Goal: Transaction & Acquisition: Purchase product/service

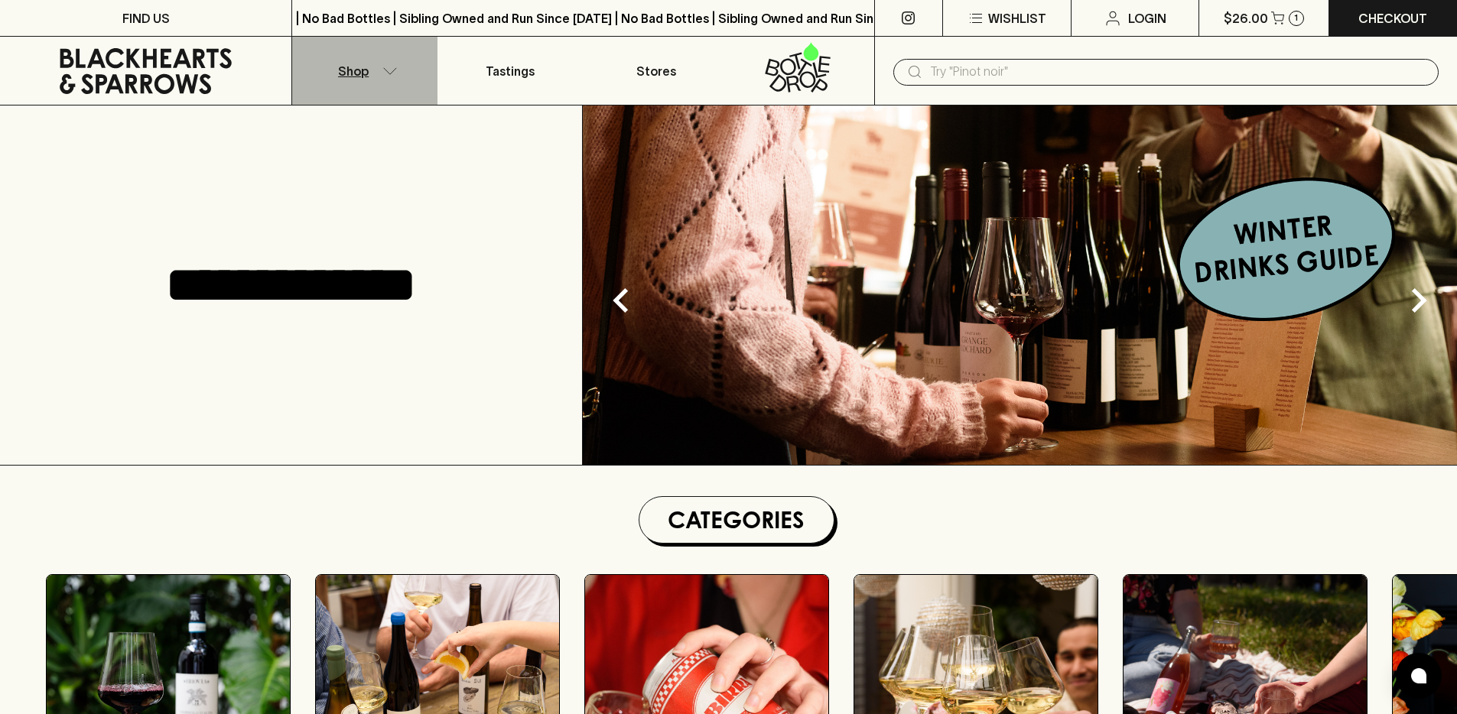
click at [372, 76] on button "Shop" at bounding box center [364, 71] width 145 height 68
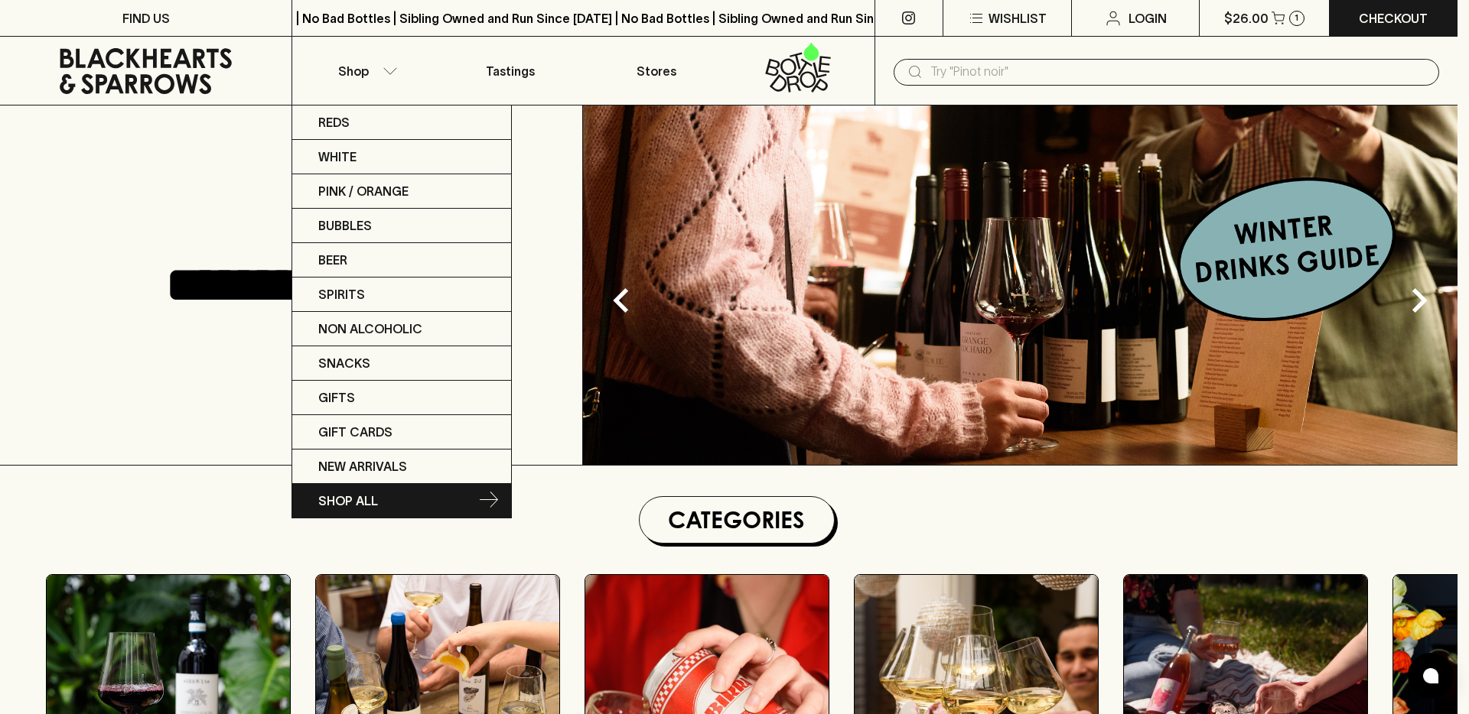
click at [373, 495] on p "SHOP ALL" at bounding box center [348, 501] width 60 height 18
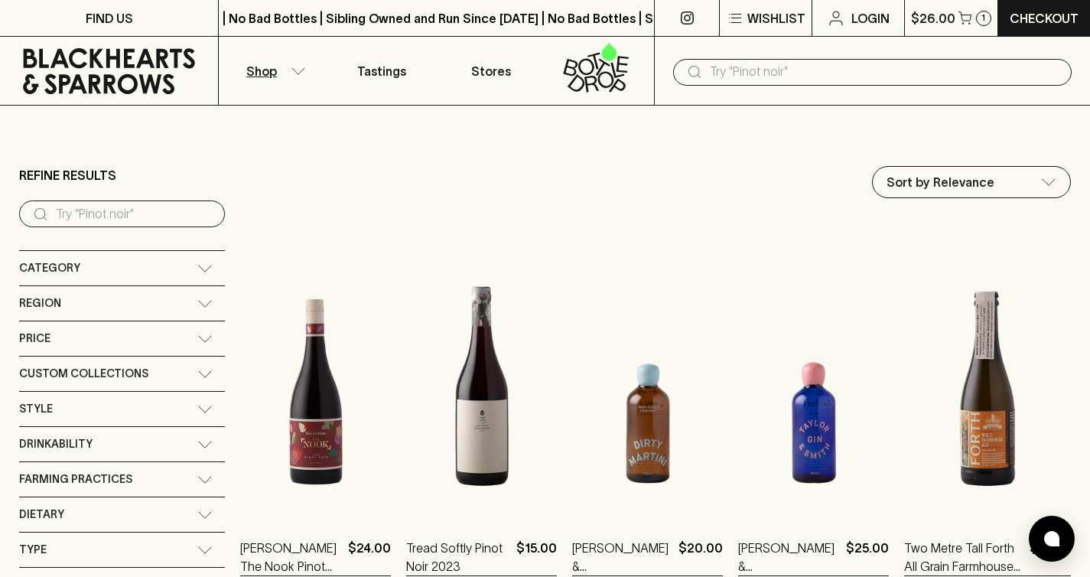
click at [197, 412] on icon at bounding box center [204, 409] width 15 height 8
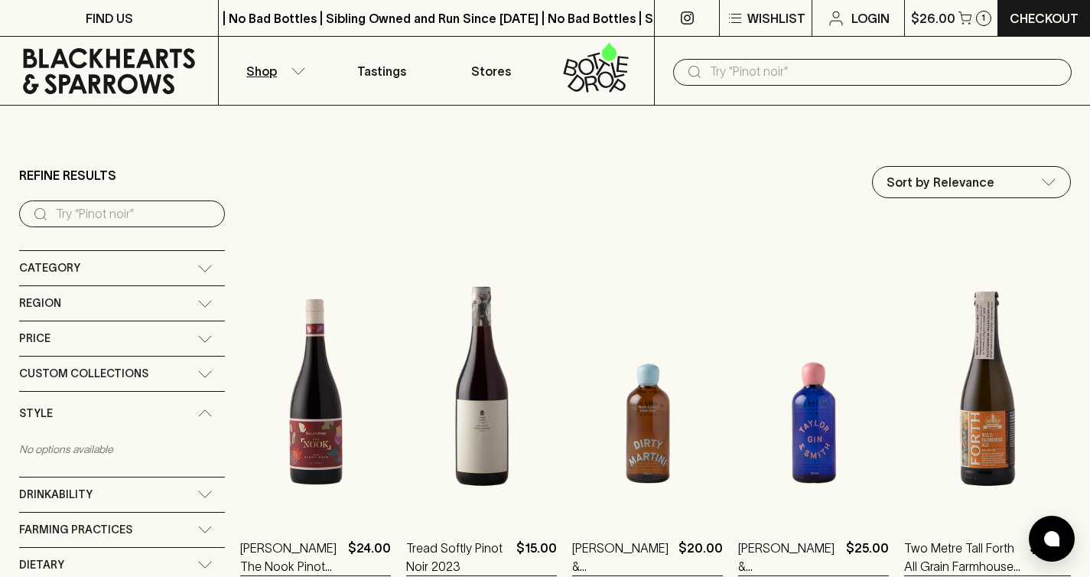
click at [197, 412] on icon at bounding box center [204, 413] width 15 height 8
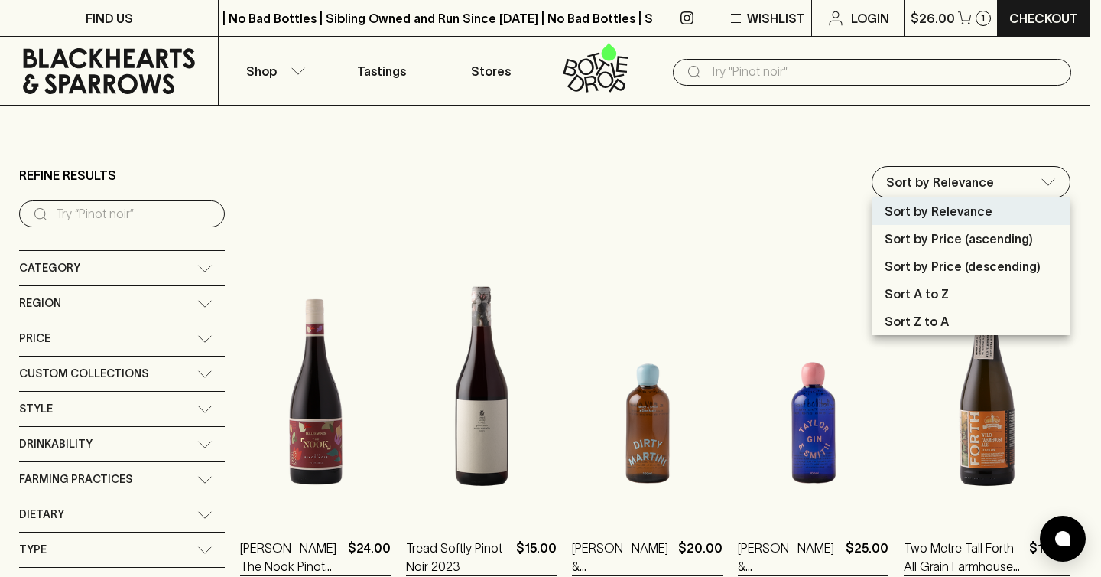
click at [151, 405] on div at bounding box center [550, 288] width 1101 height 577
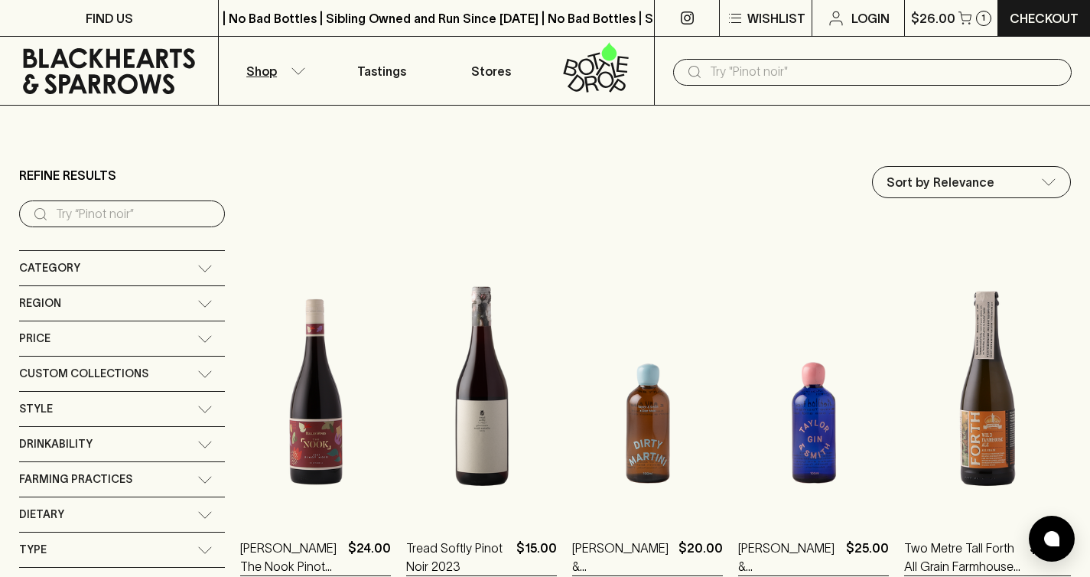
click at [197, 410] on icon at bounding box center [204, 409] width 15 height 8
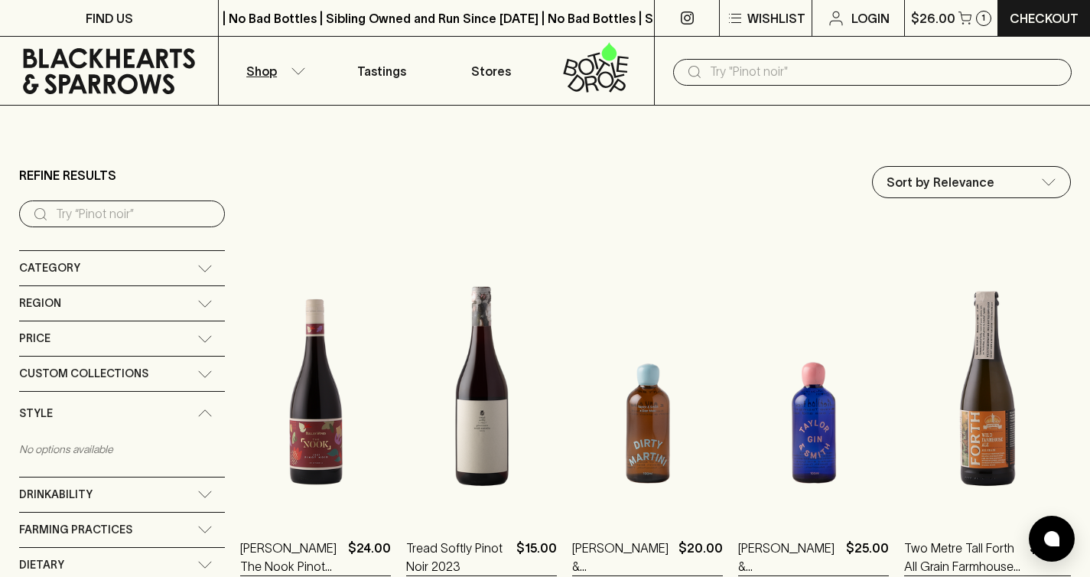
click at [197, 415] on icon at bounding box center [204, 413] width 15 height 8
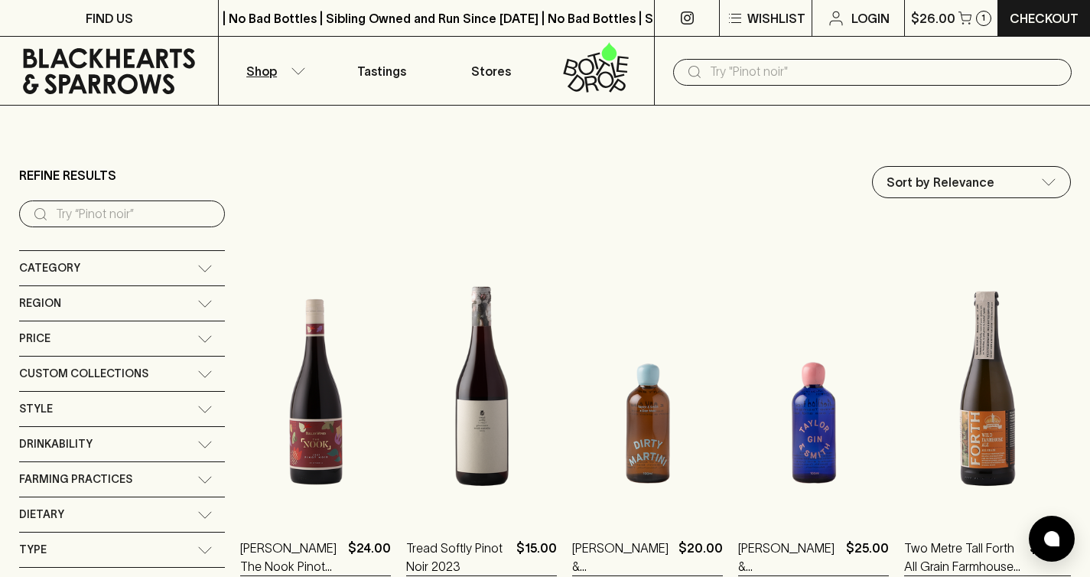
click at [160, 473] on div "Farming Practices" at bounding box center [108, 479] width 178 height 19
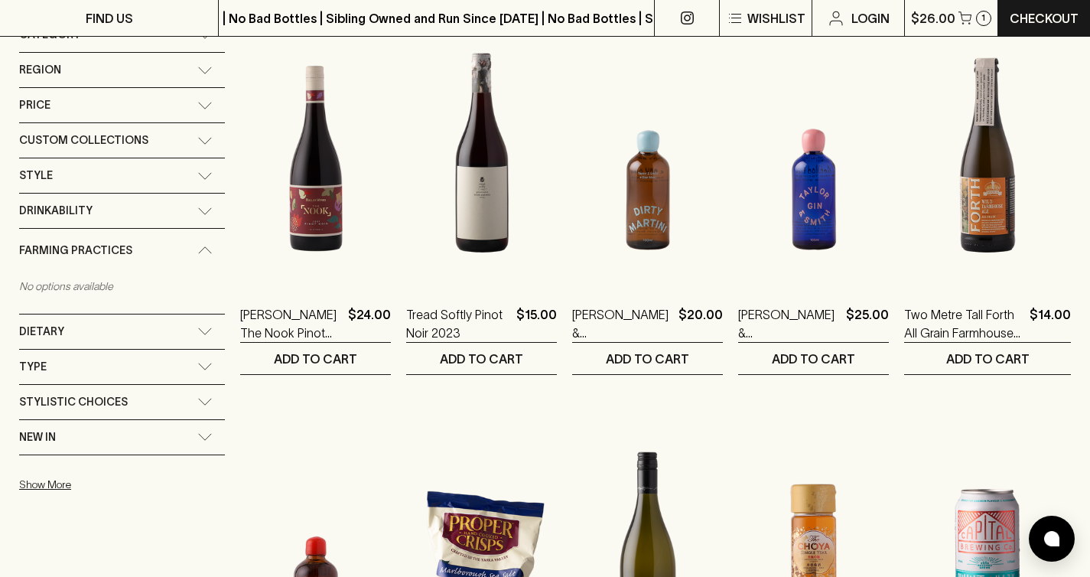
scroll to position [233, 0]
click at [197, 330] on icon at bounding box center [204, 331] width 15 height 8
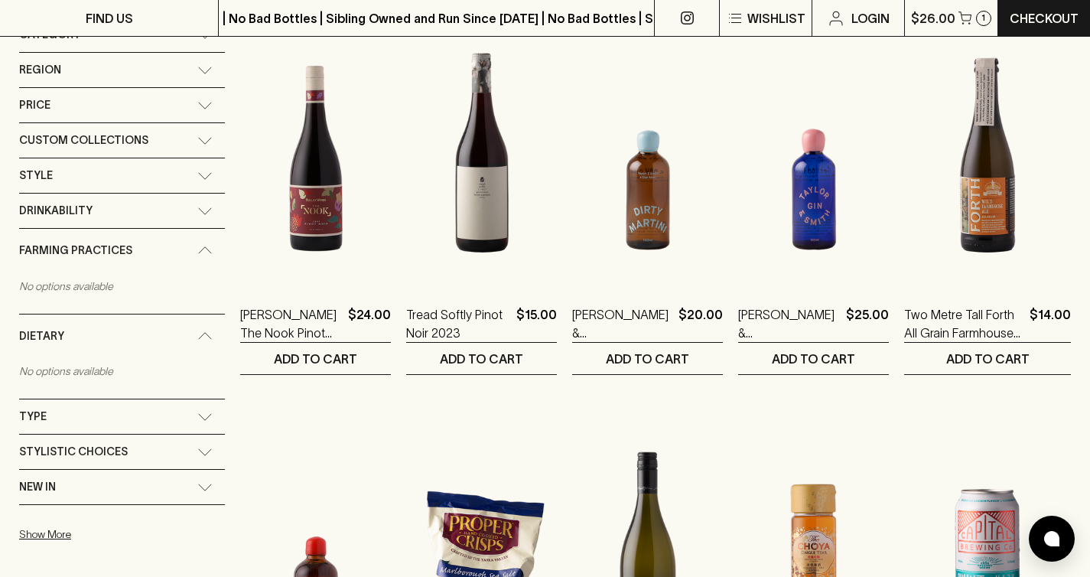
click at [176, 330] on div "Dietary" at bounding box center [108, 336] width 178 height 19
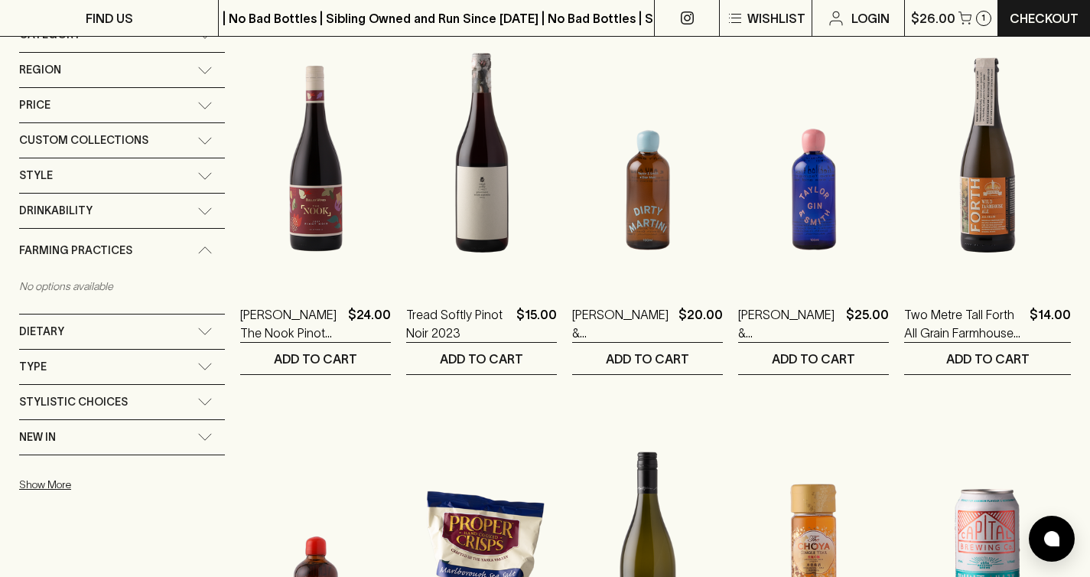
click at [178, 245] on div "Farming Practices" at bounding box center [122, 251] width 206 height 44
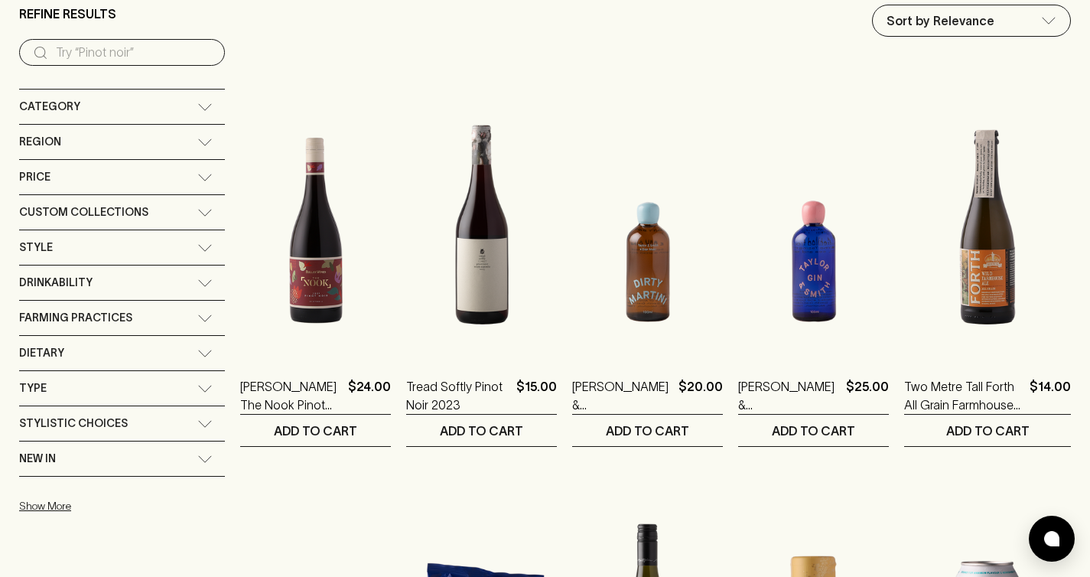
scroll to position [85, 0]
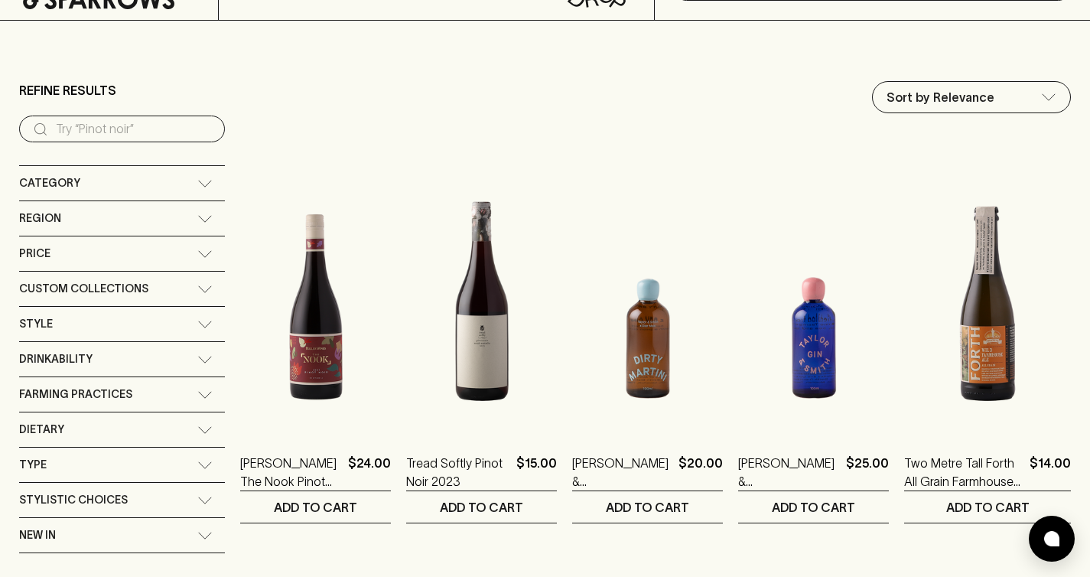
click at [171, 288] on div "Custom Collections" at bounding box center [108, 288] width 178 height 19
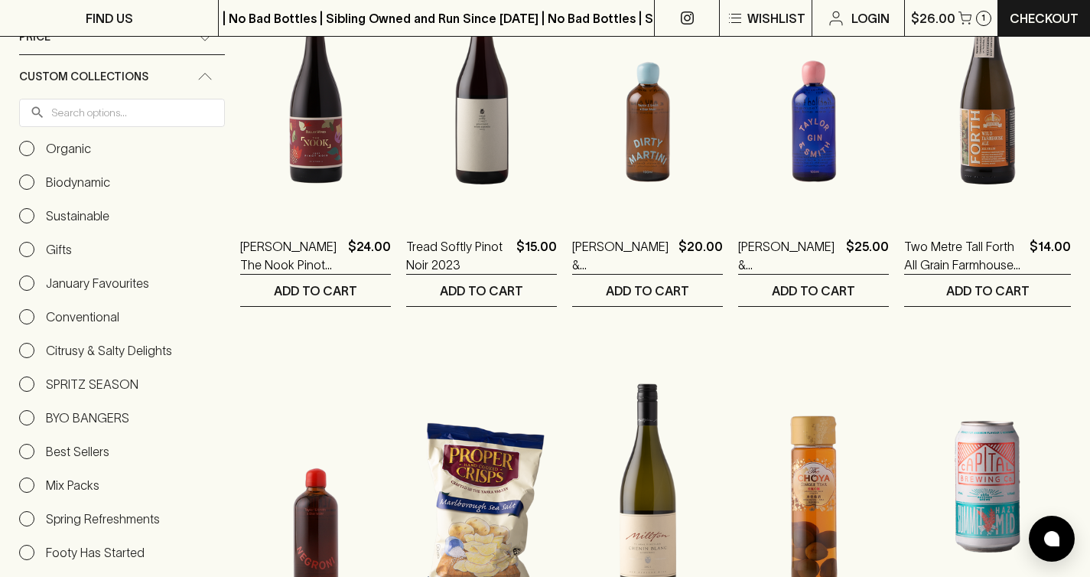
scroll to position [372, 0]
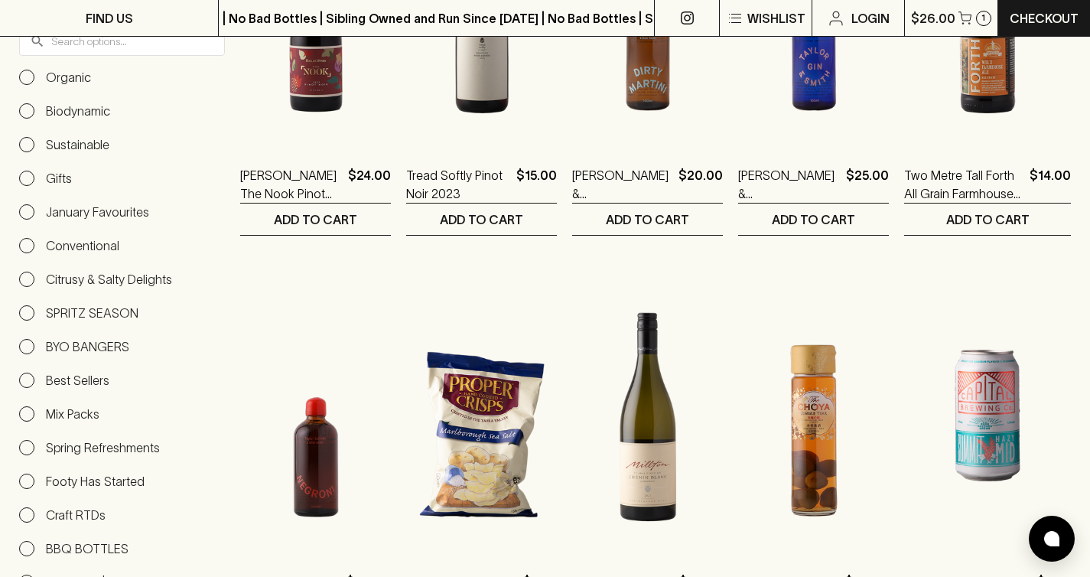
click at [19, 413] on input "Mix Packs" at bounding box center [26, 413] width 15 height 15
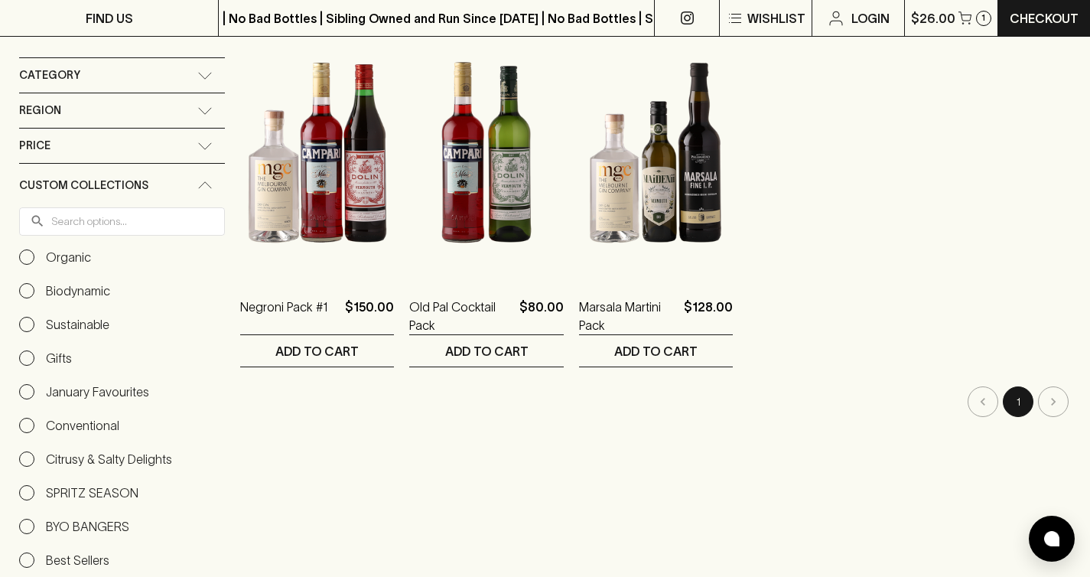
scroll to position [155, 0]
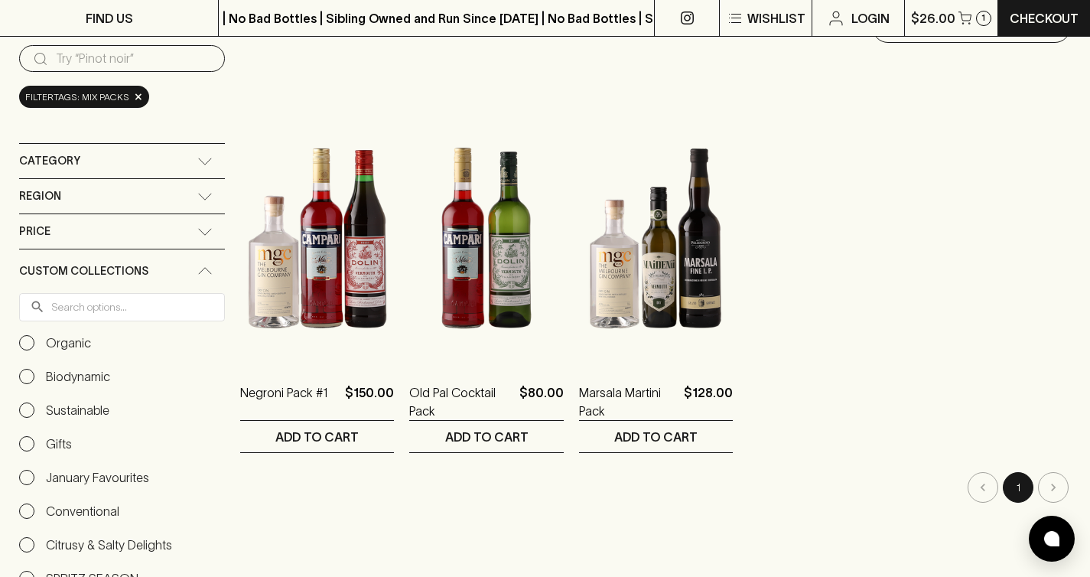
click at [666, 269] on img at bounding box center [656, 227] width 154 height 268
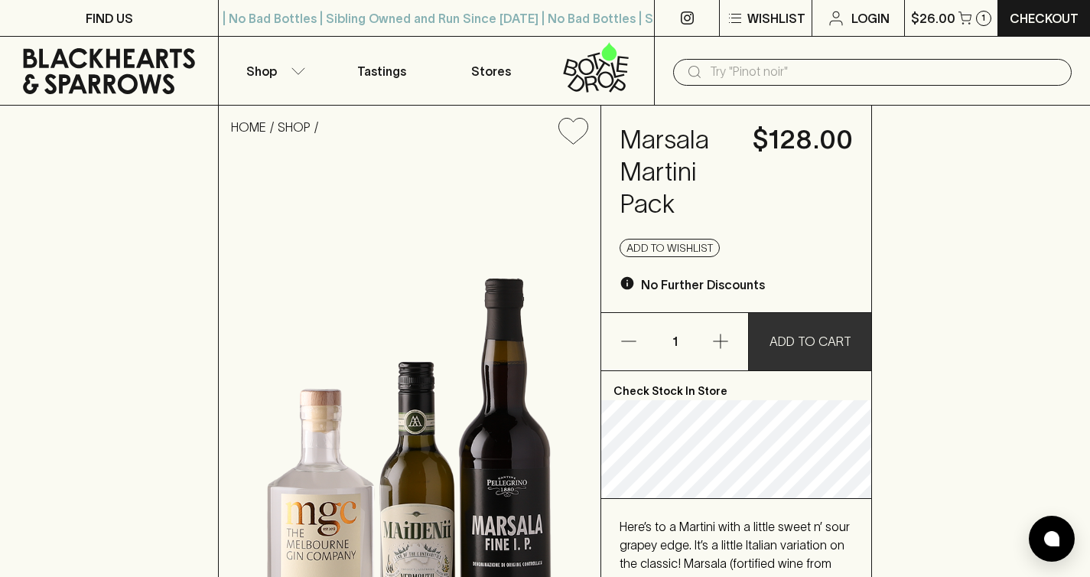
click at [768, 322] on button "ADD TO CART" at bounding box center [810, 341] width 122 height 57
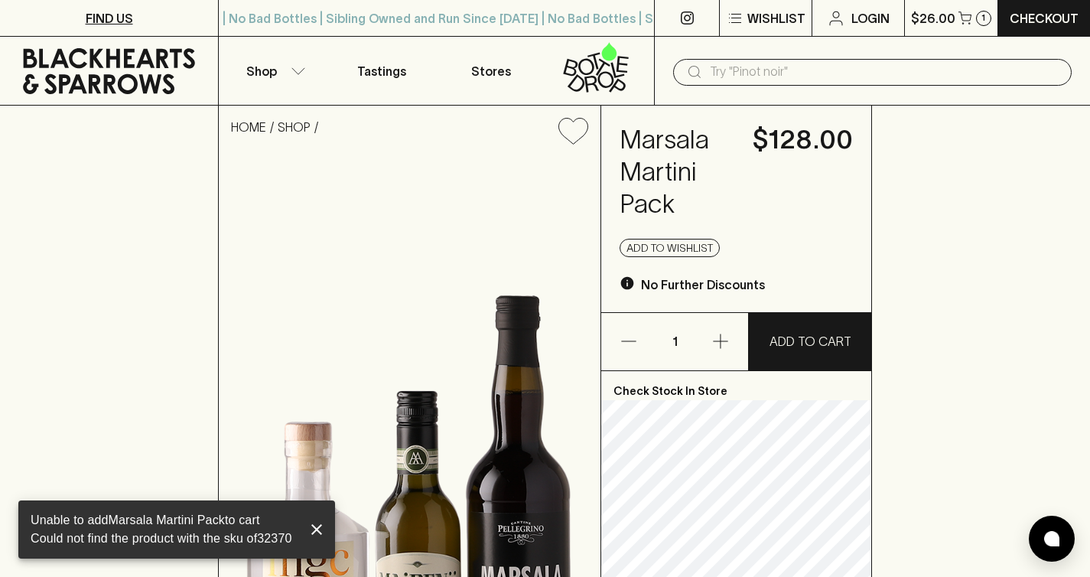
click at [71, 24] on link "FIND US" at bounding box center [109, 18] width 218 height 36
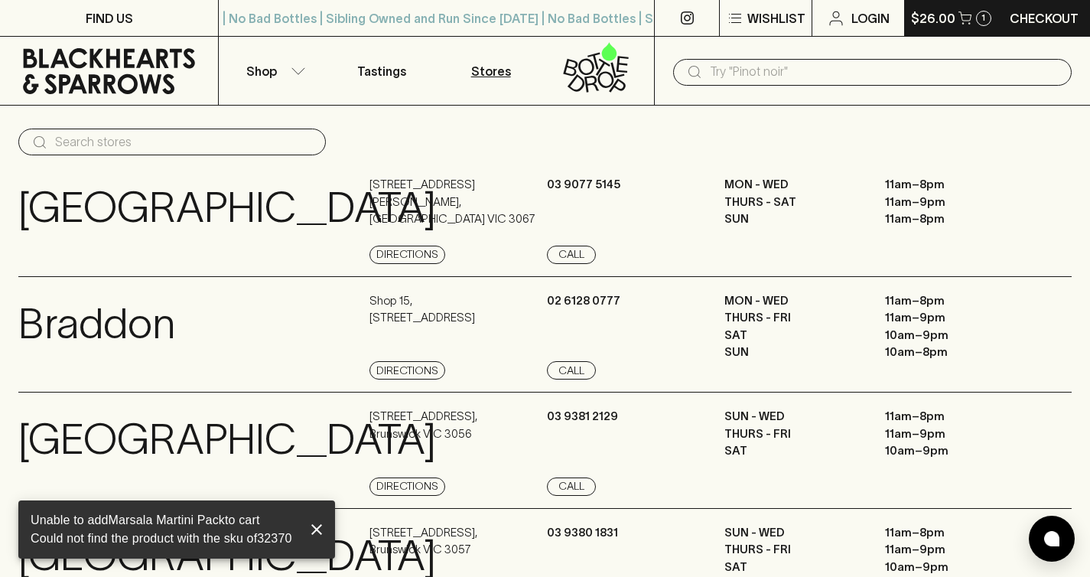
click at [955, 11] on button "$26.00 1" at bounding box center [951, 18] width 93 height 36
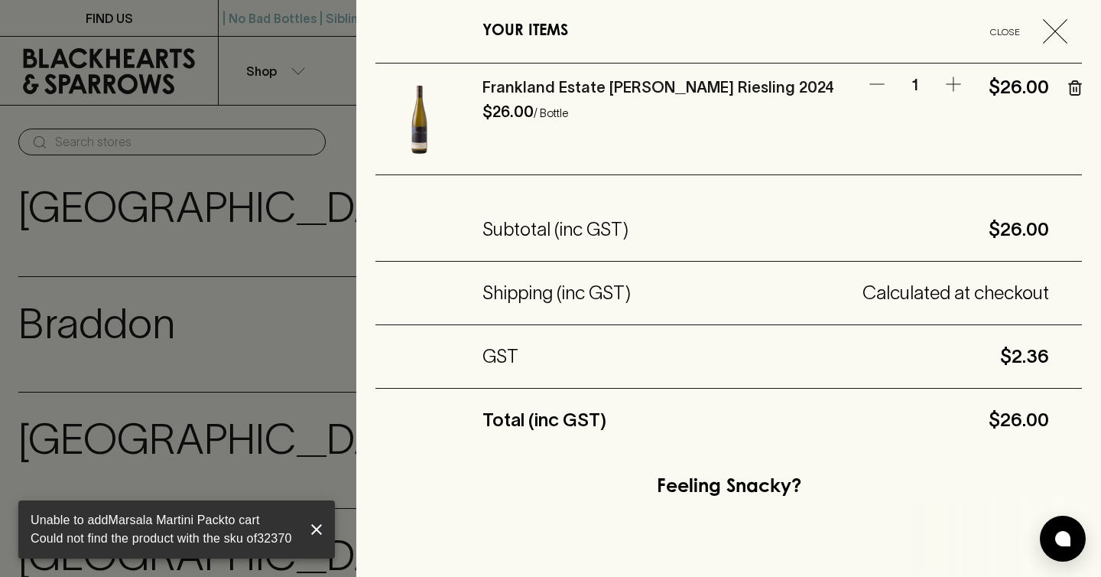
click at [164, 55] on div at bounding box center [550, 288] width 1101 height 577
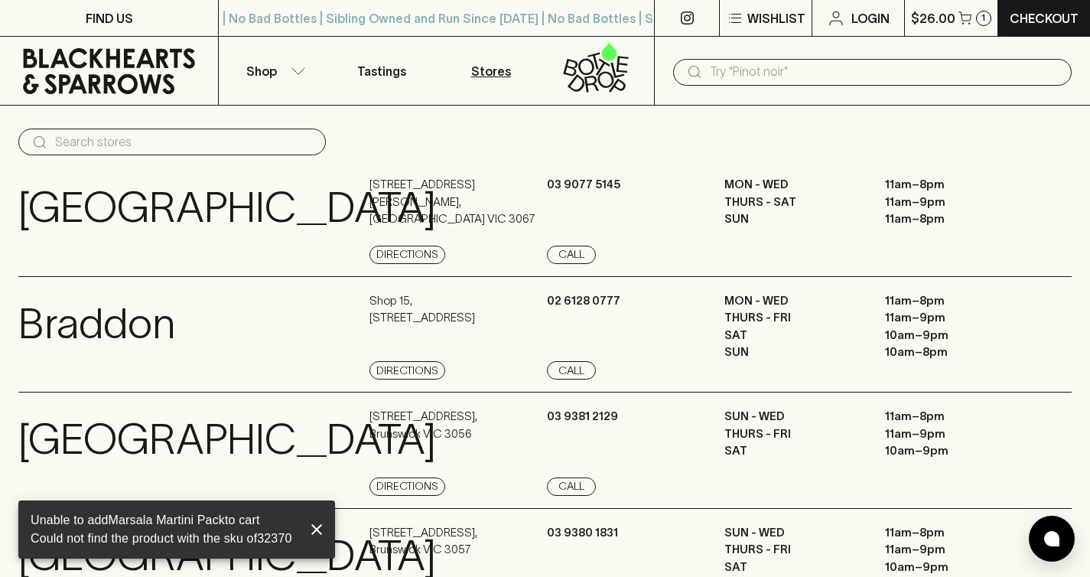
click at [139, 69] on icon at bounding box center [108, 71] width 195 height 46
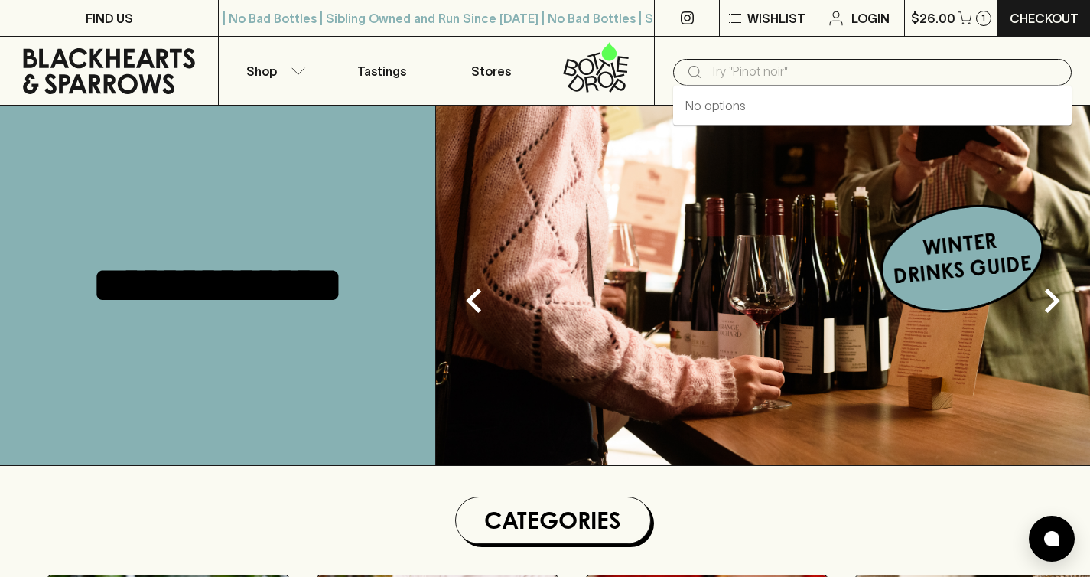
click at [792, 77] on input "text" at bounding box center [885, 72] width 350 height 24
type input "pack"
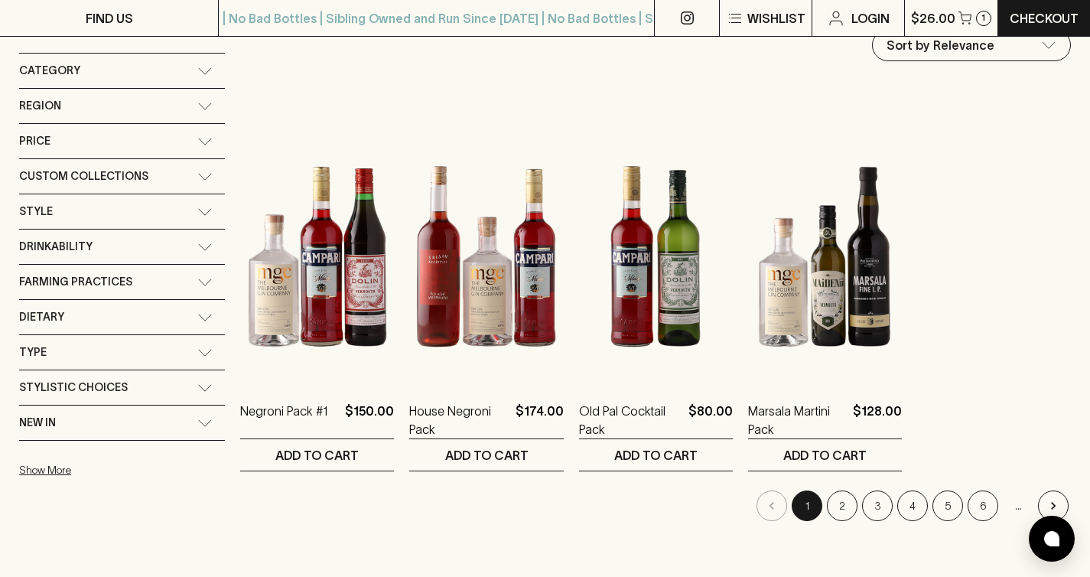
scroll to position [202, 0]
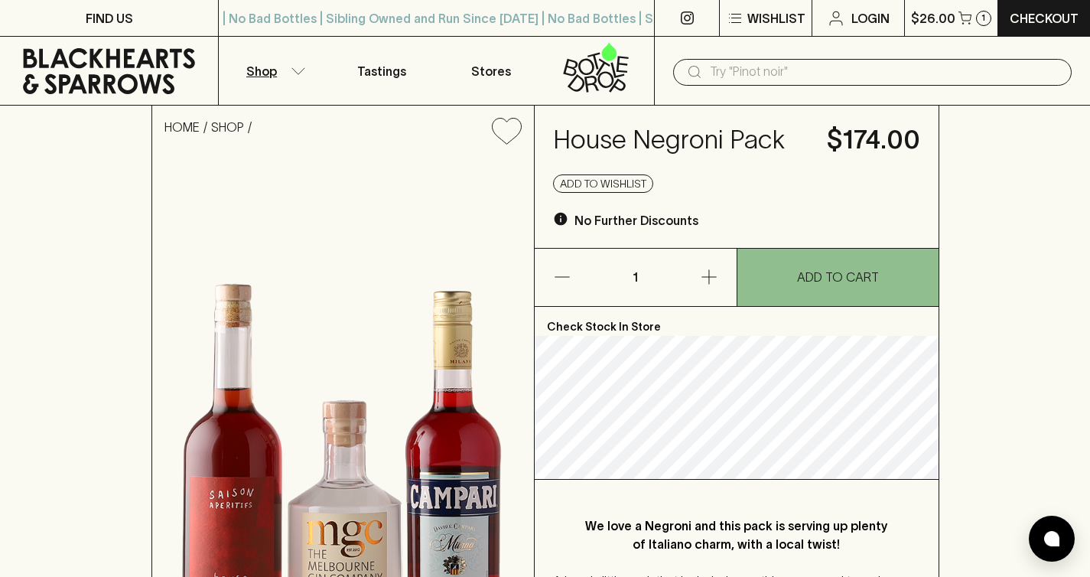
click at [271, 80] on button "Shop" at bounding box center [273, 71] width 109 height 68
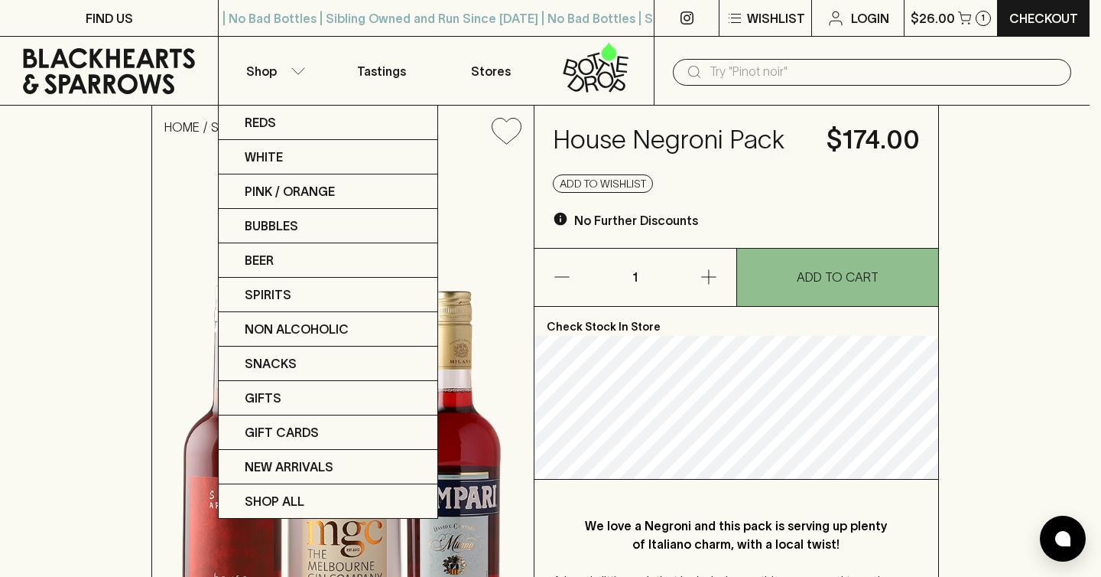
click at [123, 181] on div at bounding box center [550, 288] width 1101 height 577
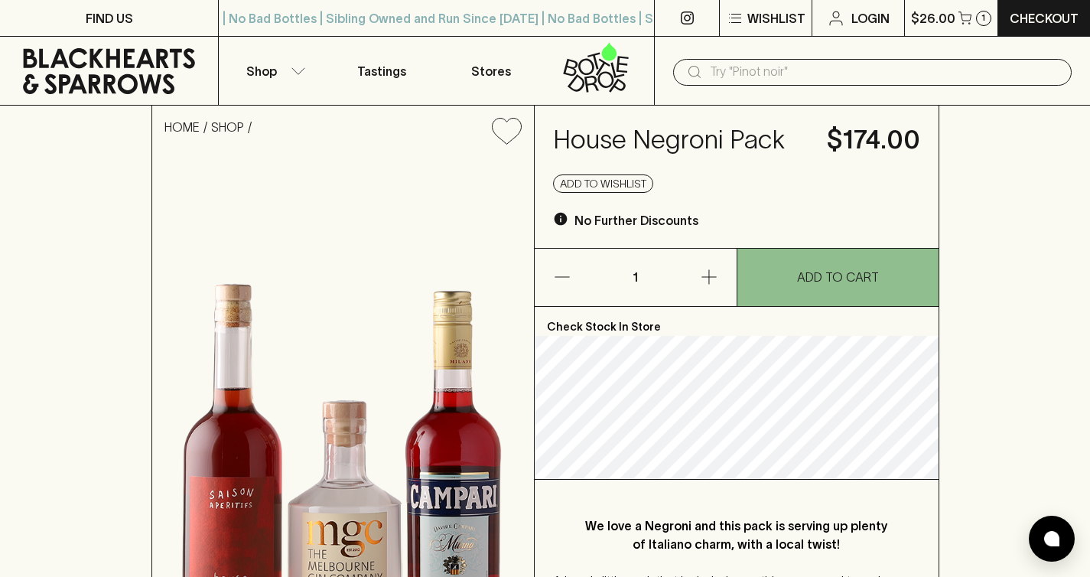
click at [177, 74] on div "Reds White Pink / Orange Bubbles Beer Spirits Non Alcoholic Snacks Gifts Gift C…" at bounding box center [545, 288] width 1090 height 577
click at [776, 80] on input "text" at bounding box center [885, 72] width 350 height 24
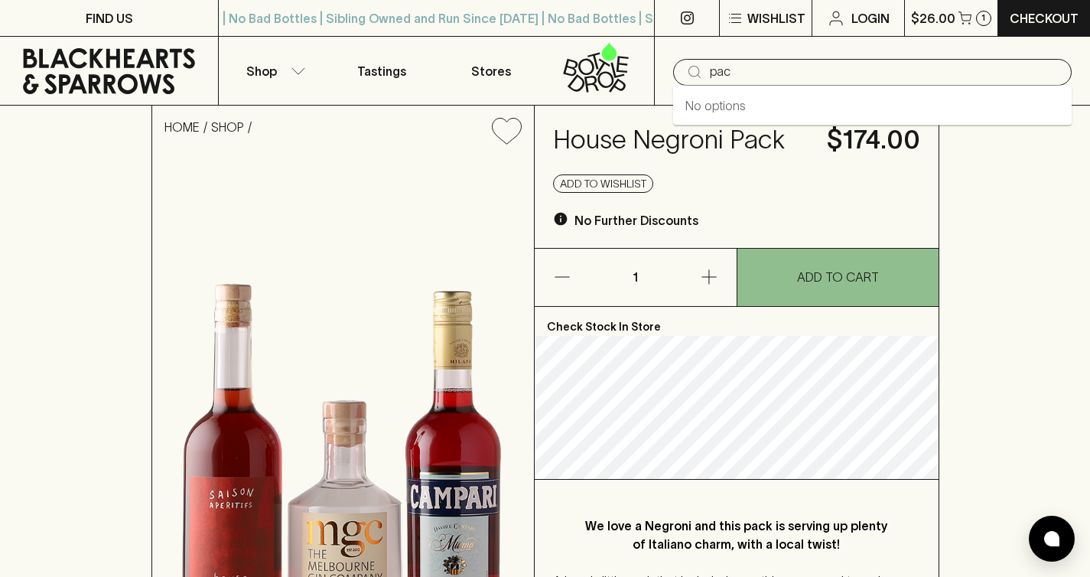
type input "pack"
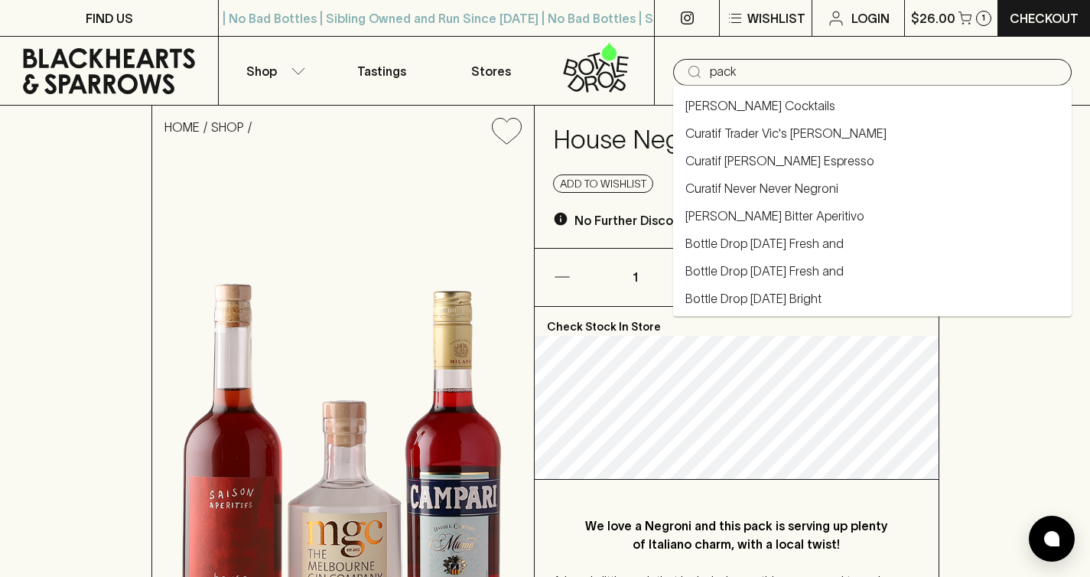
click at [907, 70] on input "pack" at bounding box center [885, 72] width 350 height 24
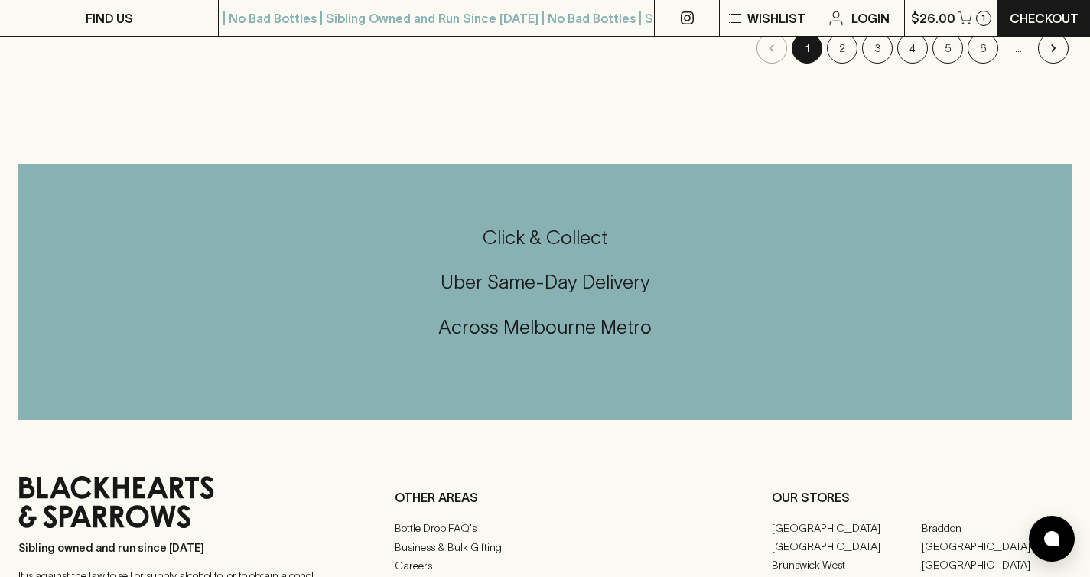
scroll to position [493, 0]
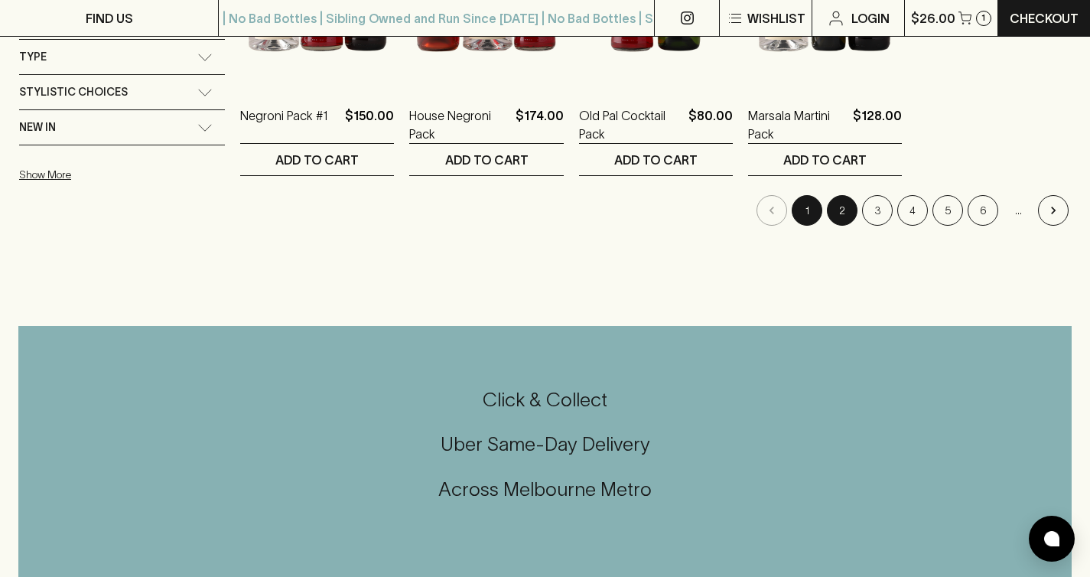
click at [844, 210] on button "2" at bounding box center [842, 210] width 31 height 31
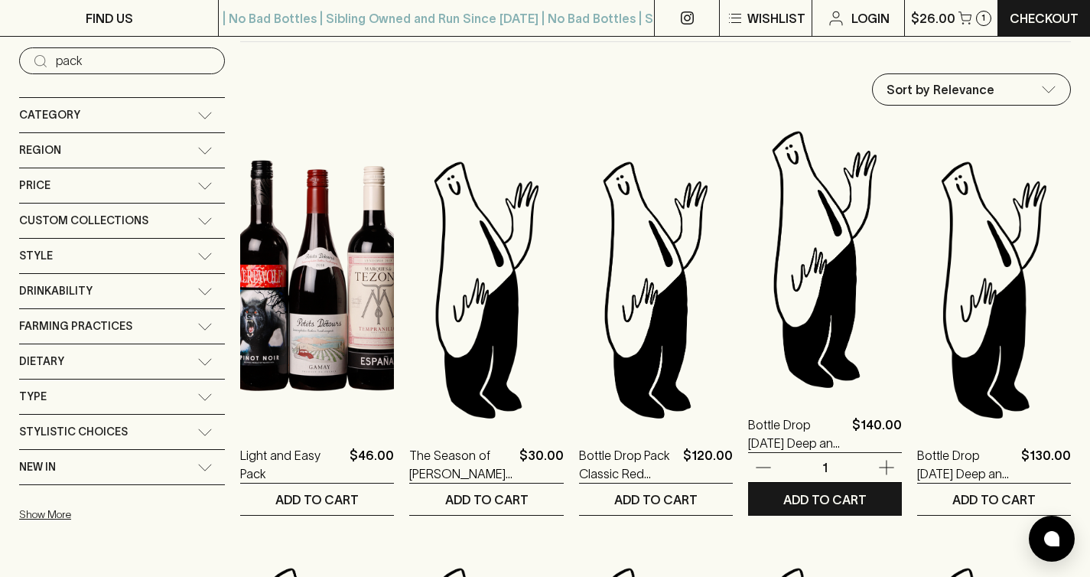
scroll to position [152, 0]
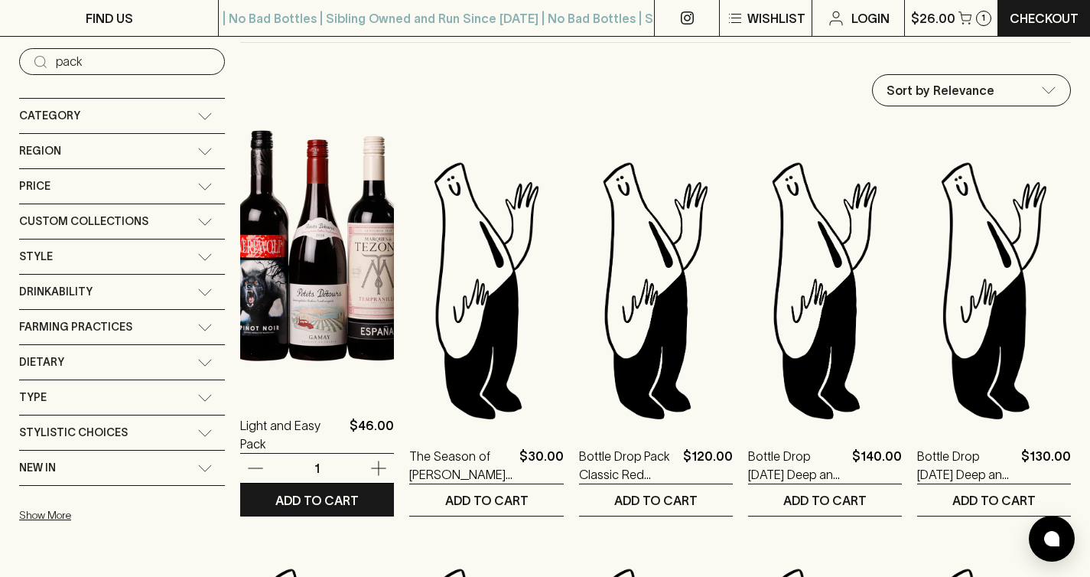
click at [306, 260] on img at bounding box center [317, 259] width 154 height 268
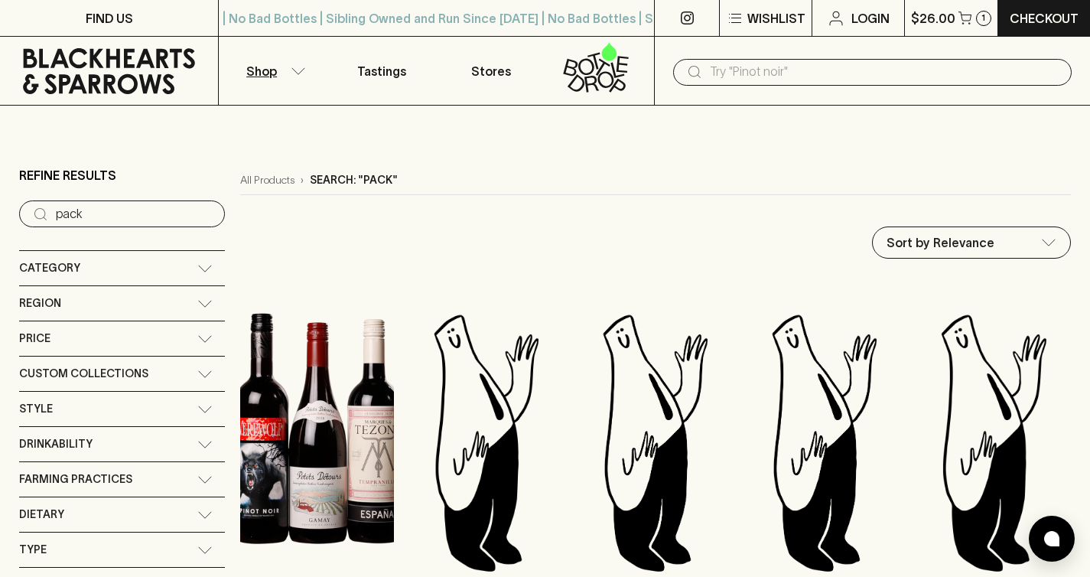
scroll to position [3, 0]
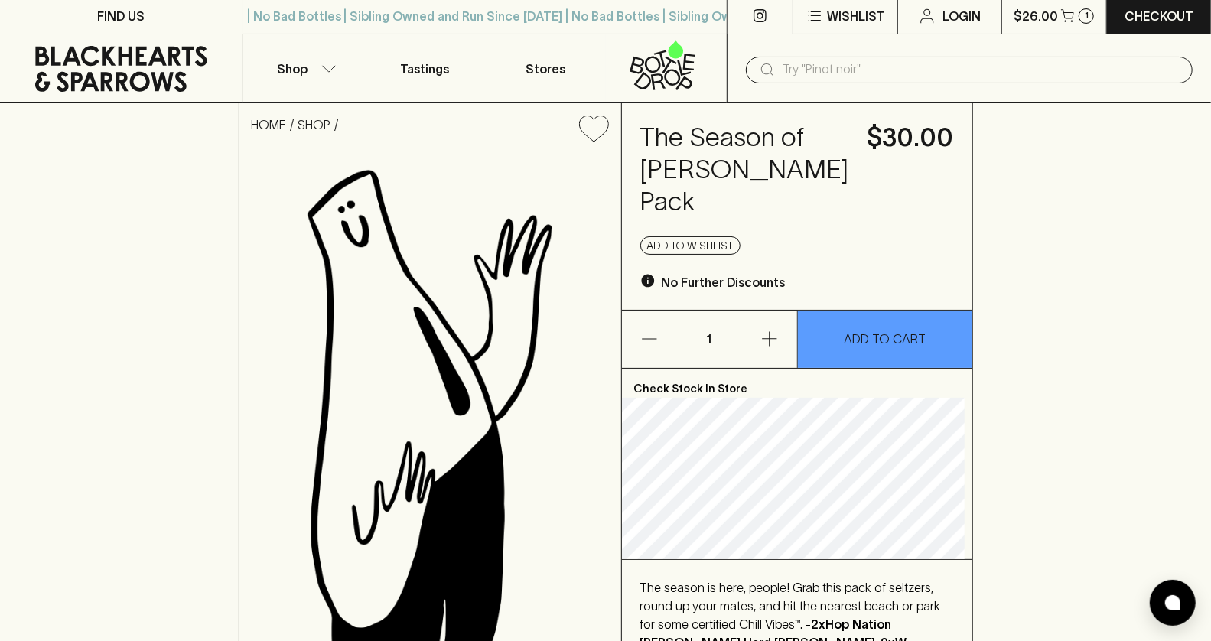
scroll to position [3, 0]
click at [169, 93] on link at bounding box center [121, 68] width 242 height 69
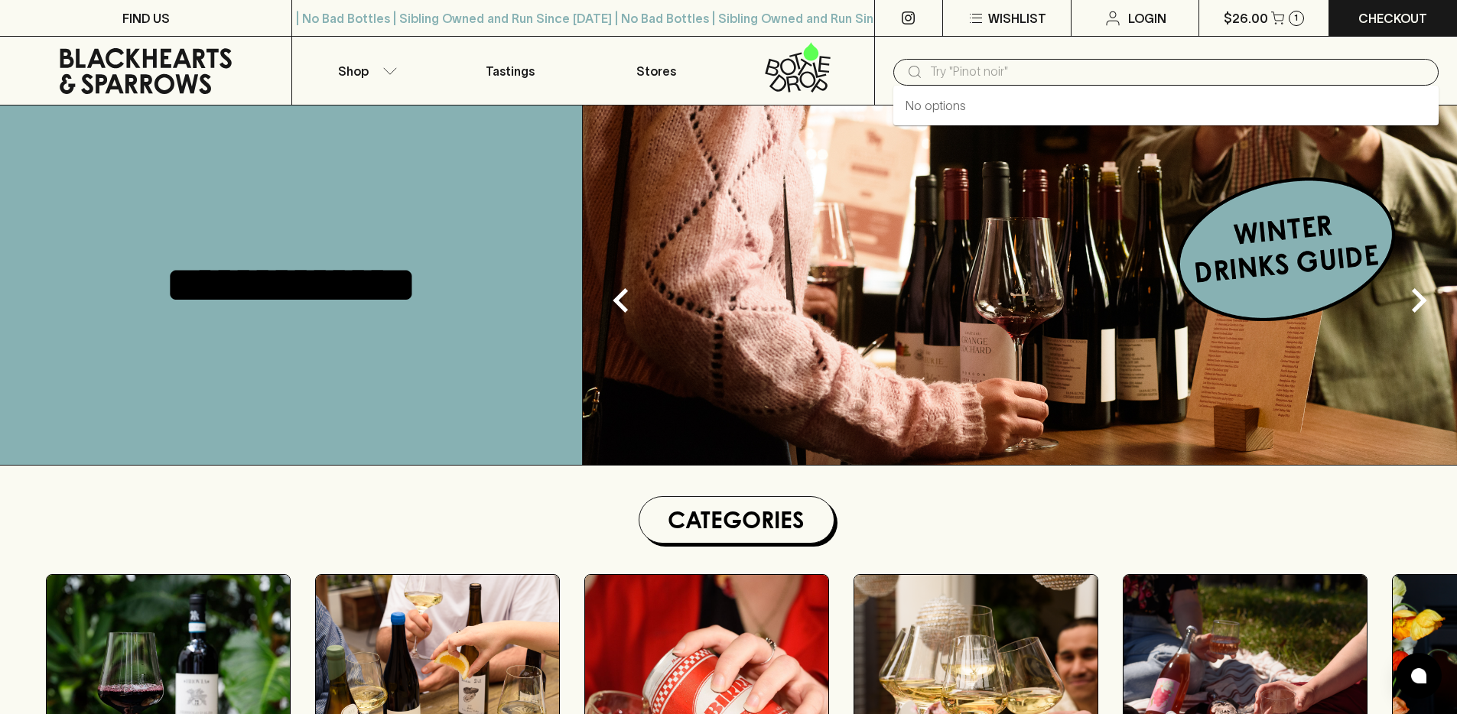
click at [1194, 67] on input "text" at bounding box center [1178, 72] width 496 height 24
type input "pack"
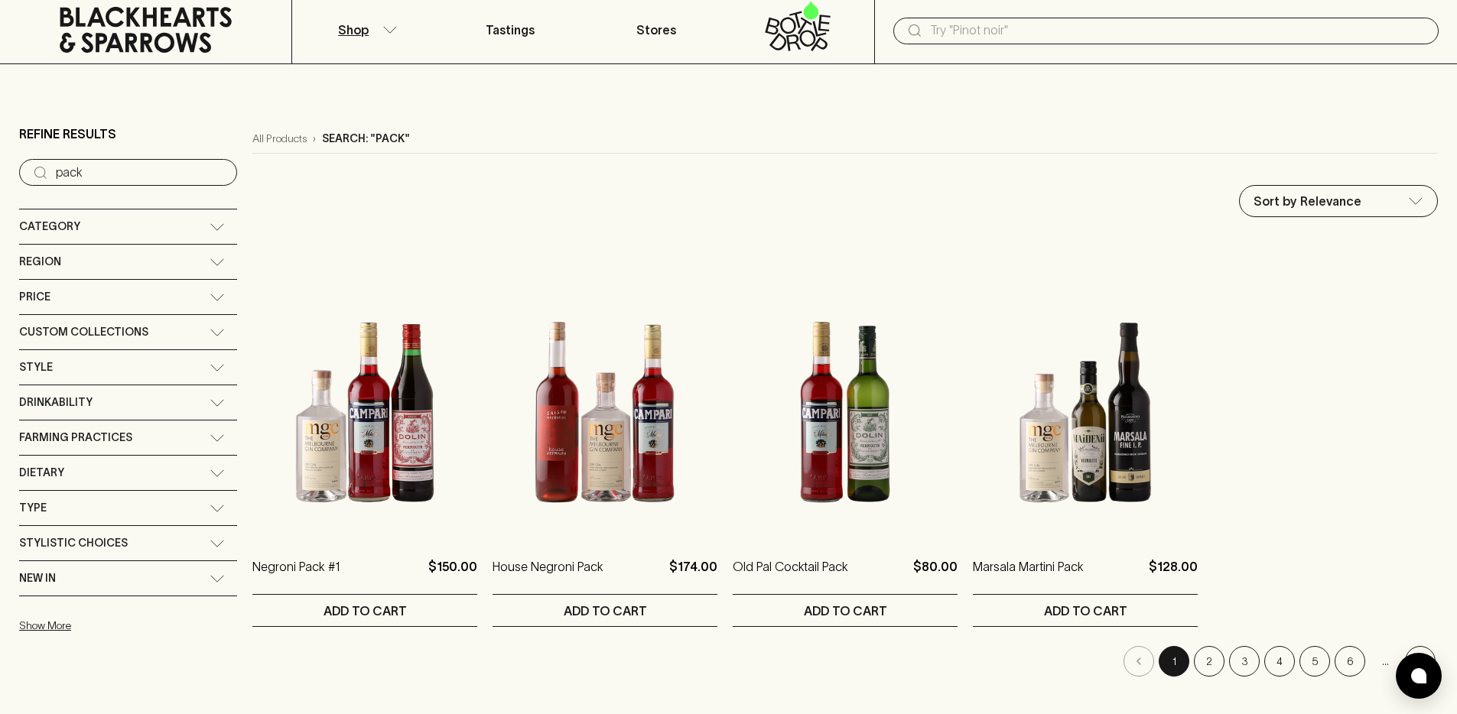
scroll to position [42, 0]
click at [1202, 653] on button "2" at bounding box center [1209, 661] width 31 height 31
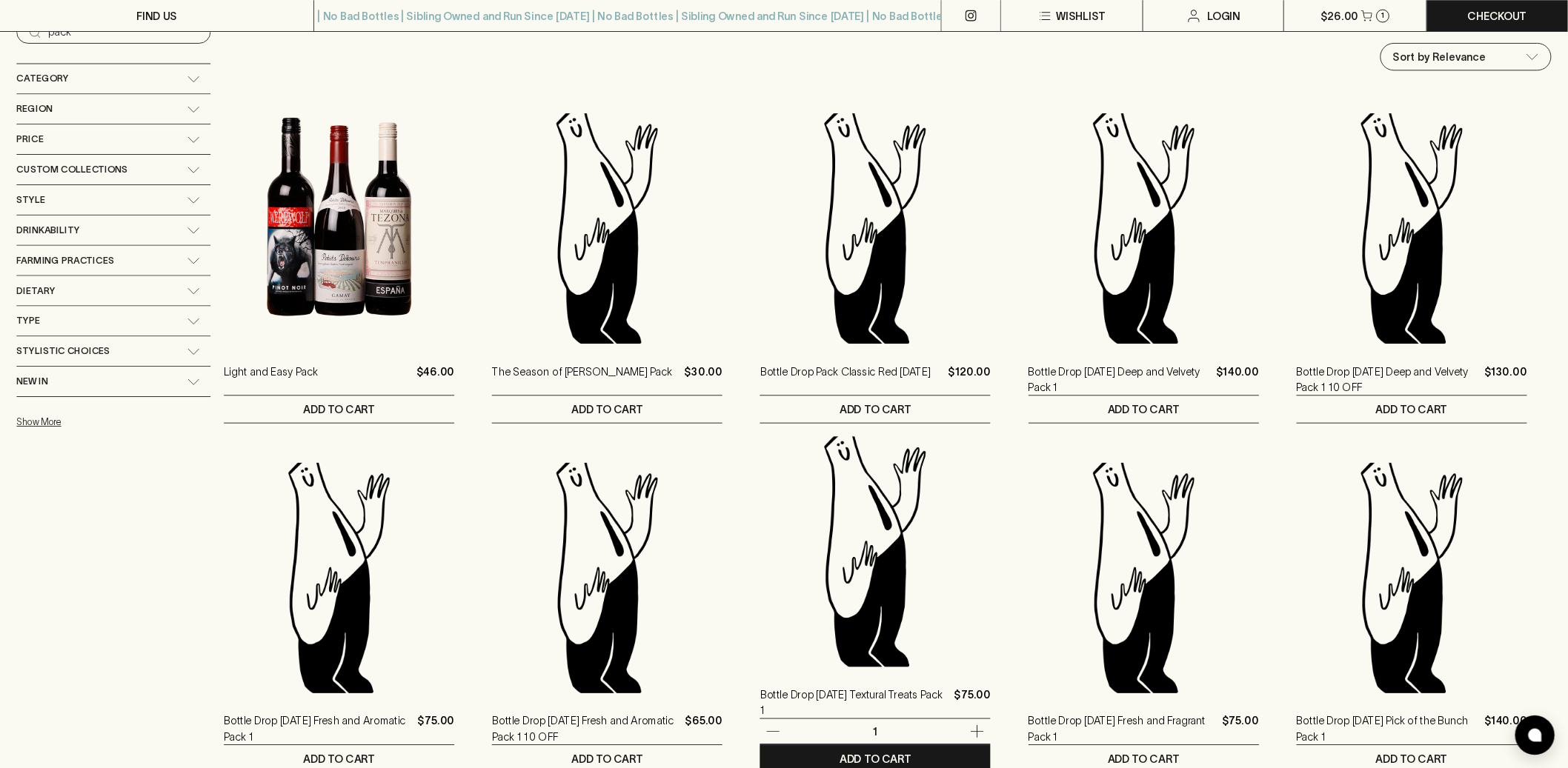
scroll to position [171, 0]
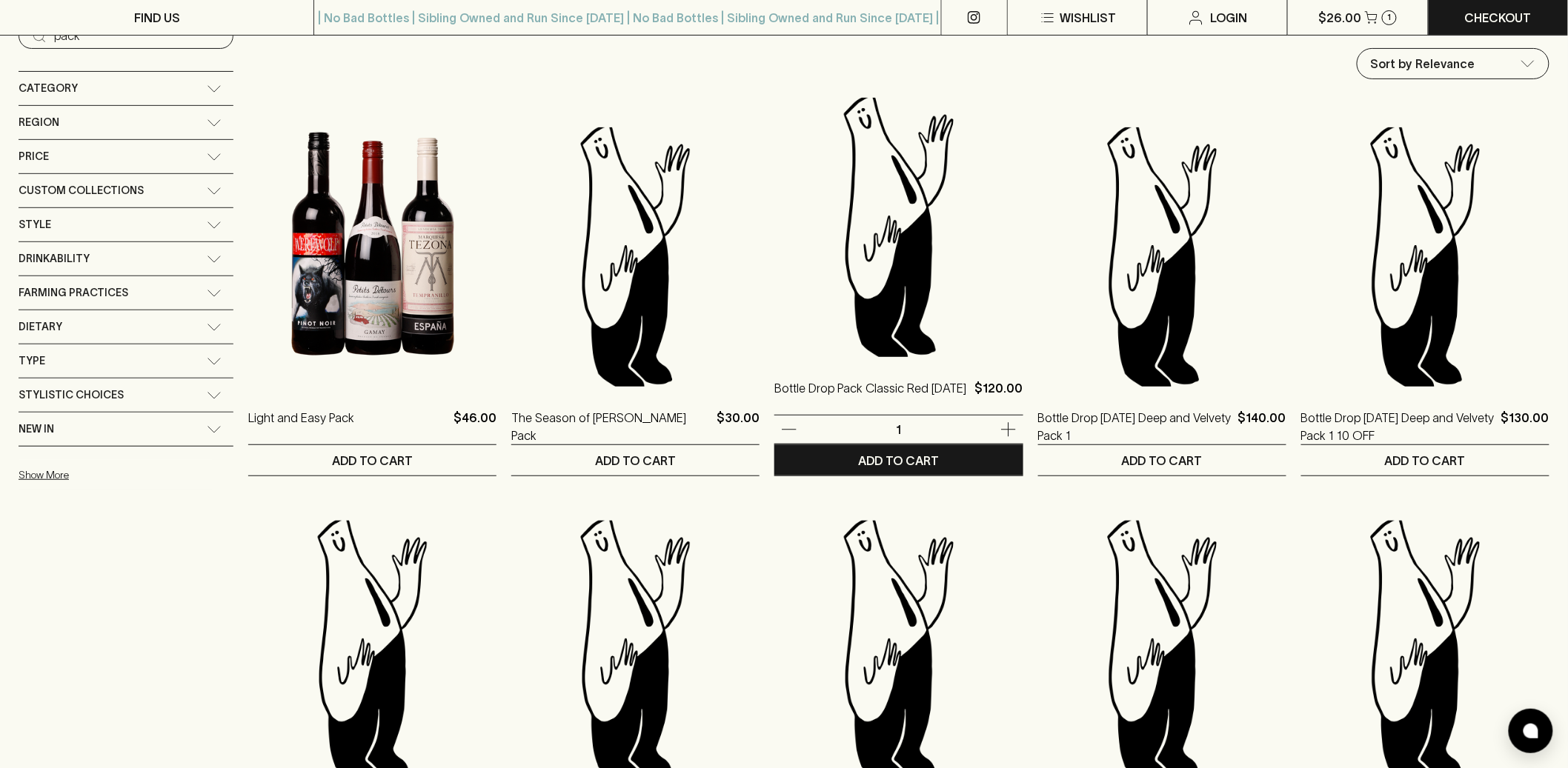
click at [812, 284] on img at bounding box center [898, 228] width 248 height 260
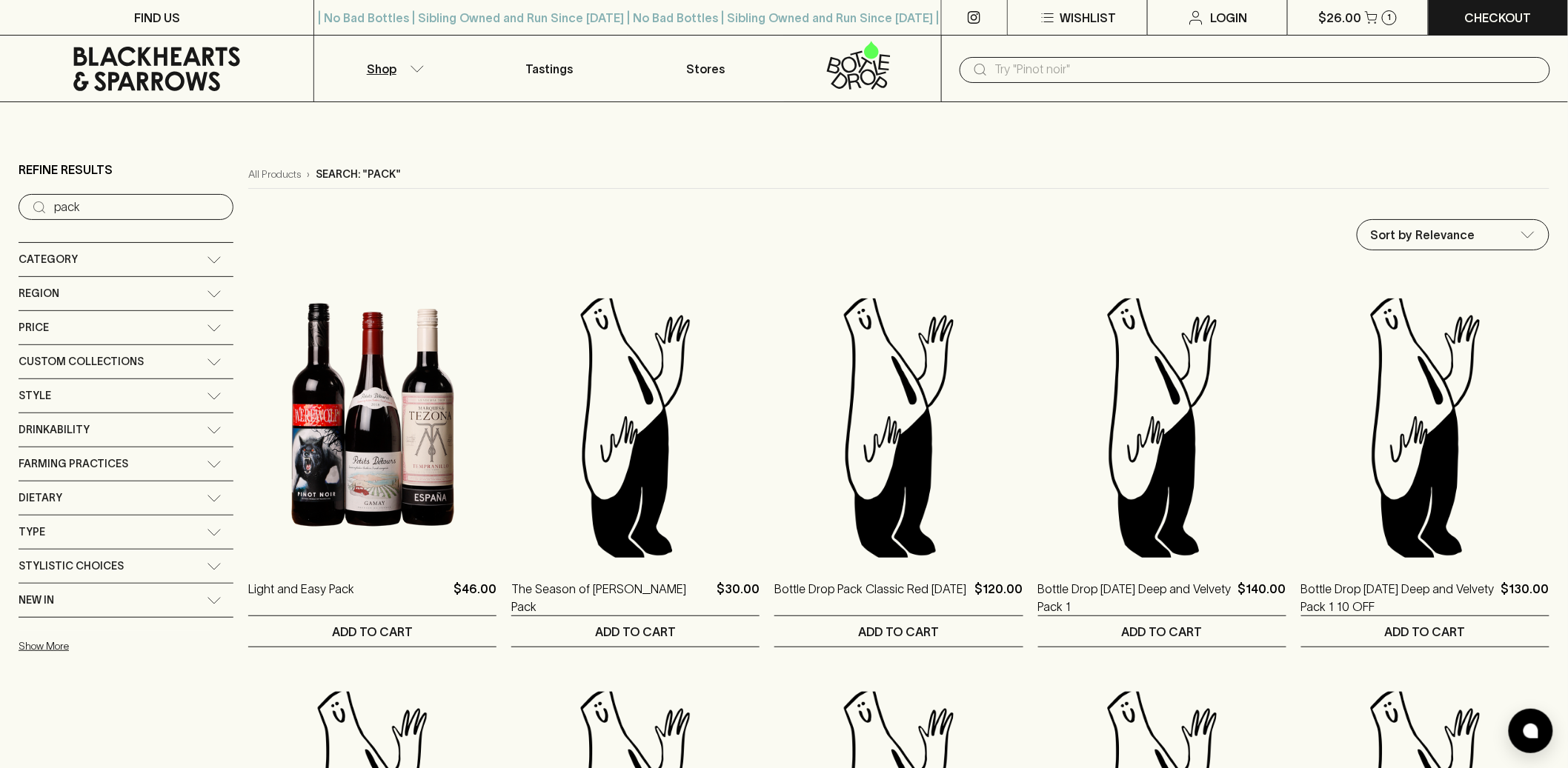
click at [1104, 71] on input "text" at bounding box center [1267, 70] width 544 height 23
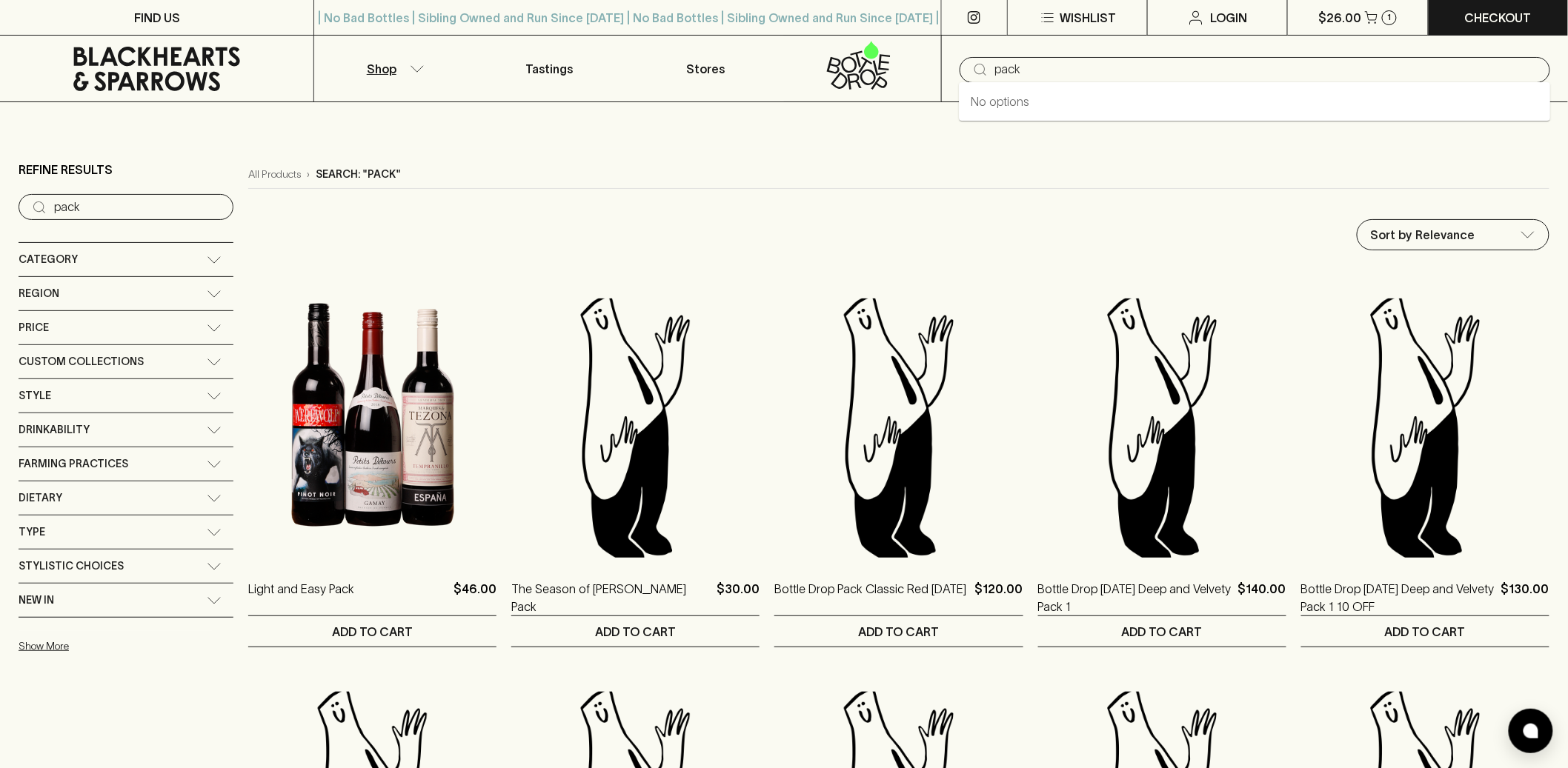
type input "packs"
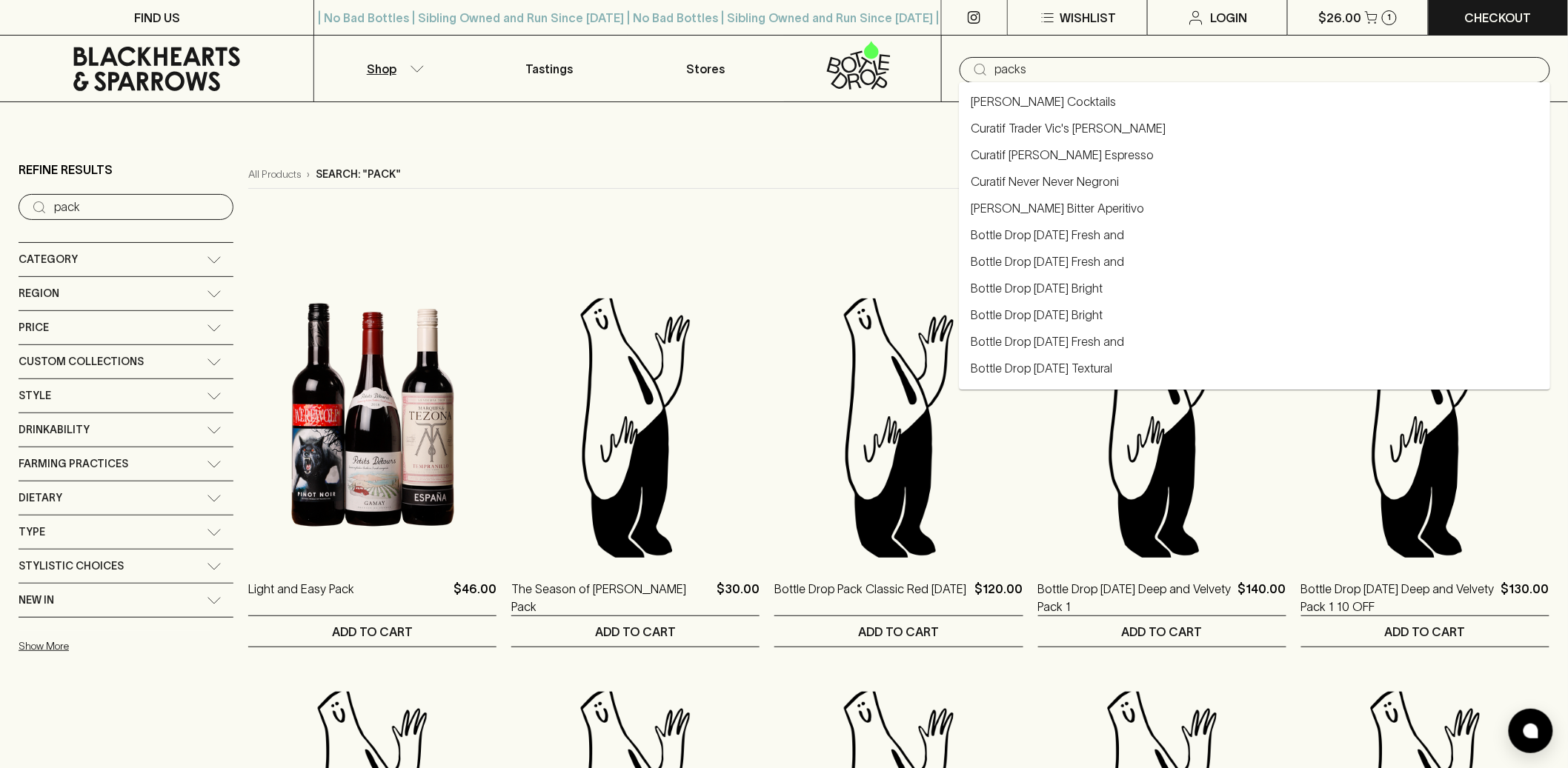
click at [1043, 78] on input "packs" at bounding box center [1267, 70] width 544 height 23
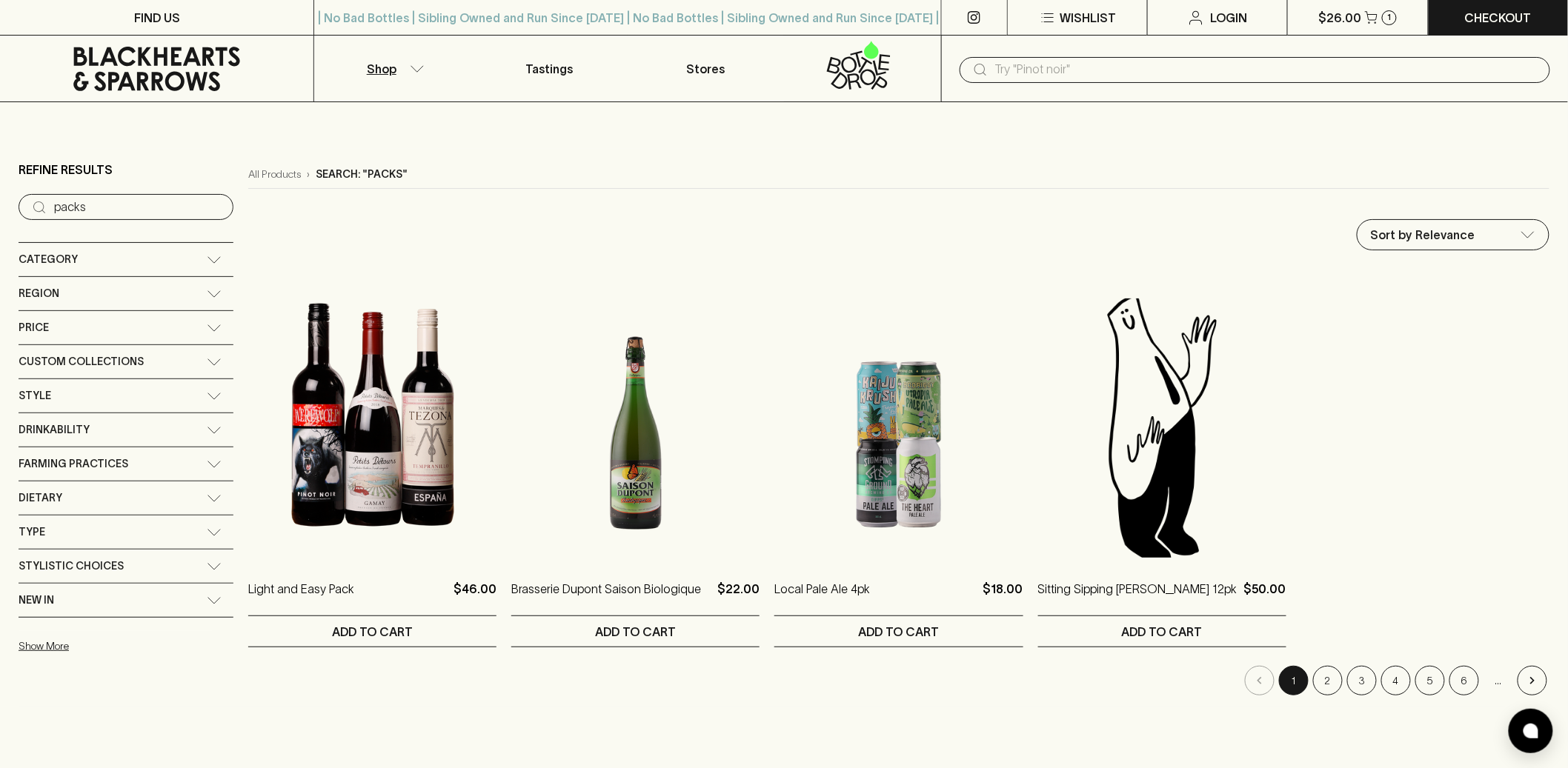
click at [1103, 65] on input "text" at bounding box center [1267, 70] width 544 height 23
click at [171, 362] on div "Custom Collections" at bounding box center [112, 361] width 188 height 18
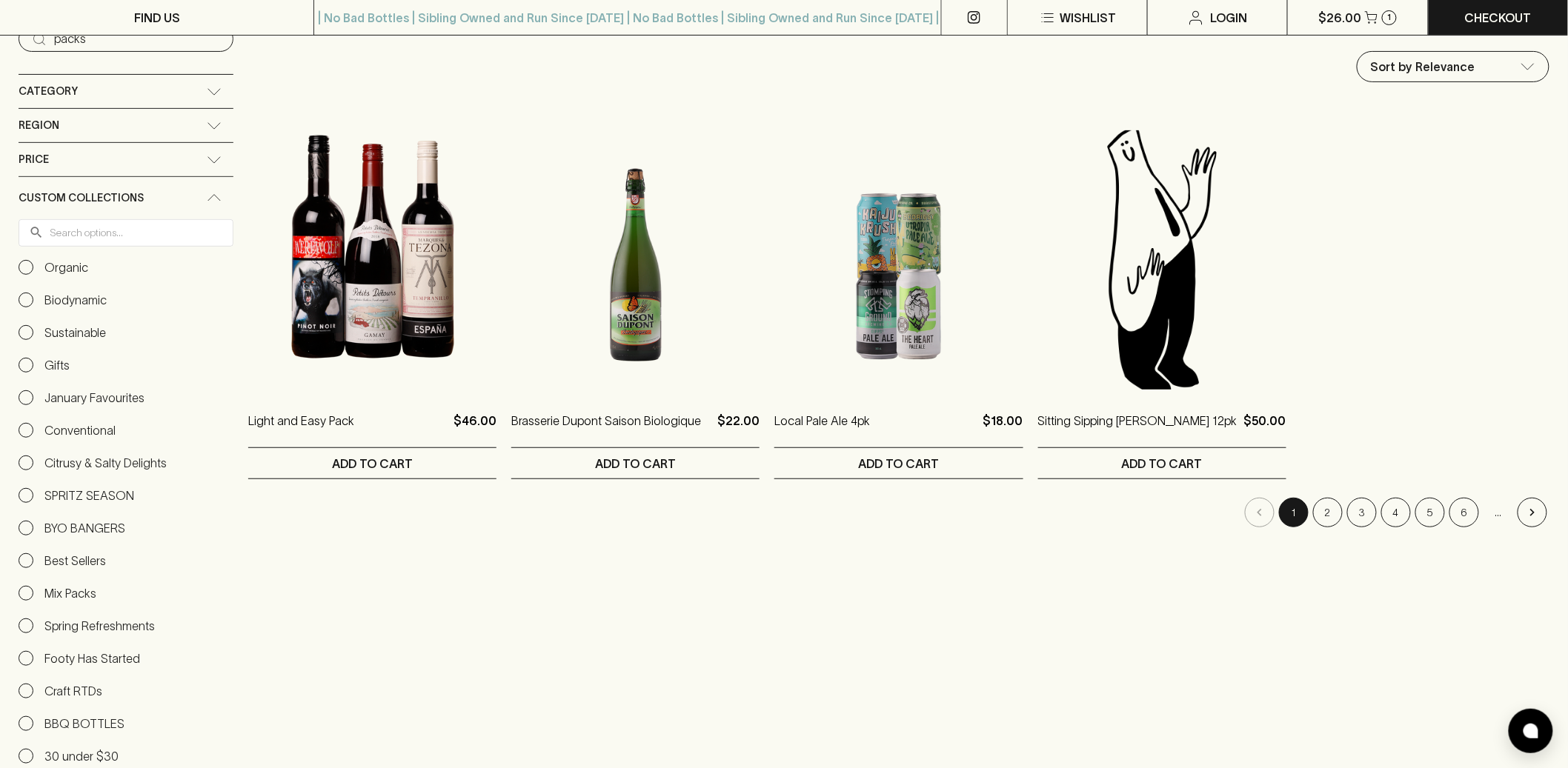
scroll to position [169, 0]
click at [28, 591] on input "Mix Packs" at bounding box center [25, 592] width 15 height 15
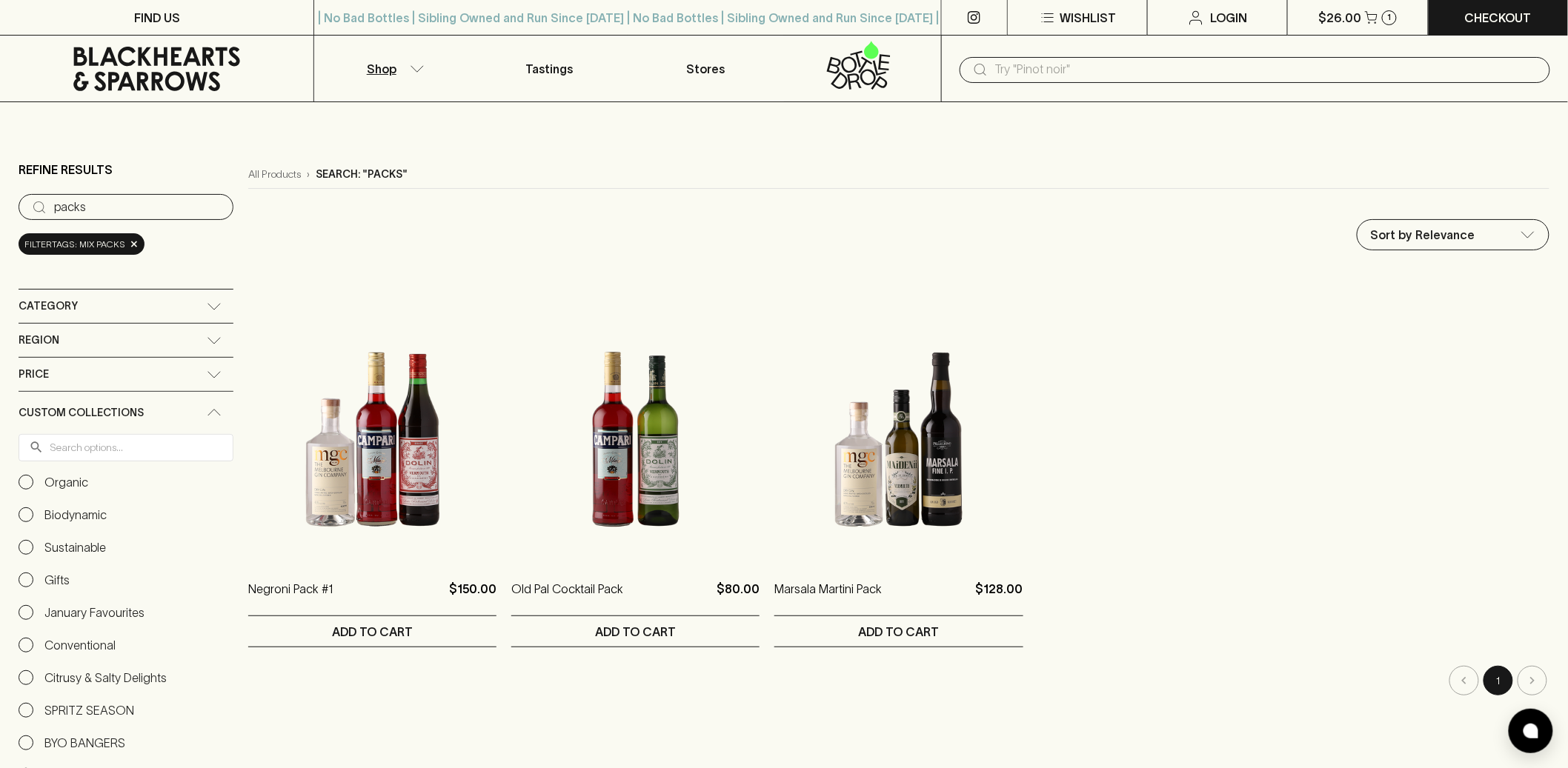
click at [1053, 58] on input "text" at bounding box center [1267, 70] width 544 height 23
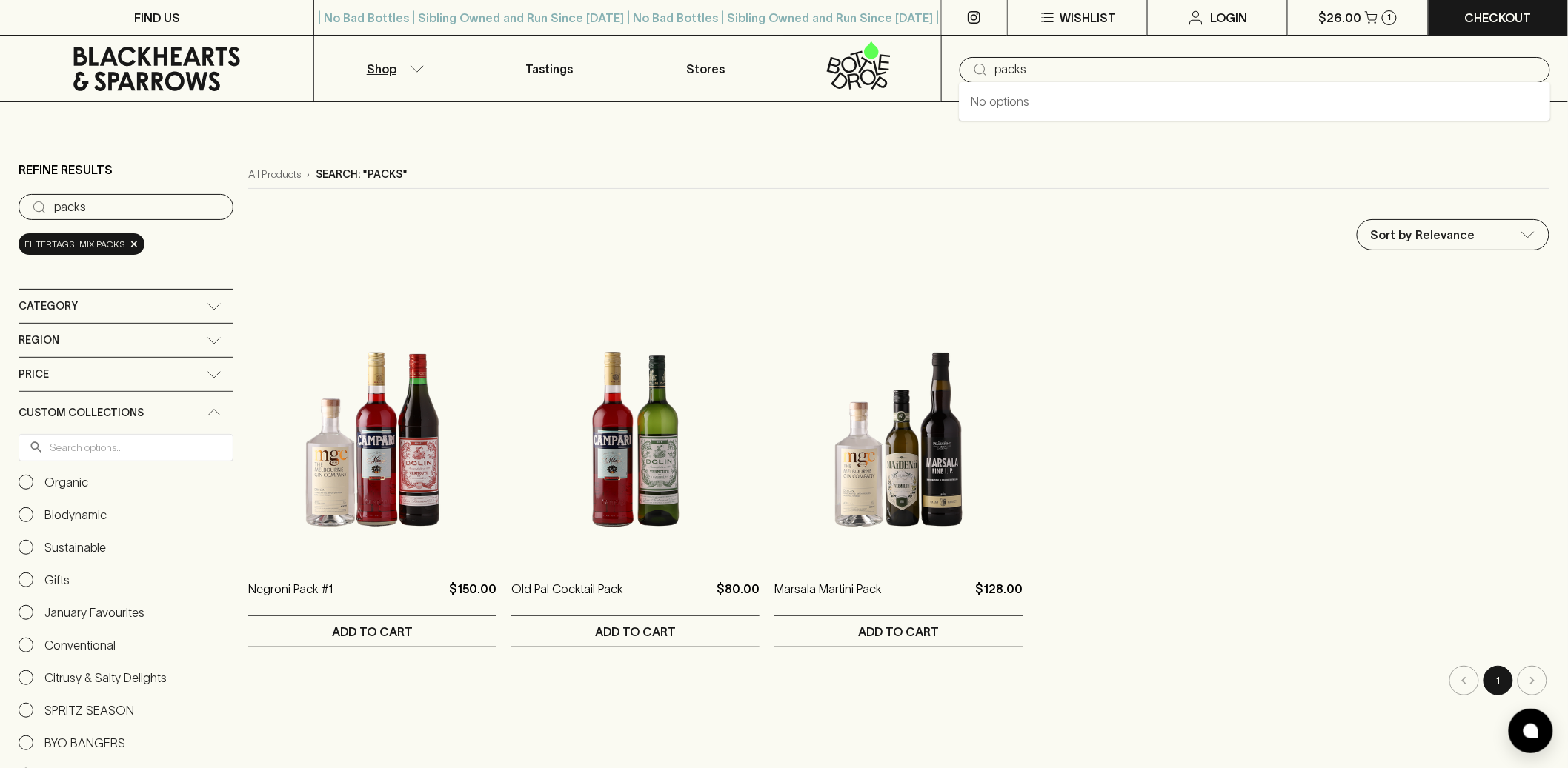
type input "packs"
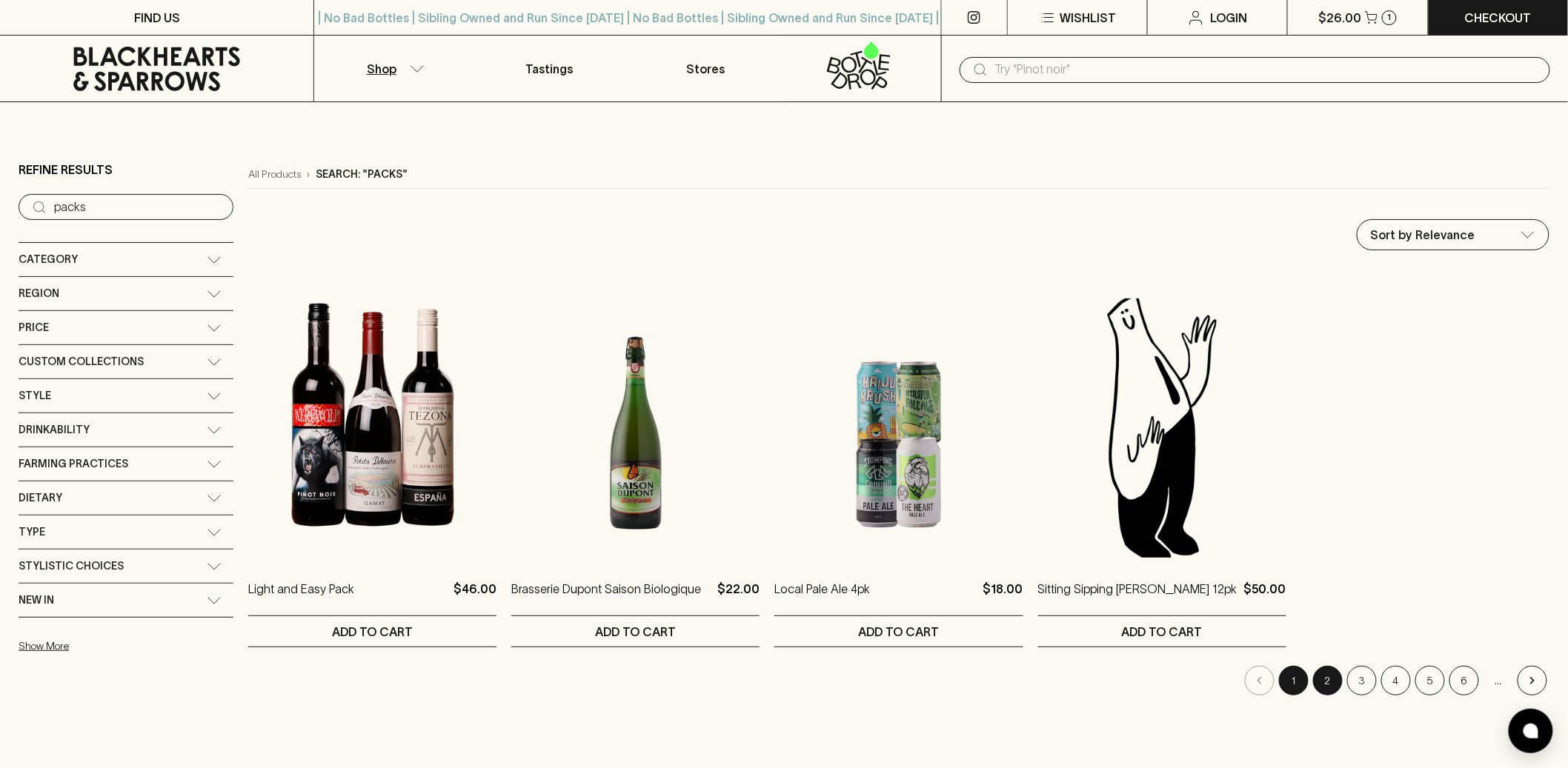
click at [1334, 682] on button "2" at bounding box center [1328, 681] width 30 height 30
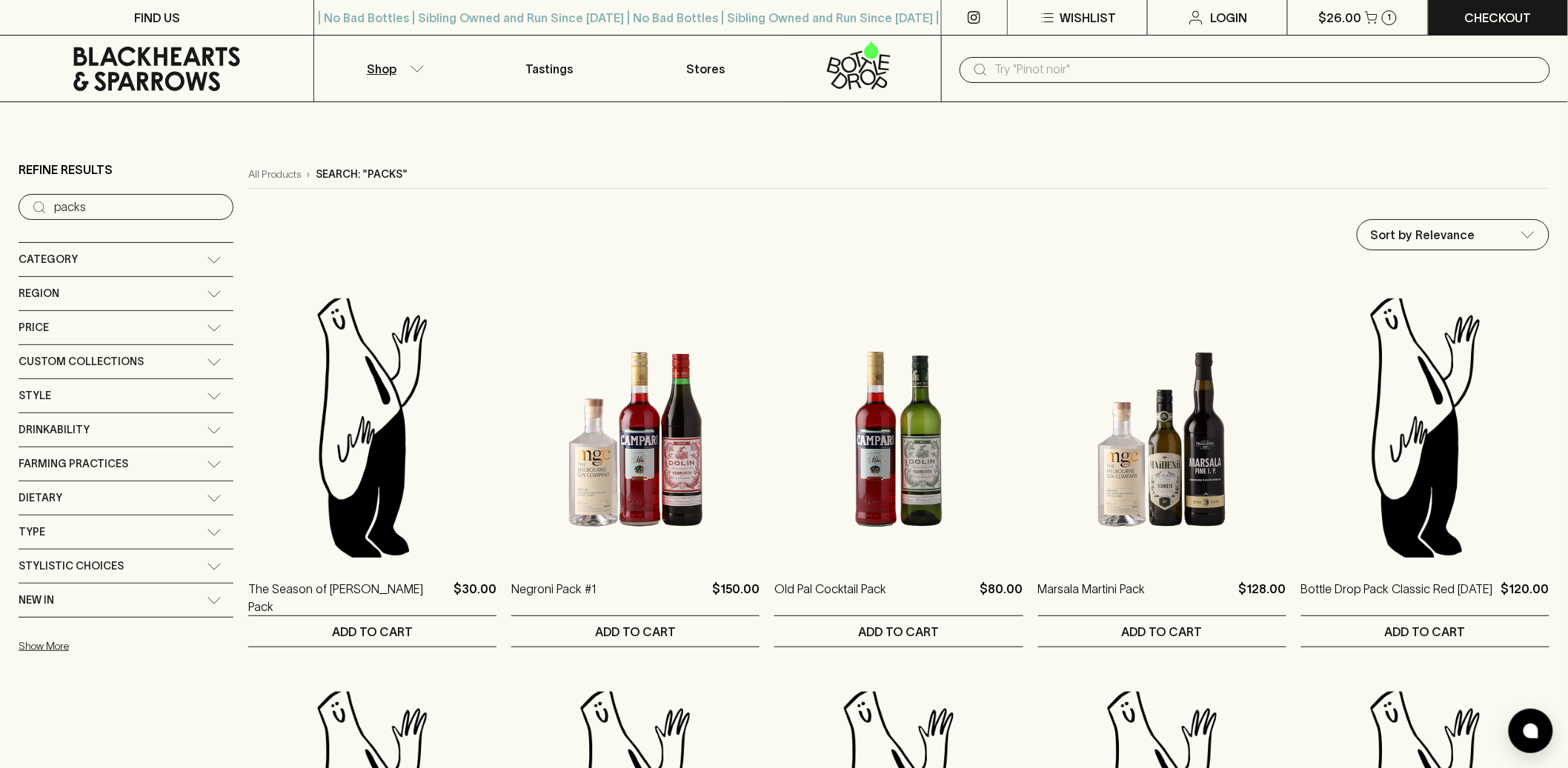
click at [1077, 67] on input "text" at bounding box center [1267, 70] width 544 height 23
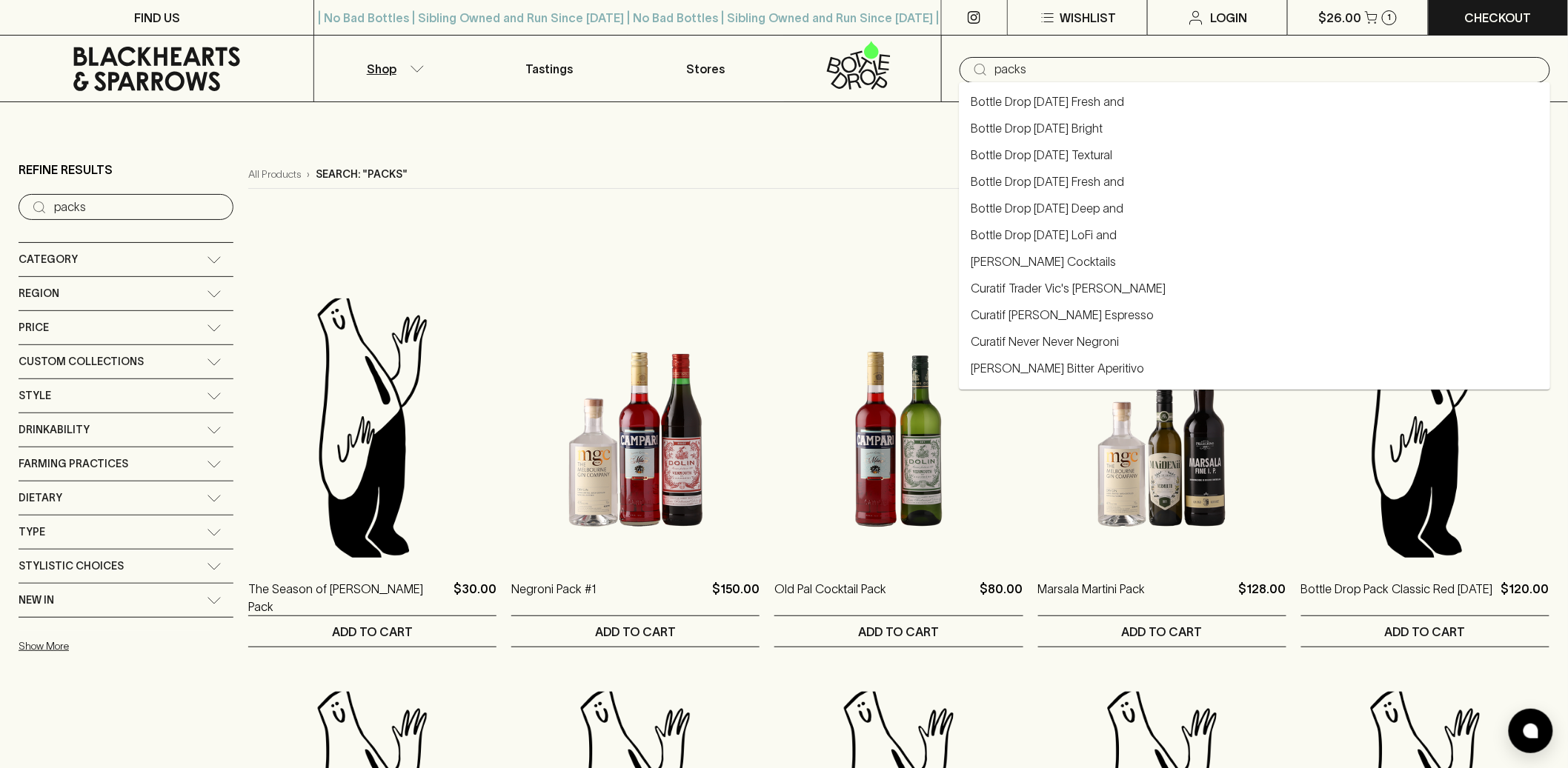
type input "packs"
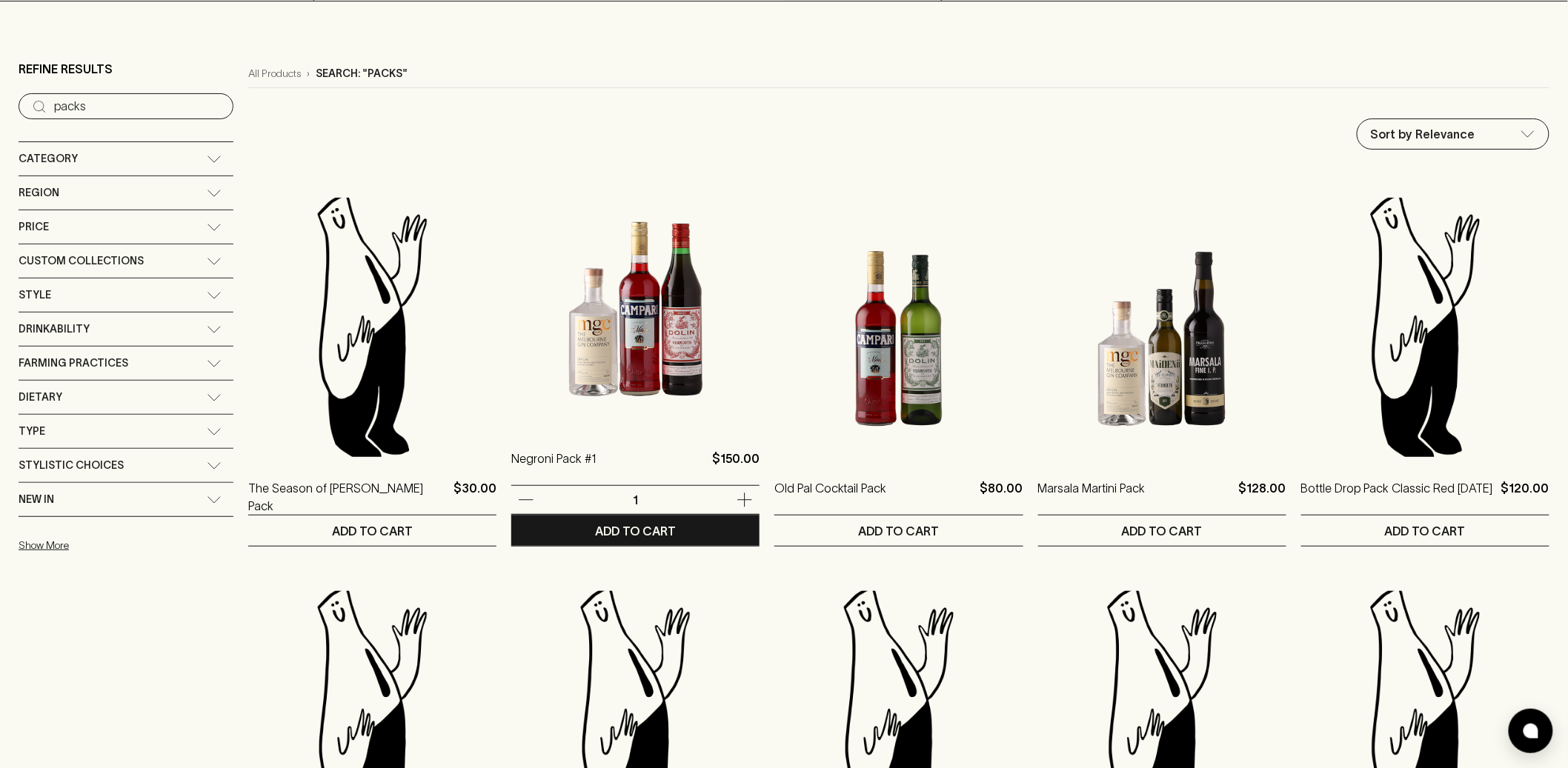
scroll to position [102, 0]
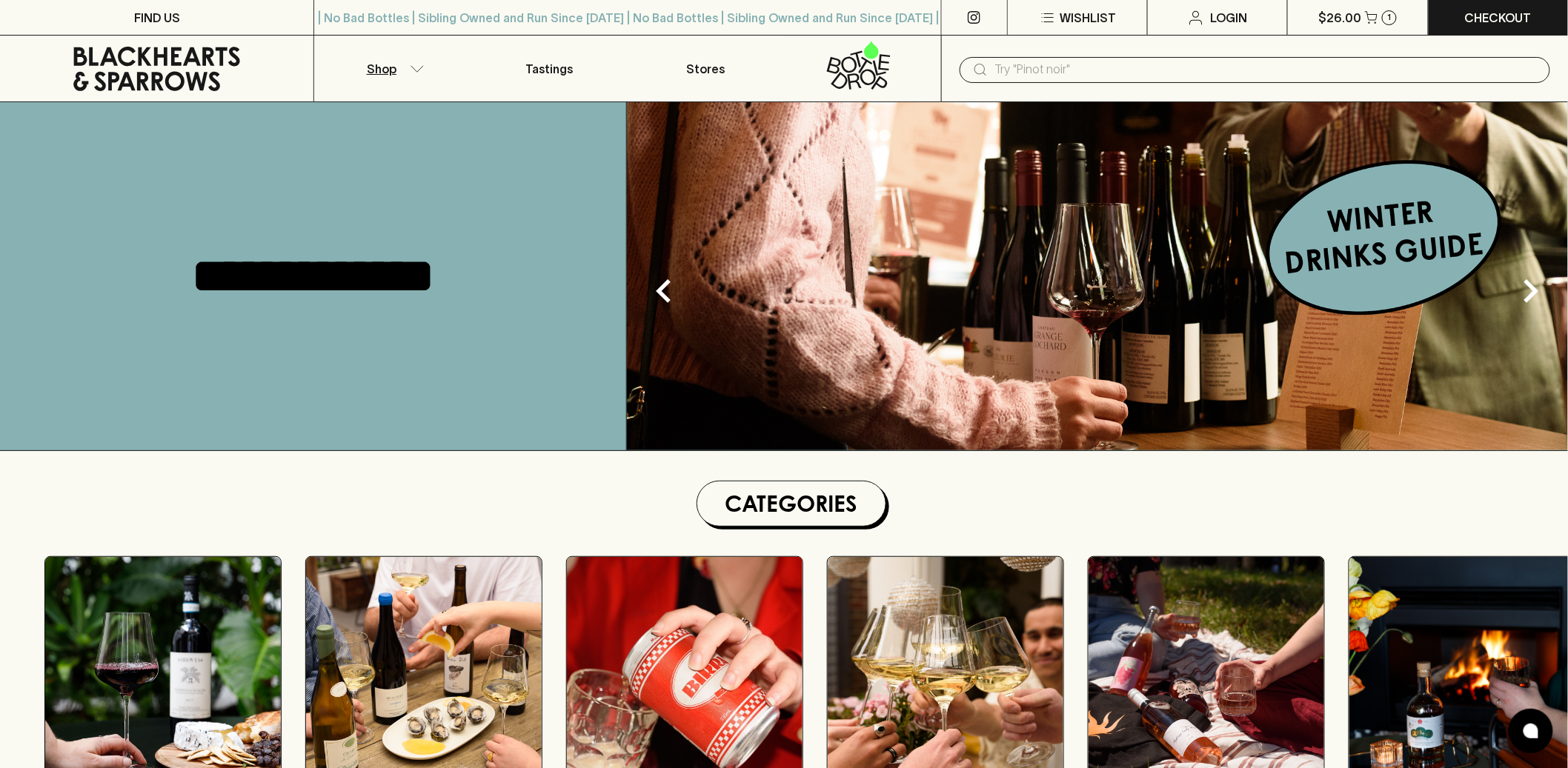
click at [409, 74] on button "Shop" at bounding box center [392, 69] width 156 height 66
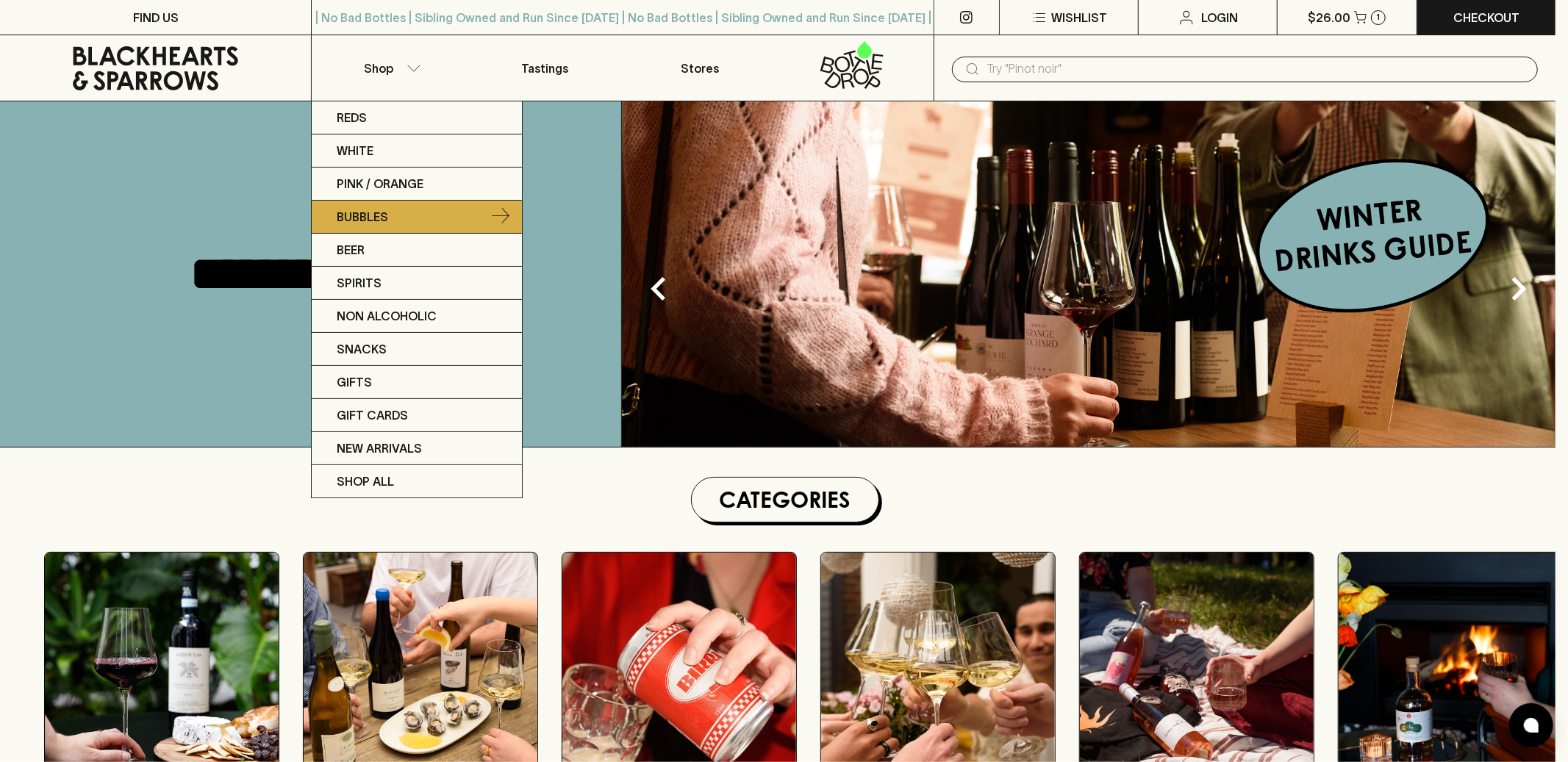
click at [395, 231] on link "Bubbles" at bounding box center [416, 217] width 211 height 33
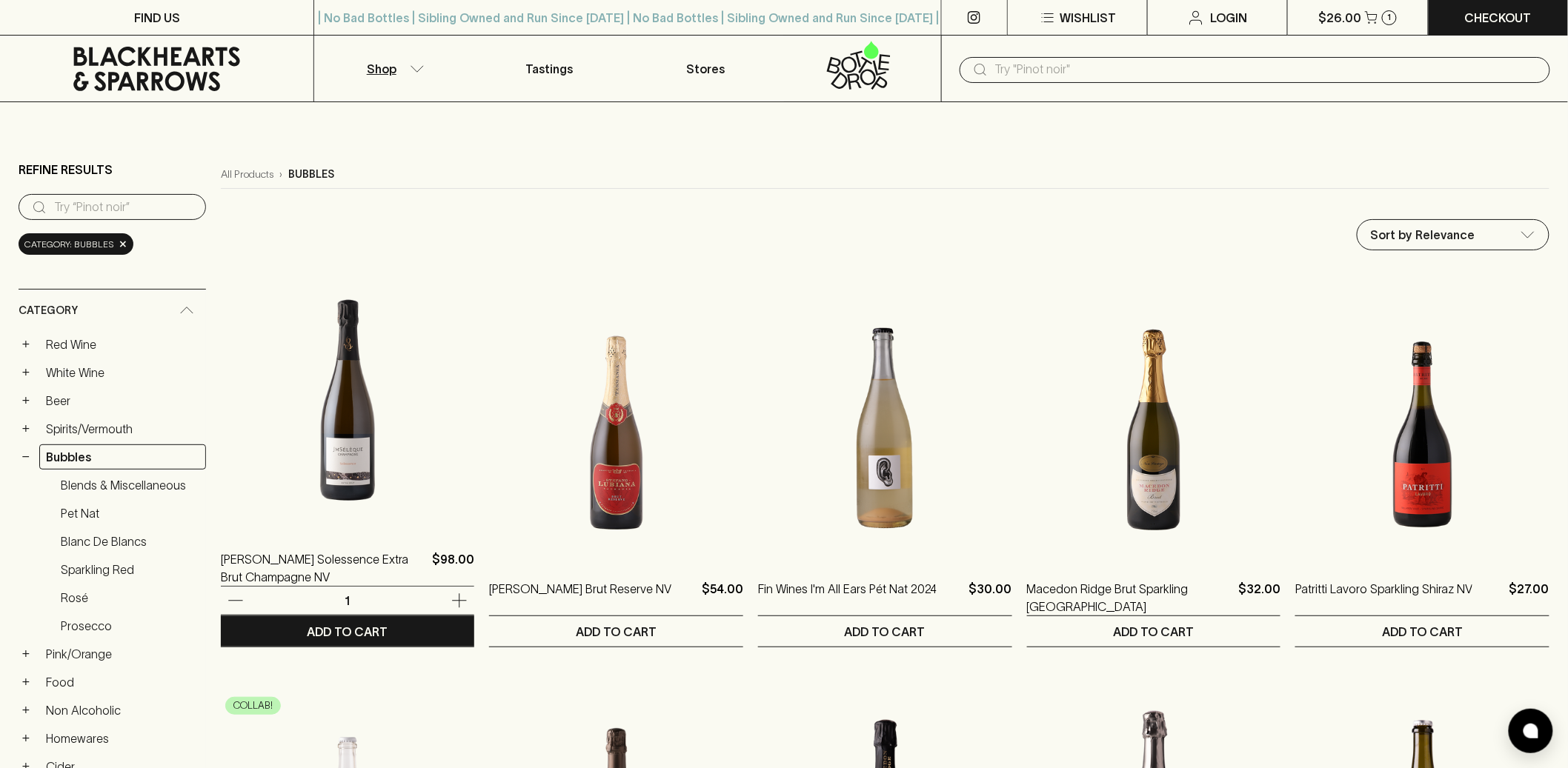
click at [363, 418] on img at bounding box center [348, 399] width 254 height 260
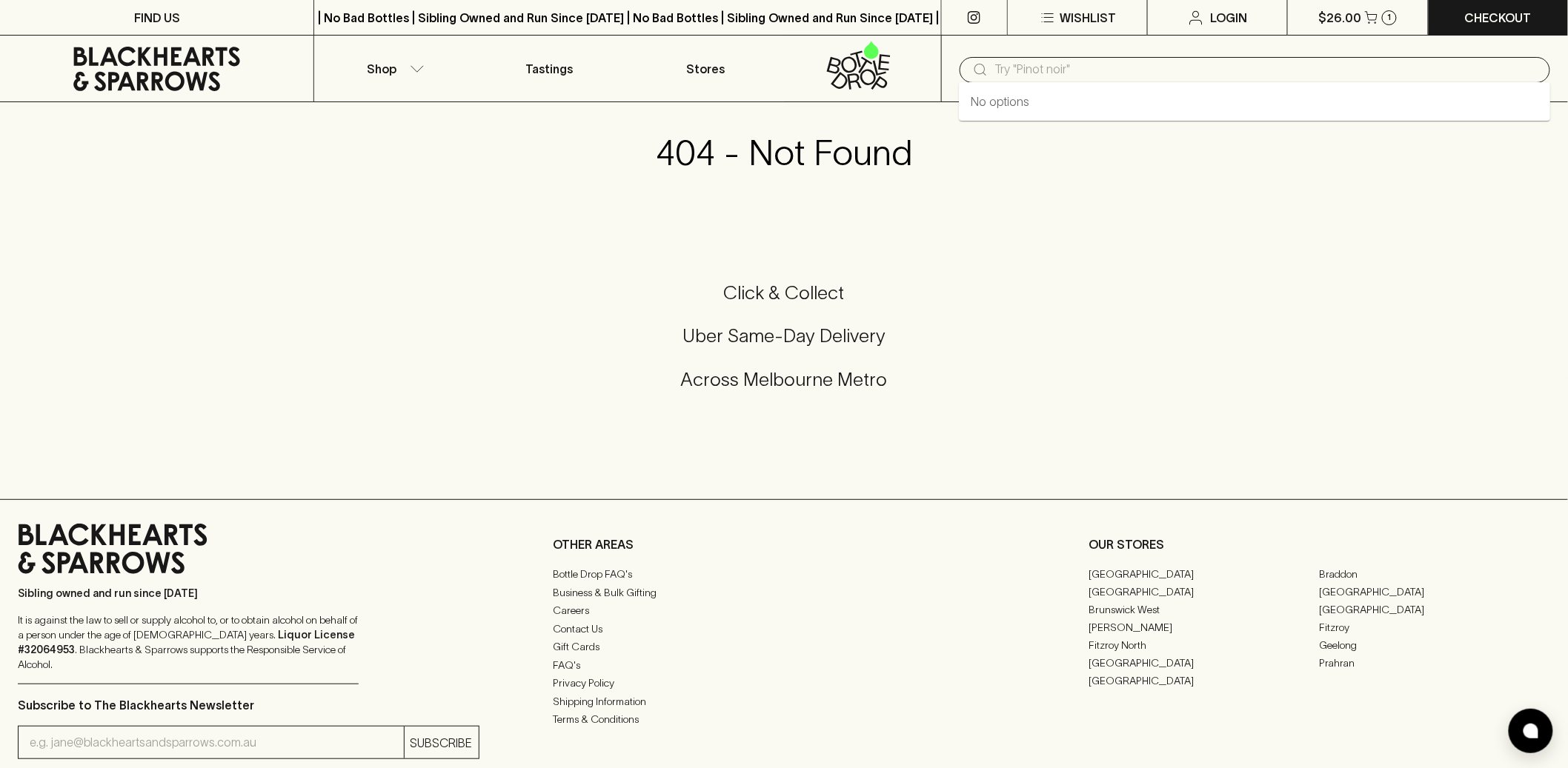
click at [1054, 65] on input "text" at bounding box center [1267, 70] width 544 height 23
type input "mix"
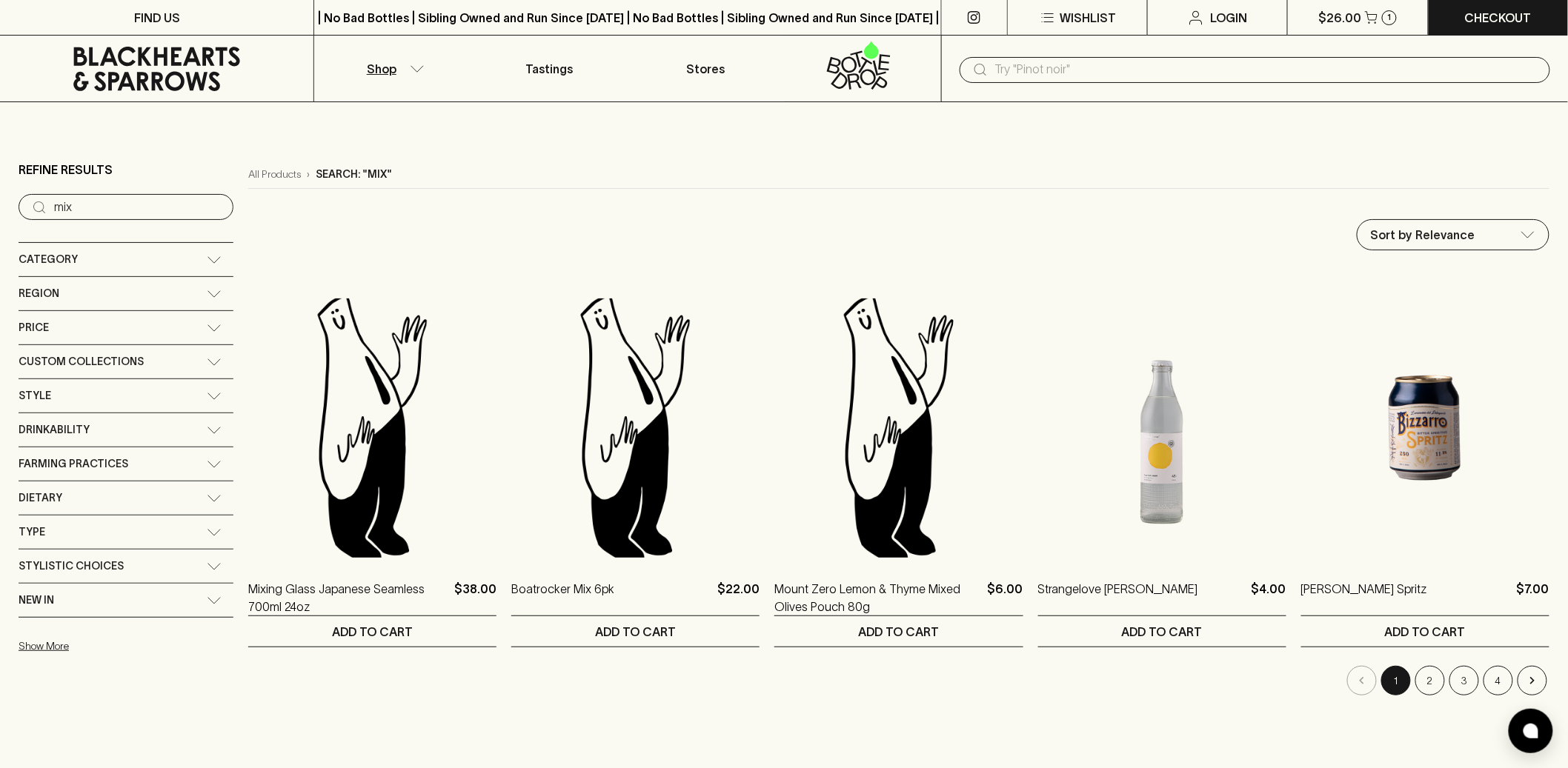
click at [1056, 73] on input "text" at bounding box center [1267, 70] width 544 height 23
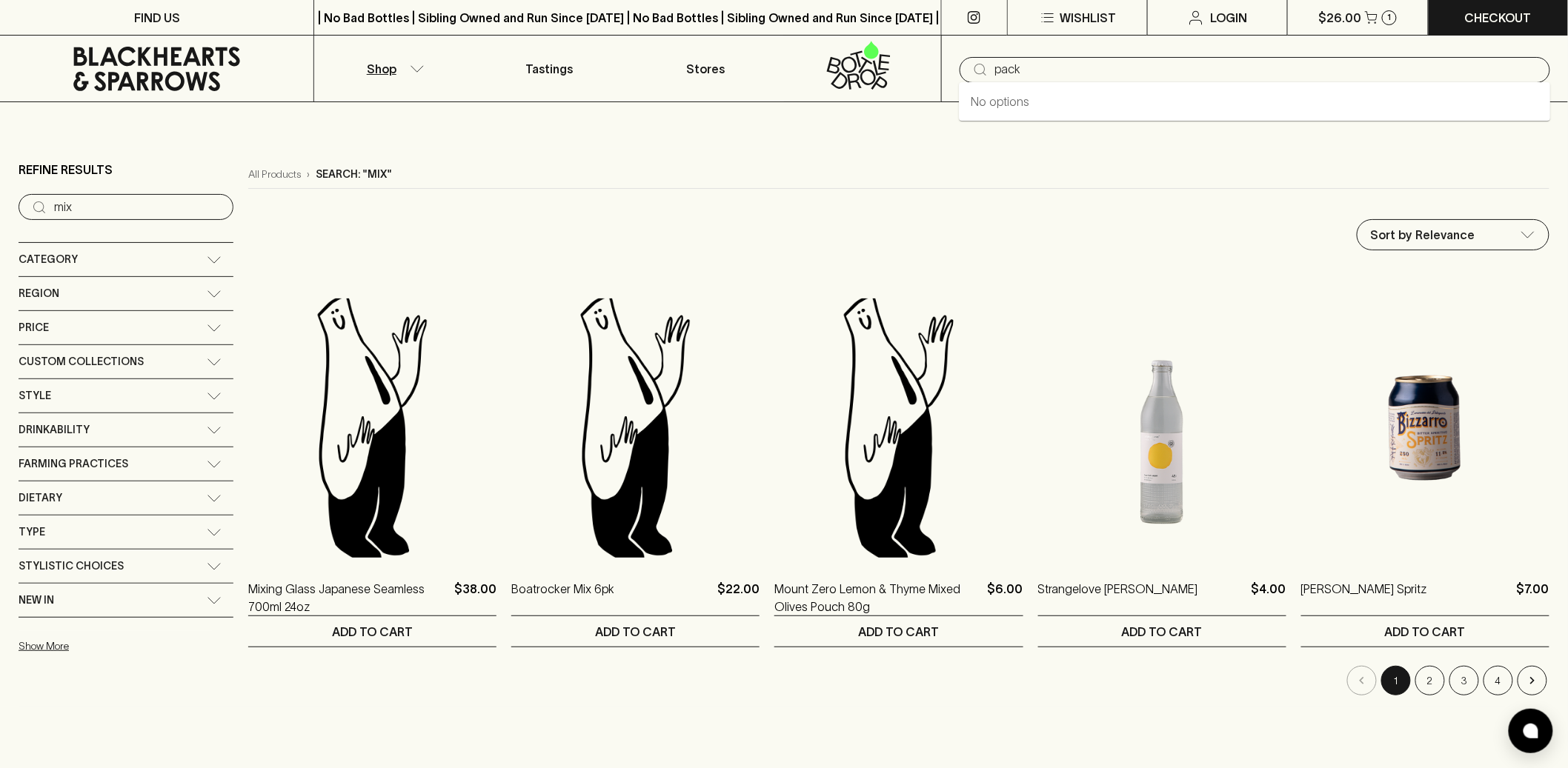
type input "pack"
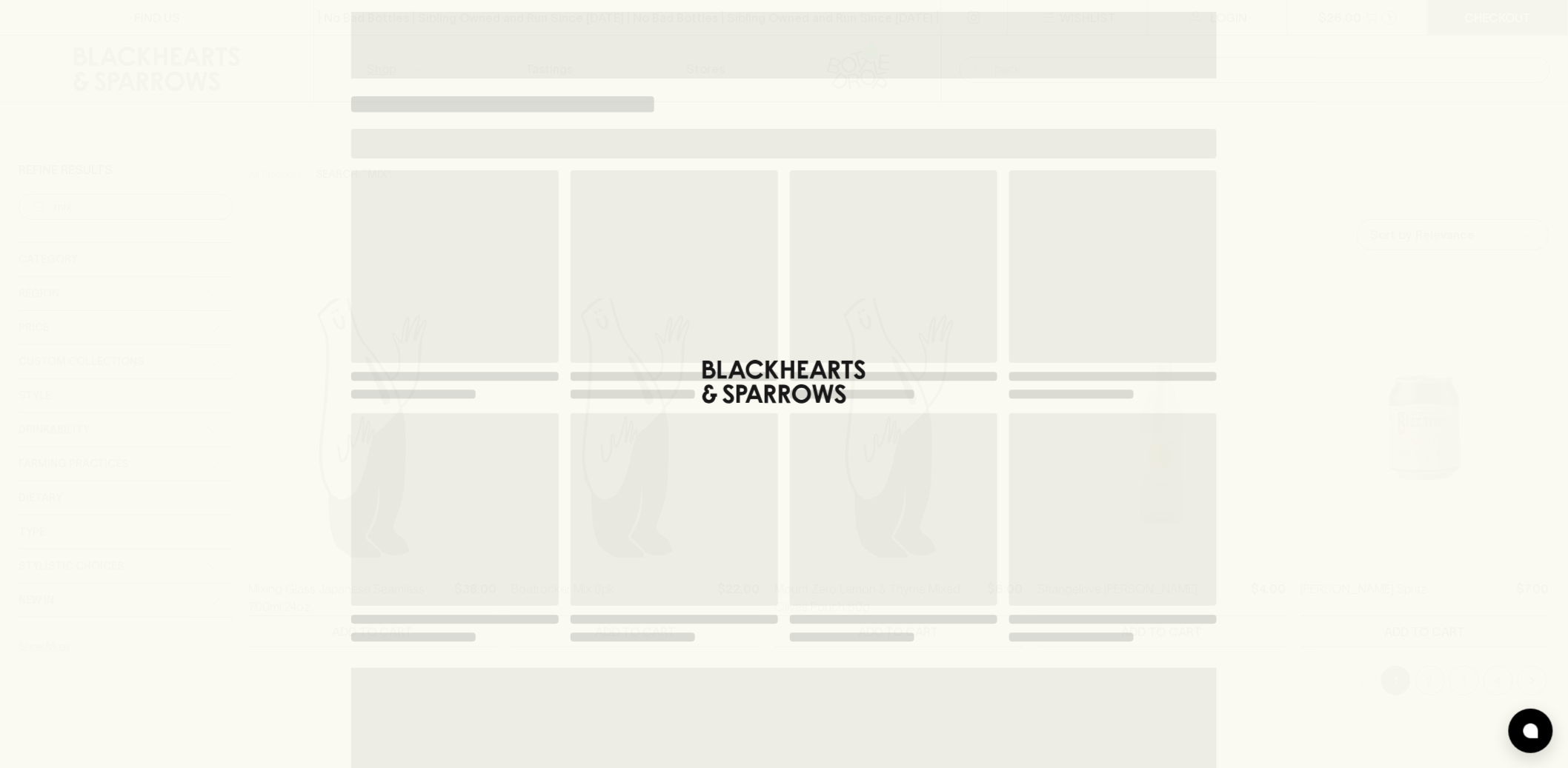
type input "pack"
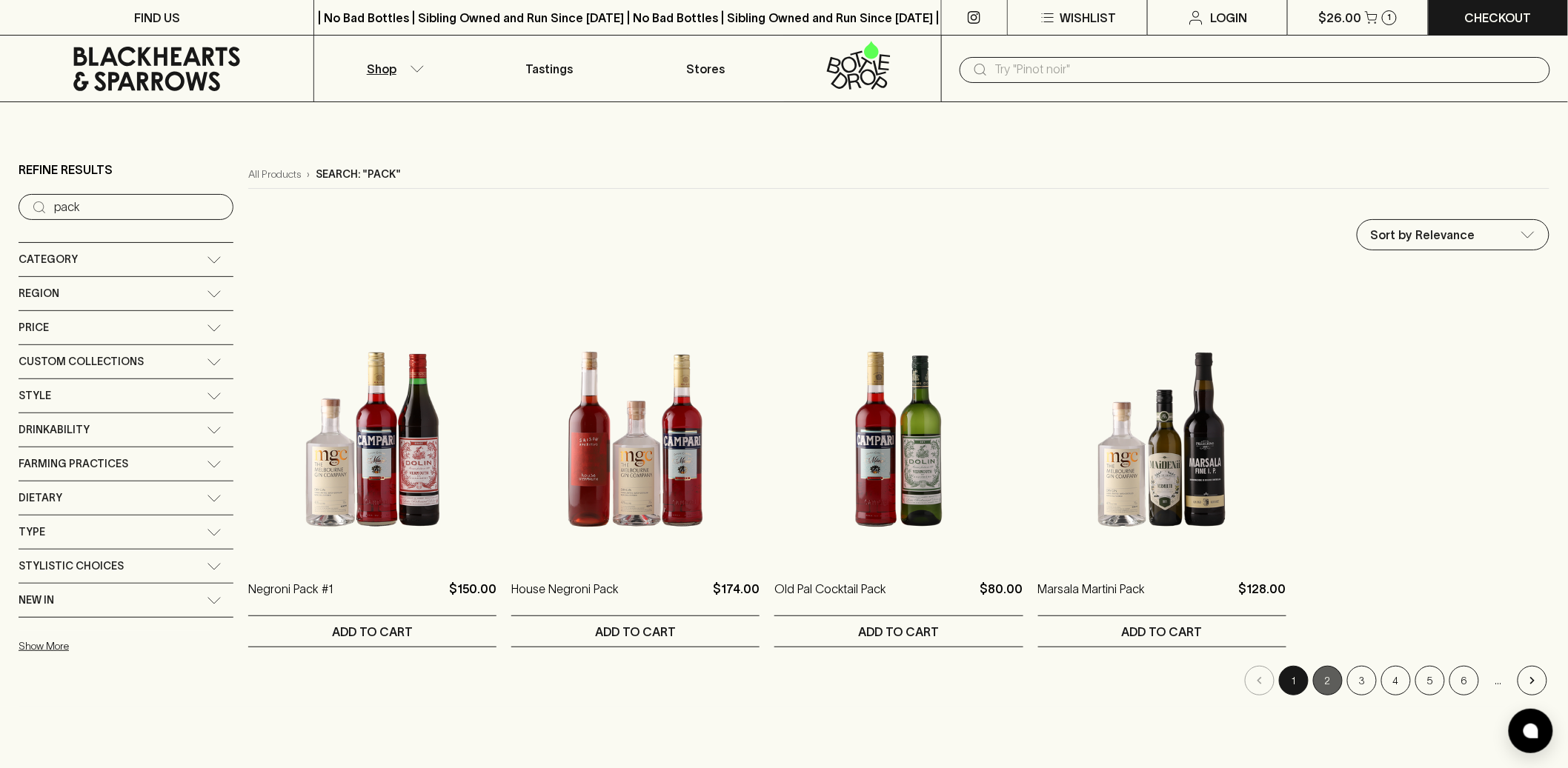
click at [1340, 687] on button "2" at bounding box center [1328, 681] width 30 height 30
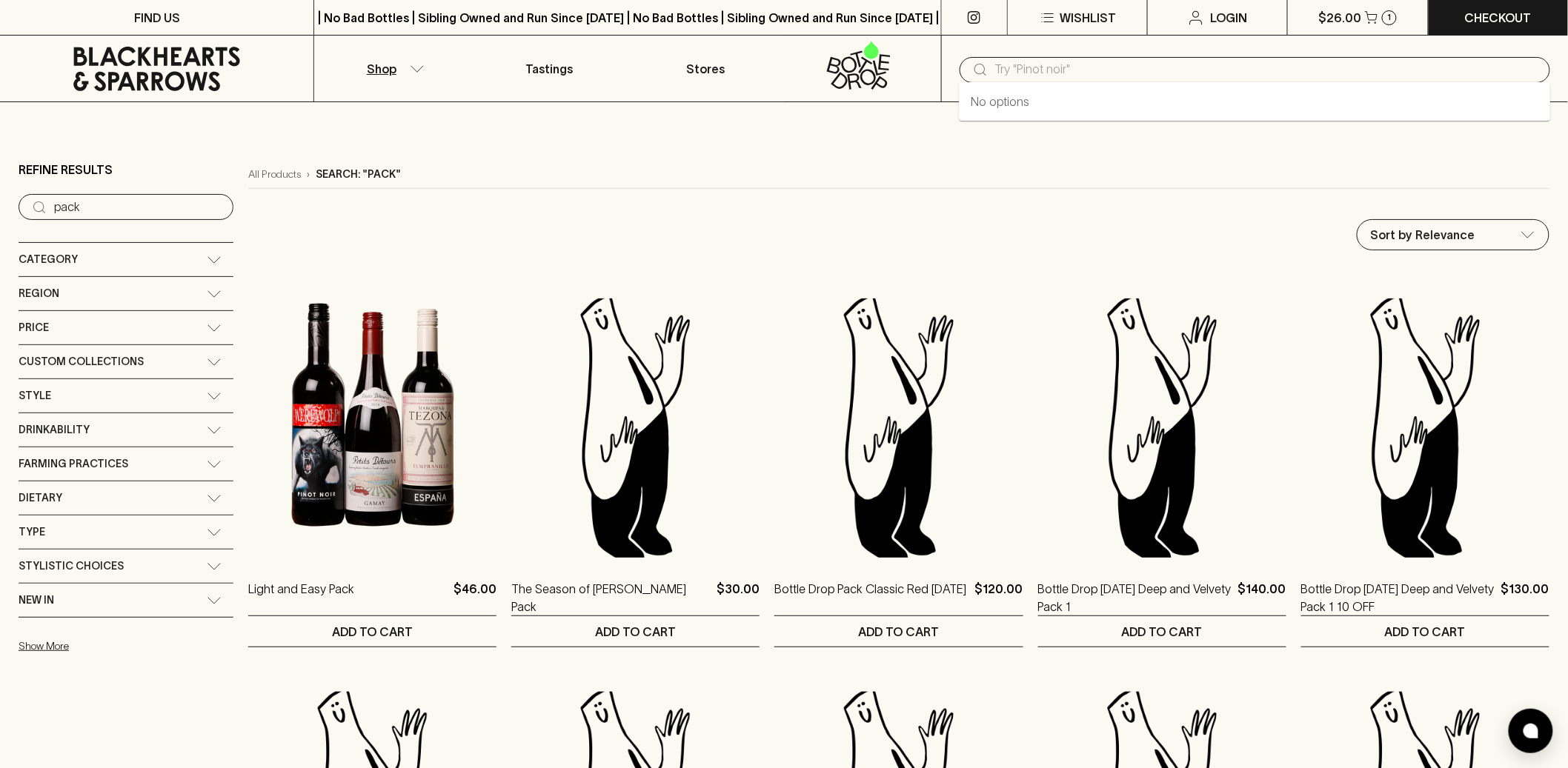
click at [1077, 79] on input "text" at bounding box center [1267, 70] width 544 height 23
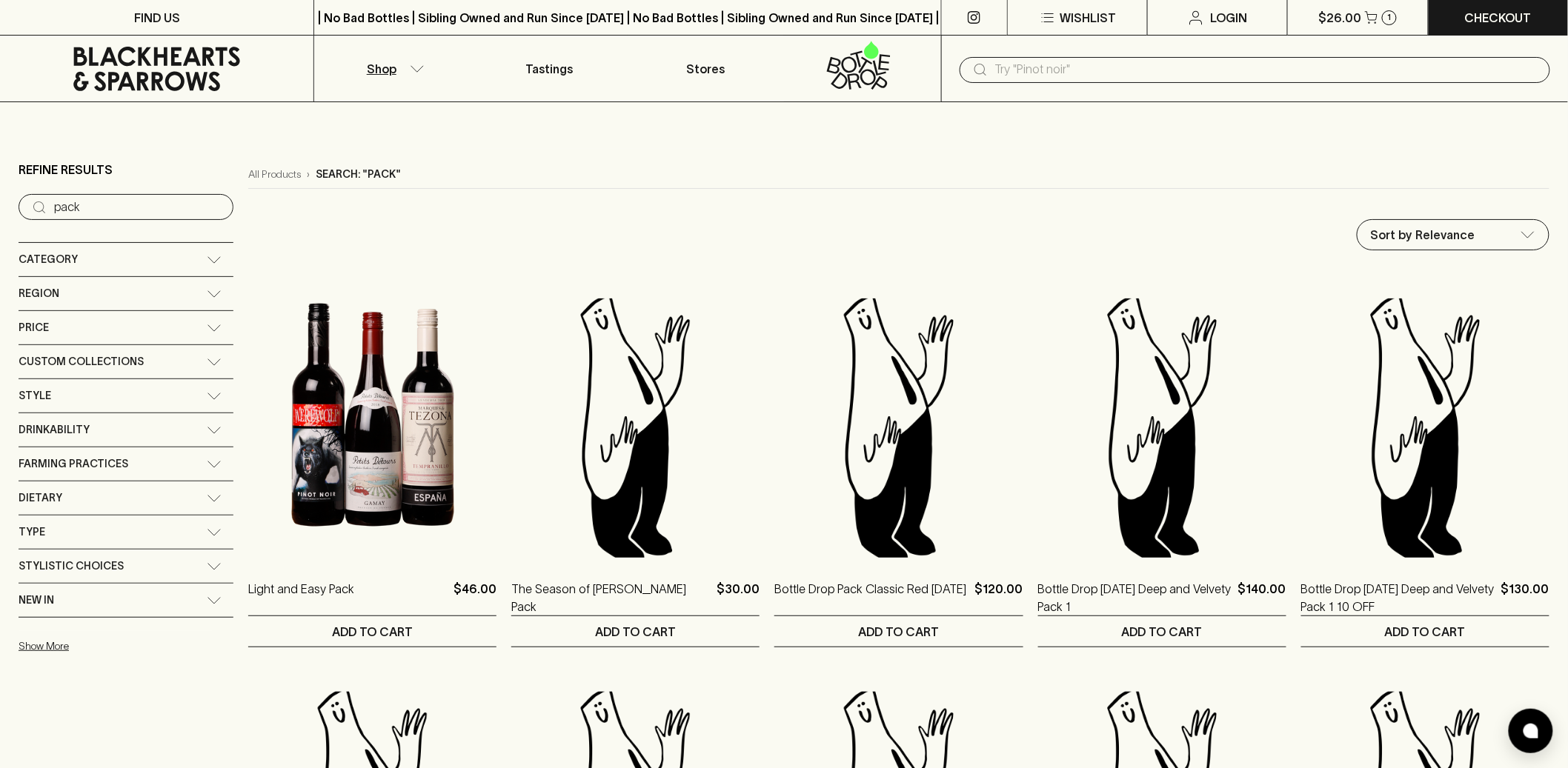
click at [220, 74] on icon at bounding box center [156, 69] width 292 height 45
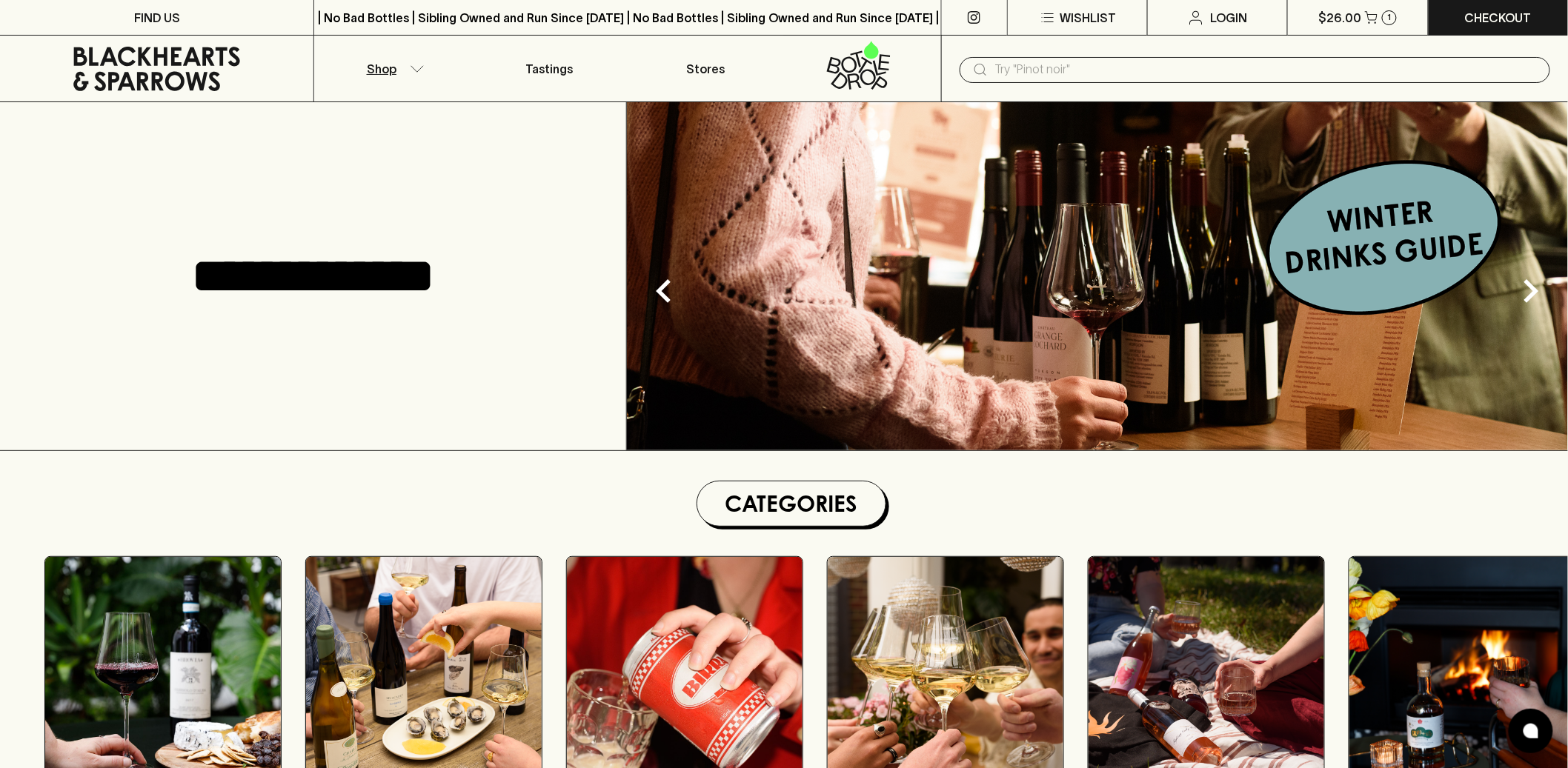
click at [408, 58] on button "Shop" at bounding box center [392, 69] width 156 height 66
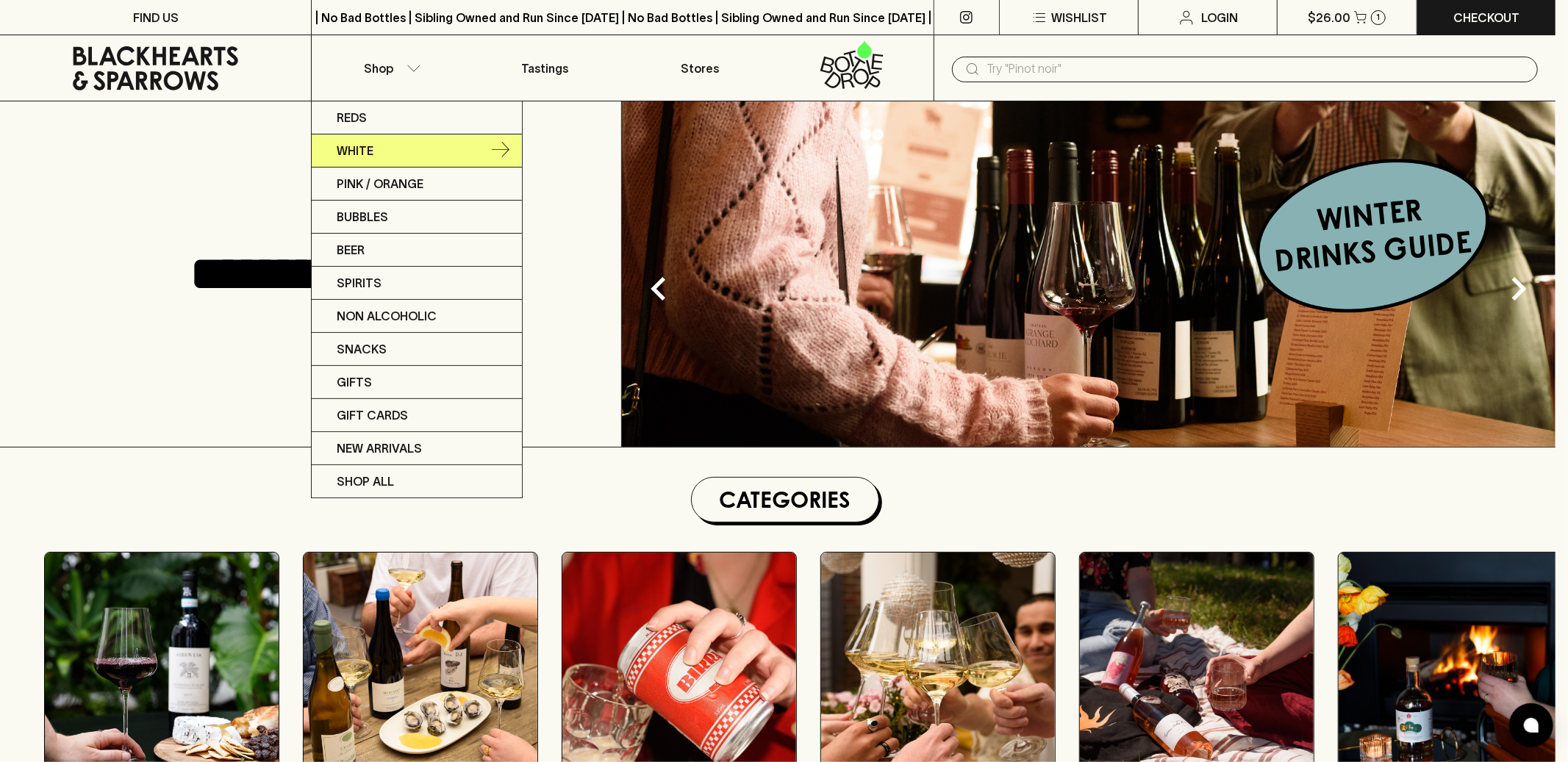
click at [378, 152] on link "White" at bounding box center [416, 151] width 211 height 33
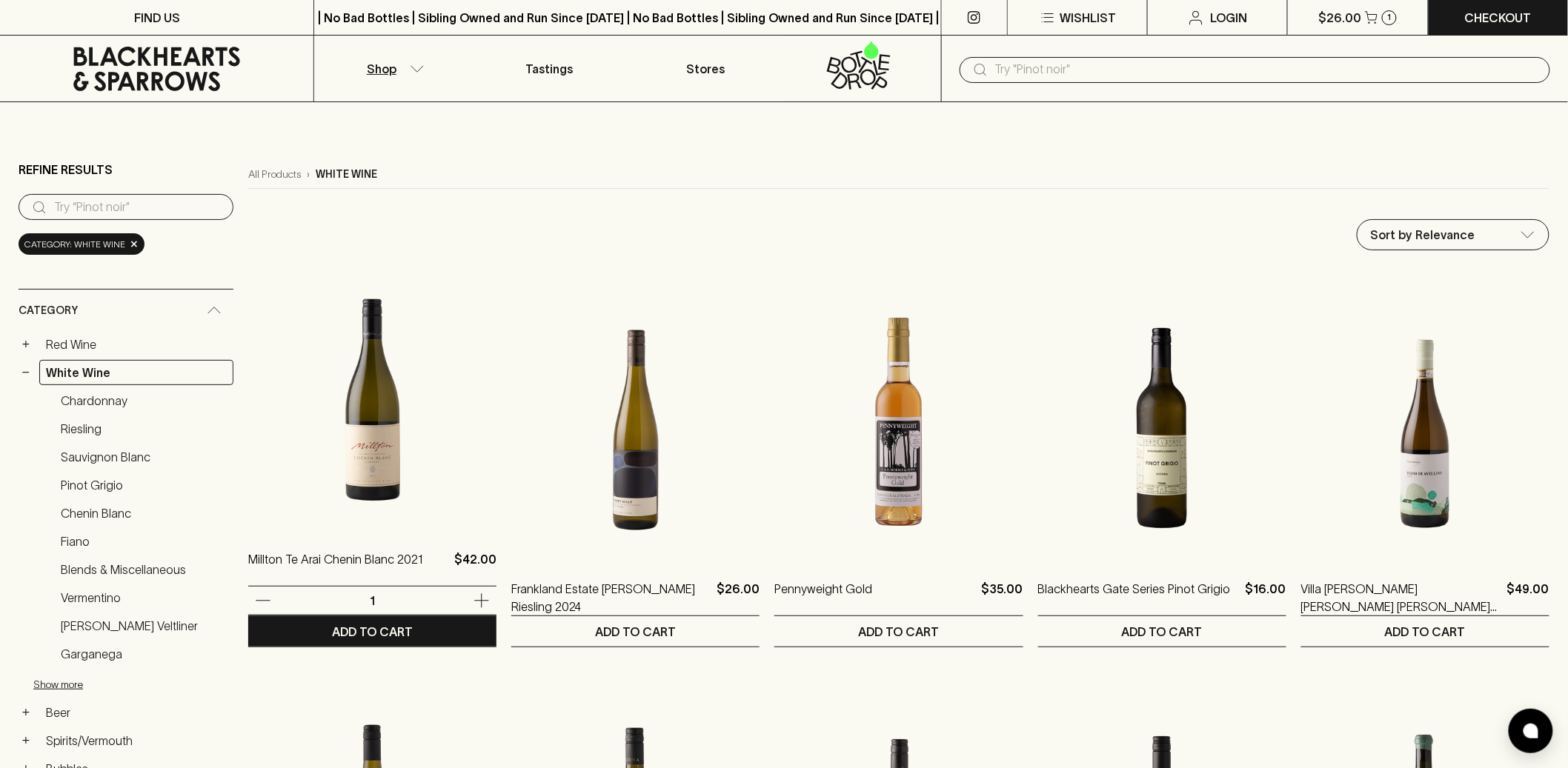
click at [374, 439] on img at bounding box center [372, 399] width 248 height 260
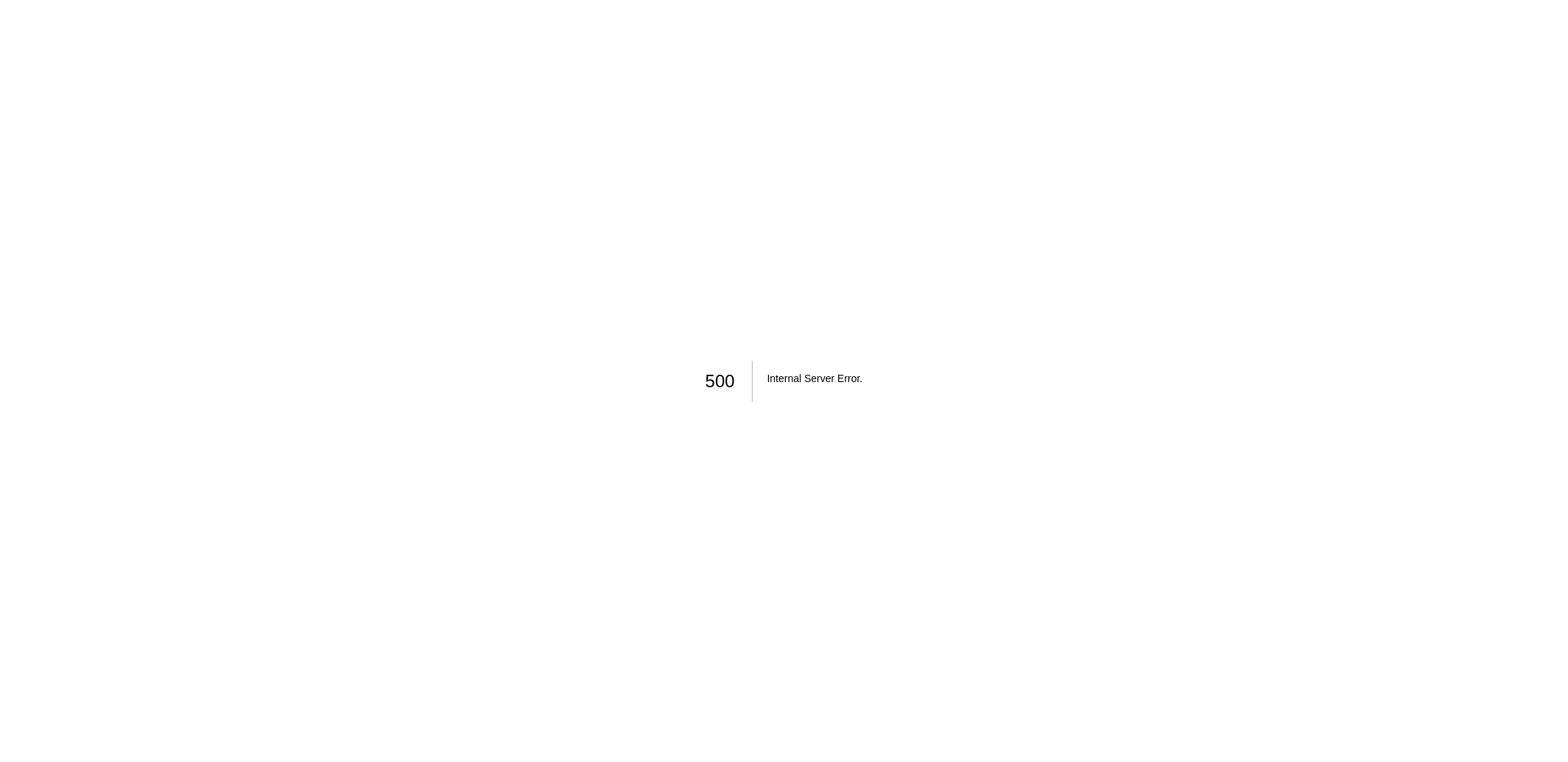
click at [809, 365] on h2 "Internal Server Error ." at bounding box center [815, 379] width 95 height 36
click at [809, 365] on h2 "Internal Server Error ." at bounding box center [815, 379] width 95 height 36
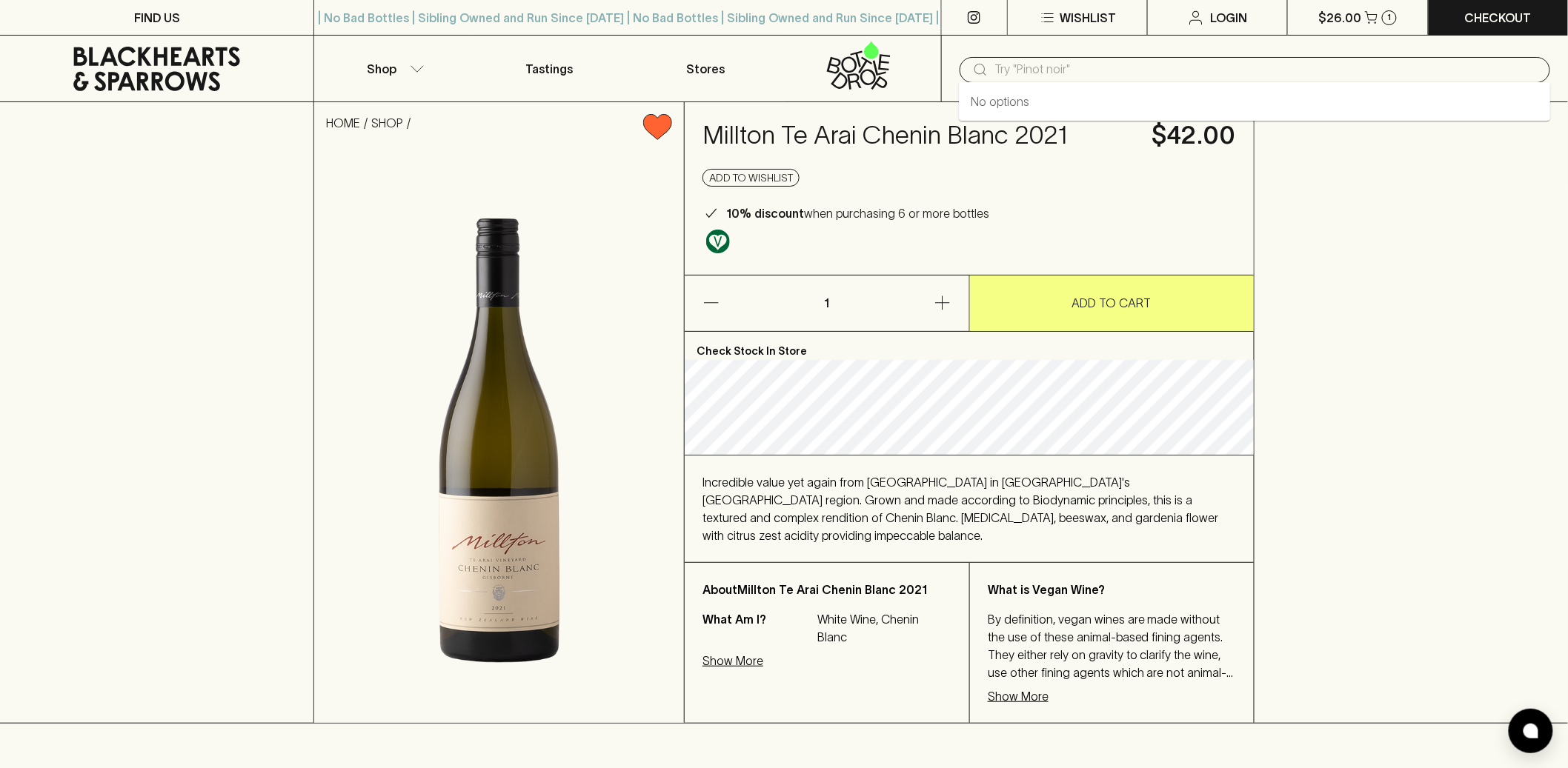
click at [1108, 77] on input "text" at bounding box center [1267, 70] width 544 height 23
paste input "41635"
type input "41635"
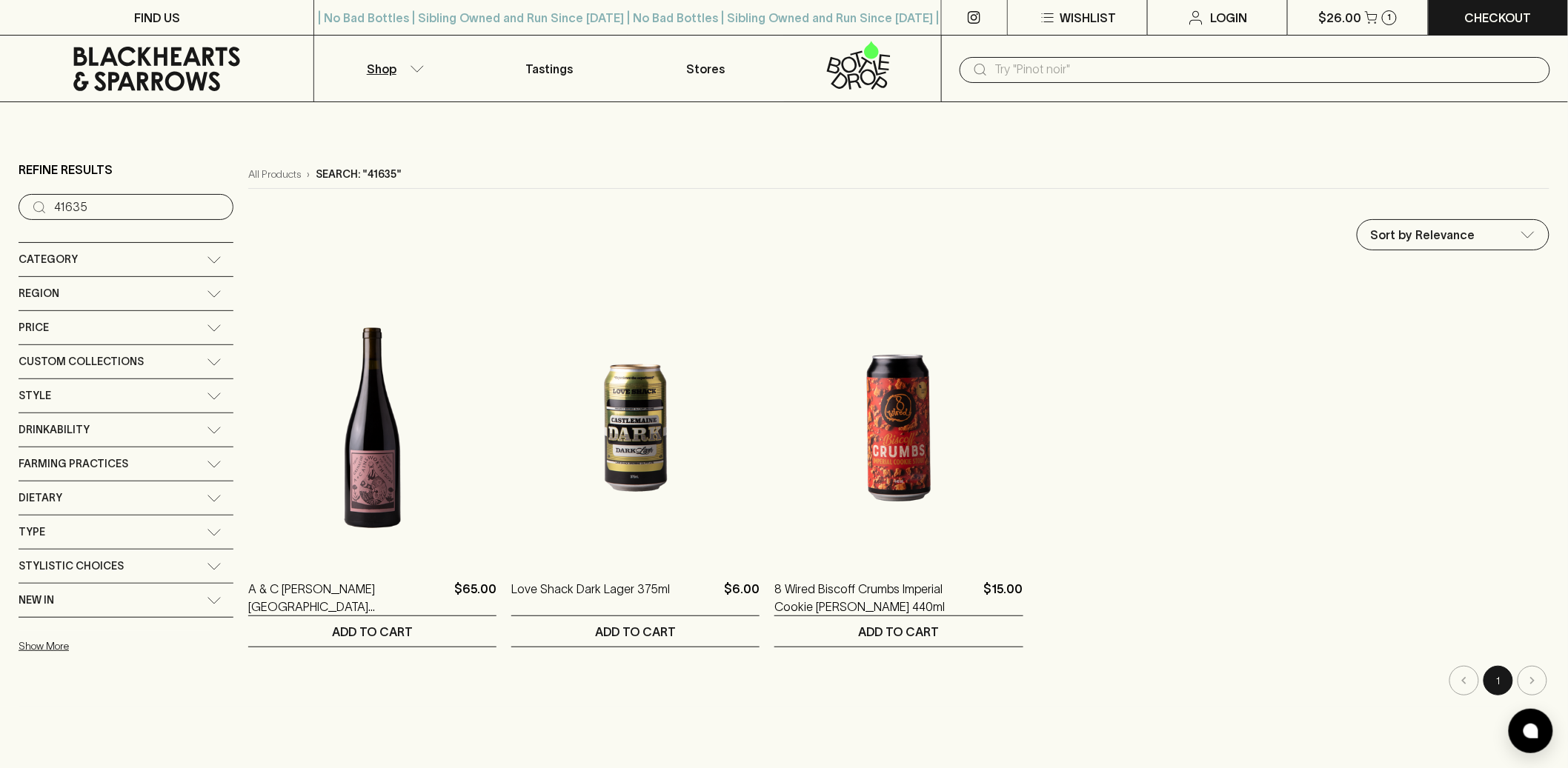
click at [1156, 82] on div "​" at bounding box center [1256, 70] width 591 height 26
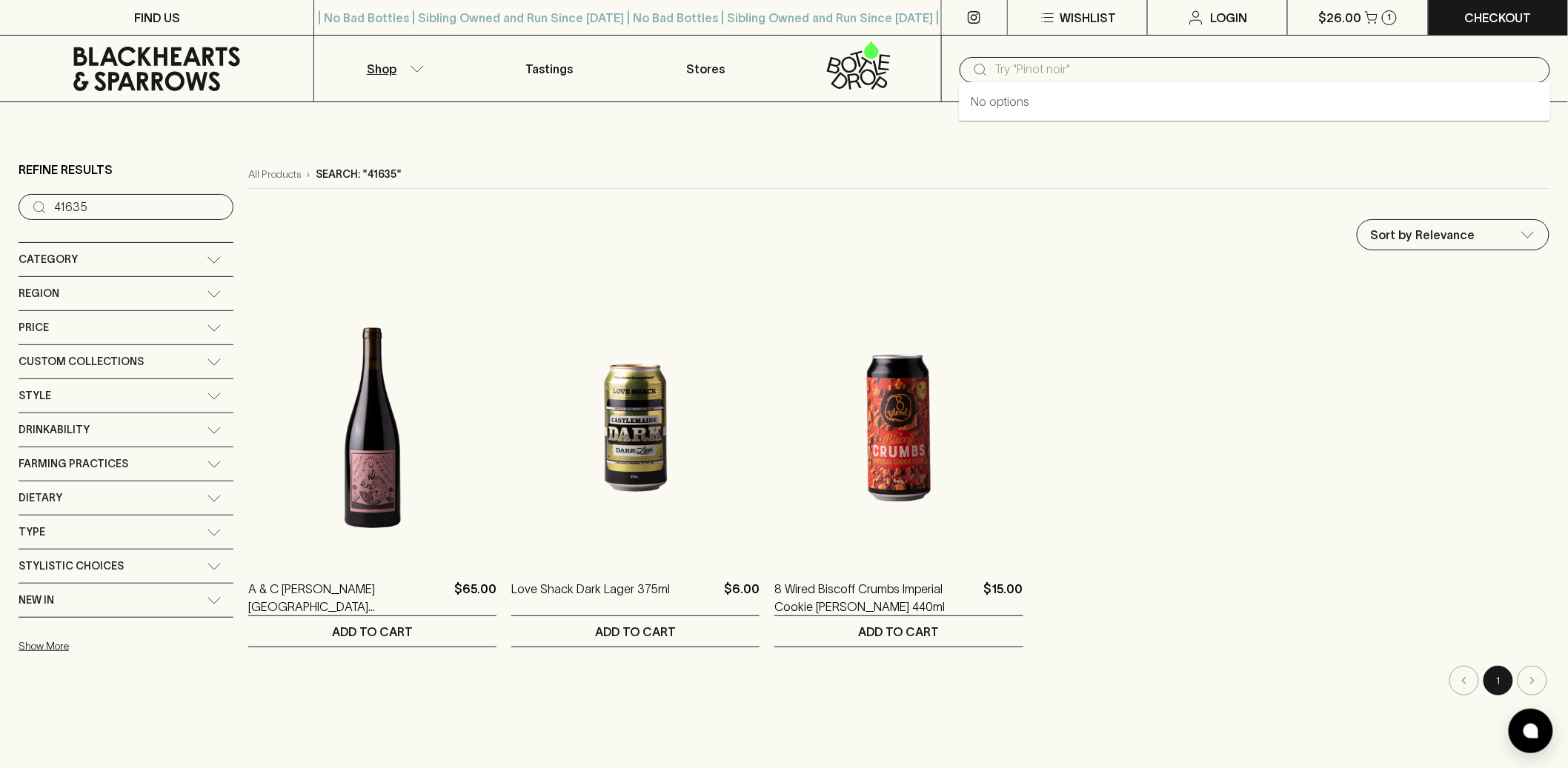
click at [1152, 74] on input "text" at bounding box center [1267, 70] width 544 height 23
paste input "41635"
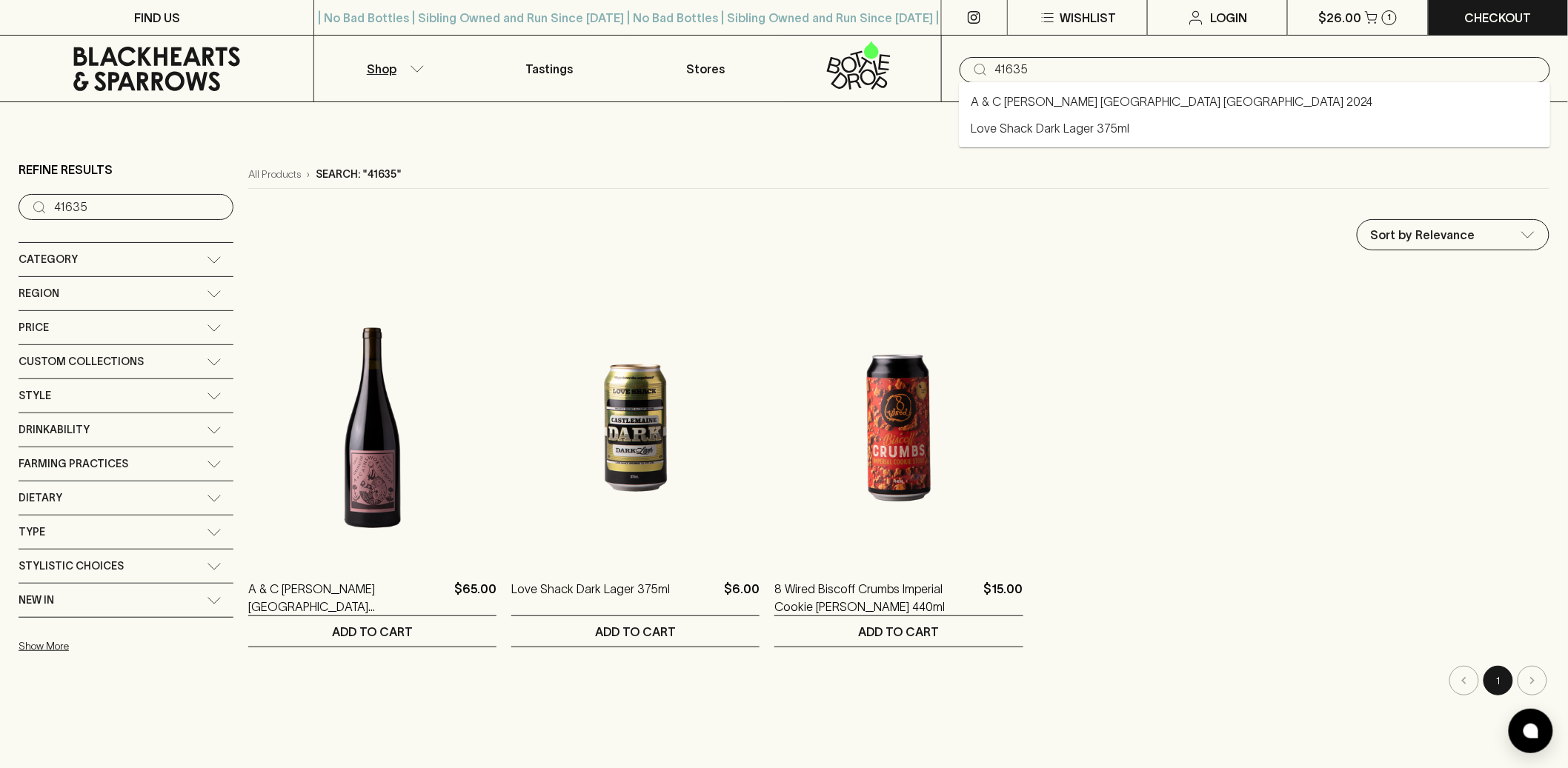
type input "41635"
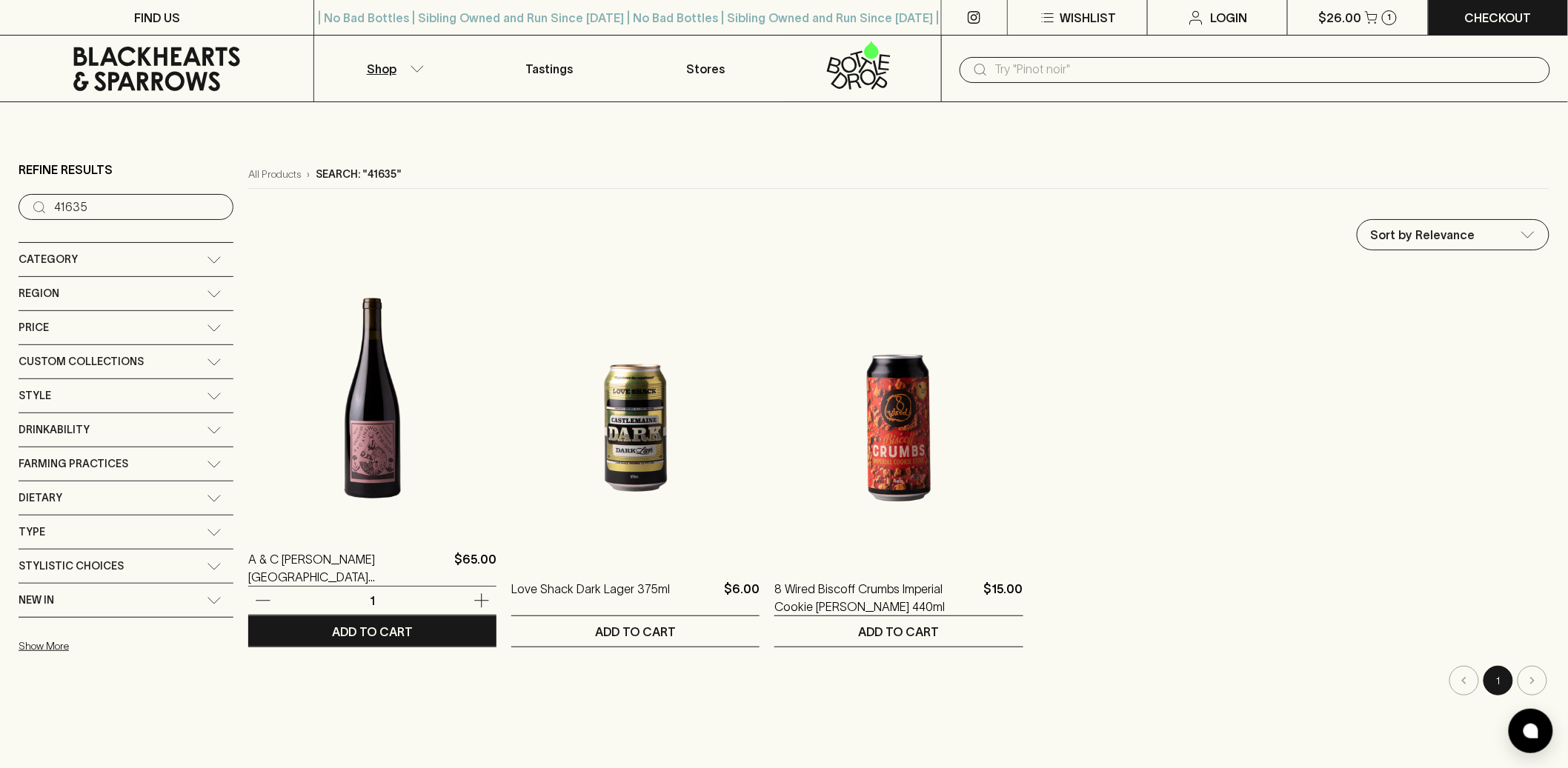
click at [376, 415] on img at bounding box center [372, 399] width 248 height 260
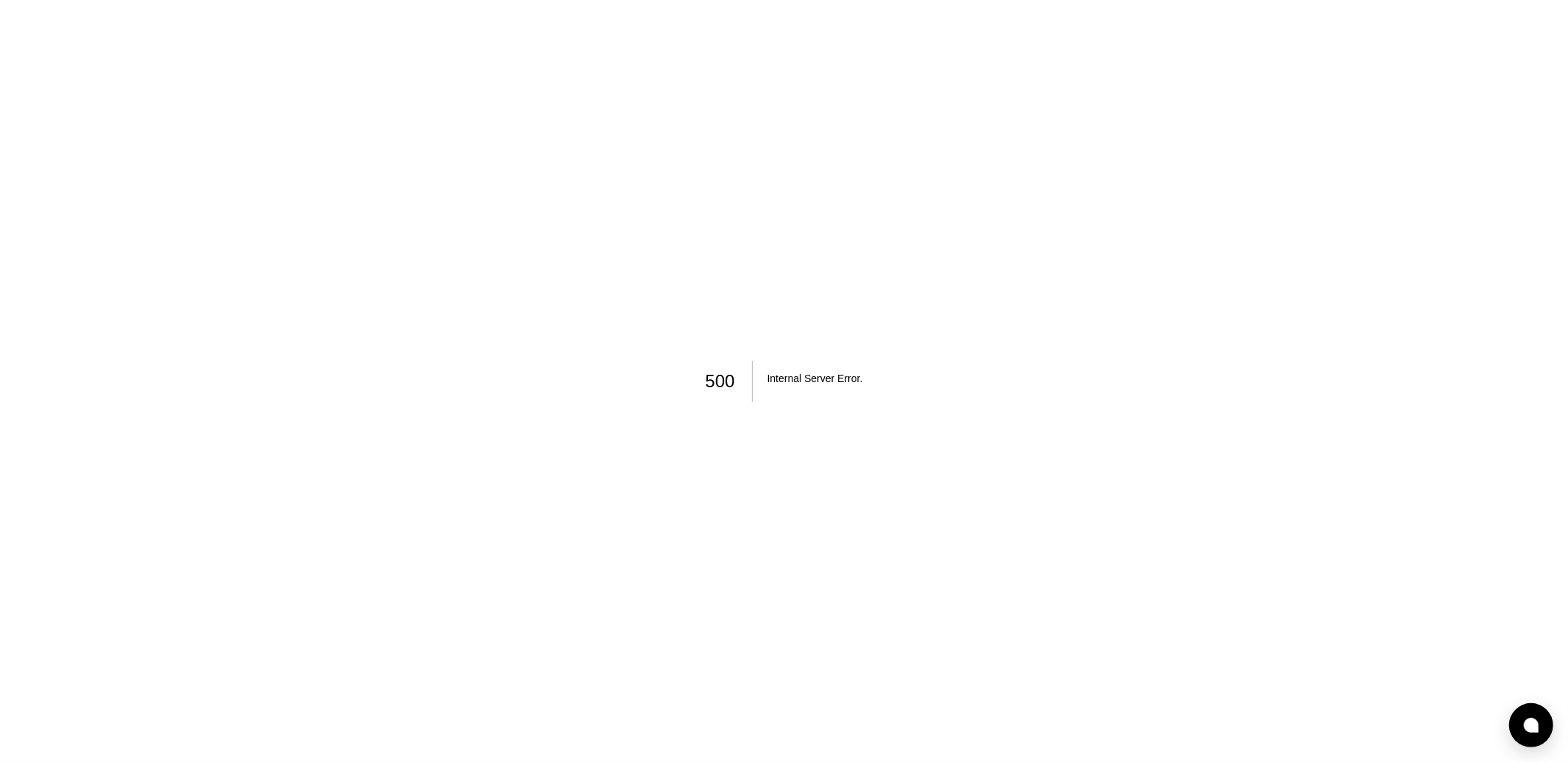
click at [710, 411] on div "500 Internal Server Error ." at bounding box center [784, 381] width 1568 height 762
click at [580, 164] on div "500 Internal Server Error ." at bounding box center [784, 381] width 1568 height 762
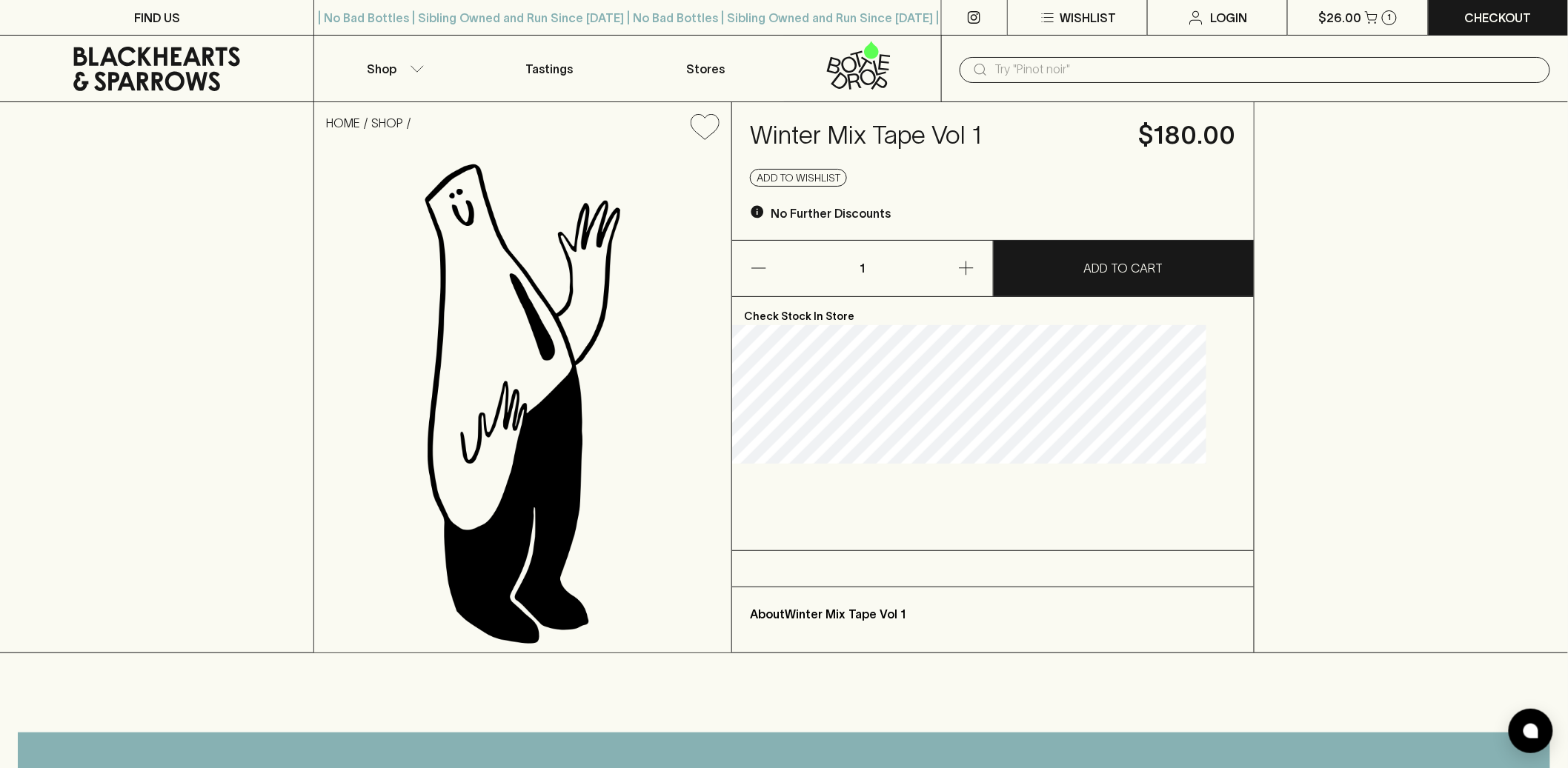
click at [939, 622] on p "About Winter Mix Tape Vol 1" at bounding box center [993, 614] width 486 height 17
click at [1355, 453] on div "HOME SHOP Winter Mix Tape Vol 1 $180.00 Add to wishlist No Further Discounts 1 …" at bounding box center [784, 378] width 1568 height 551
click at [1324, 441] on div "HOME SHOP Winter Mix Tape Vol 1 $180.00 Add to wishlist No Further Discounts 1 …" at bounding box center [784, 378] width 1568 height 551
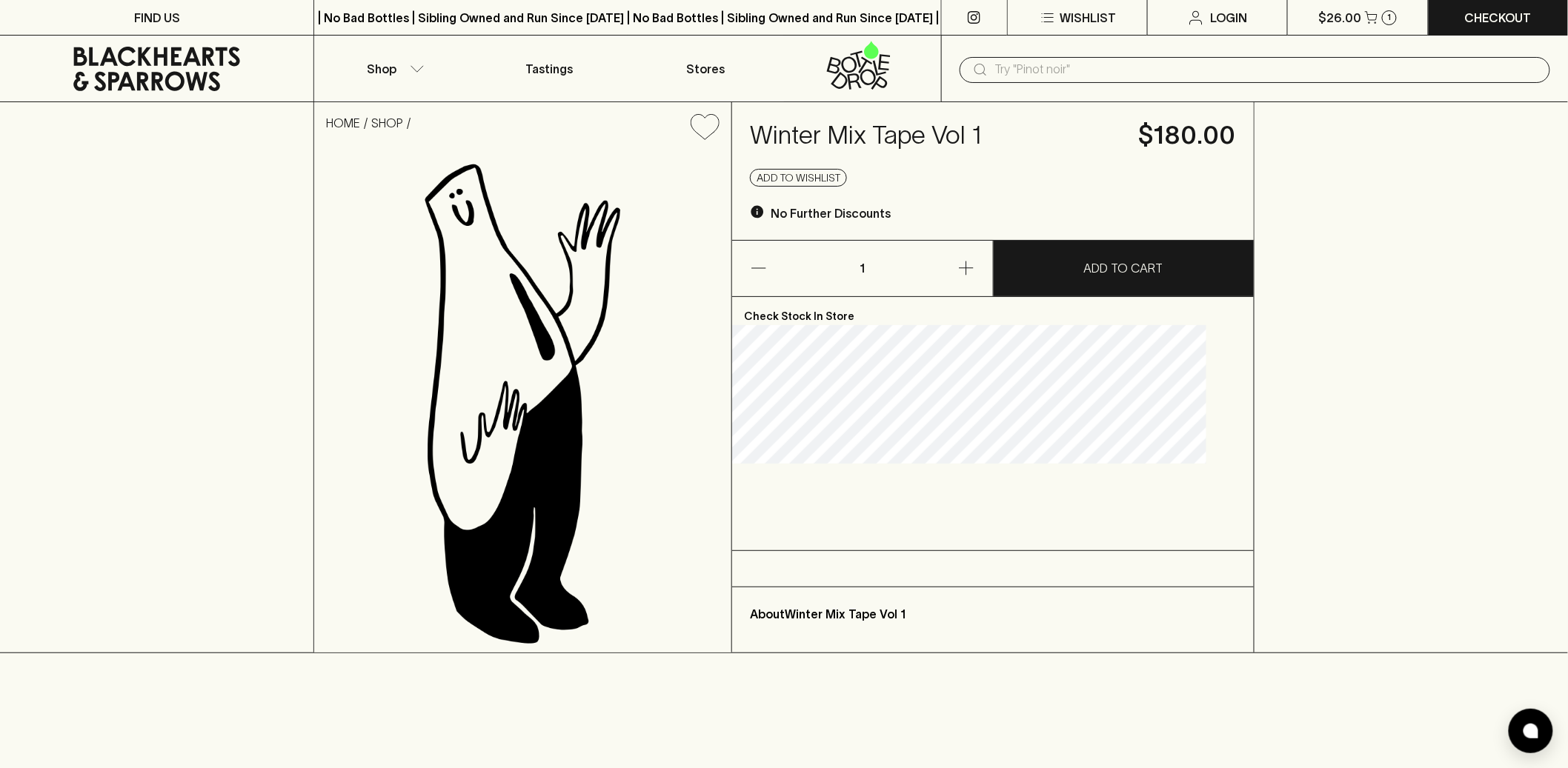
click at [856, 538] on div "Check Stock In Store" at bounding box center [993, 424] width 521 height 254
click at [845, 502] on div "Check Stock In Store" at bounding box center [993, 424] width 521 height 254
click at [891, 471] on div "Check Stock In Store" at bounding box center [993, 424] width 521 height 254
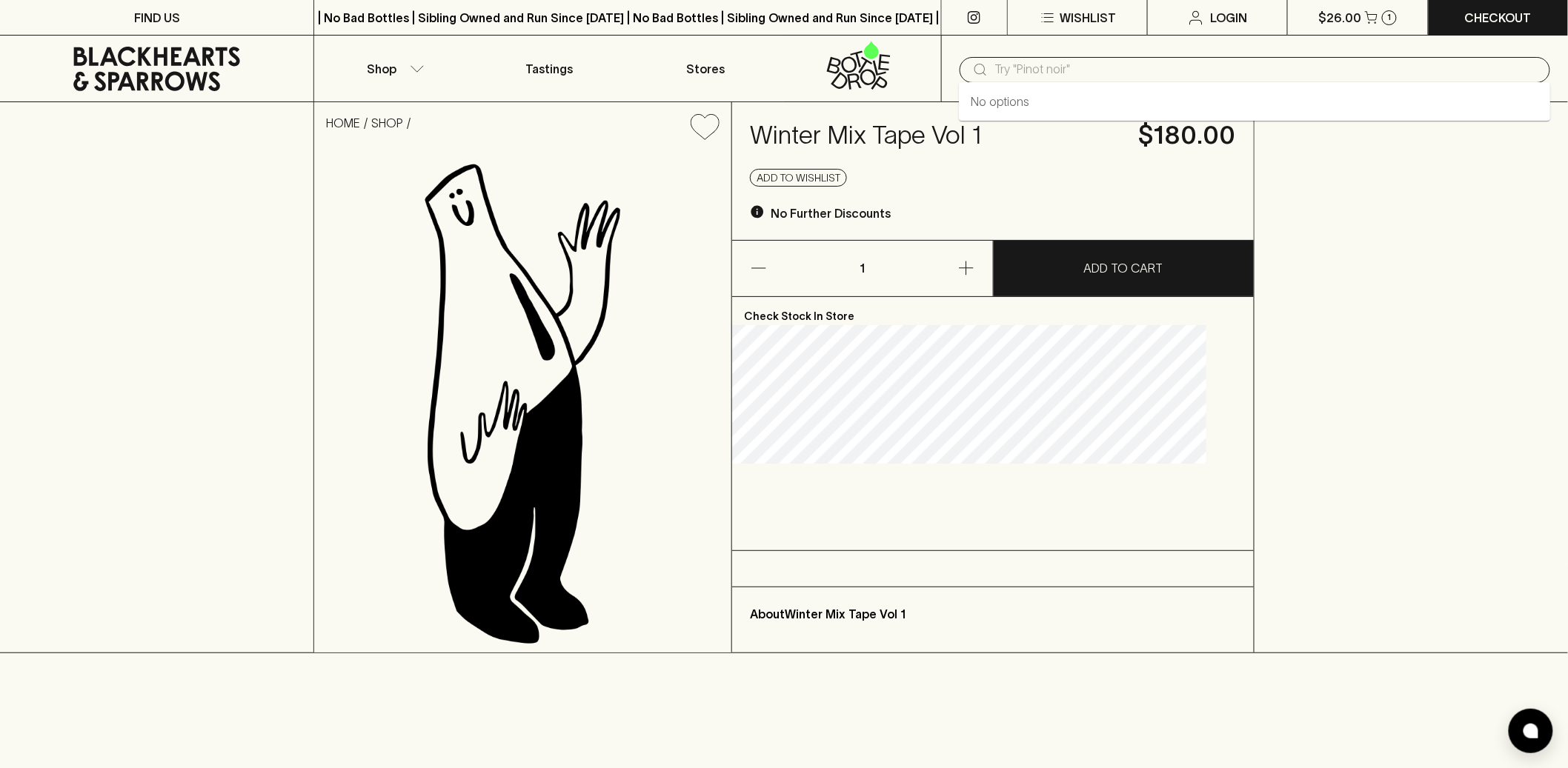
click at [1081, 65] on input "text" at bounding box center [1267, 70] width 544 height 23
type input "b"
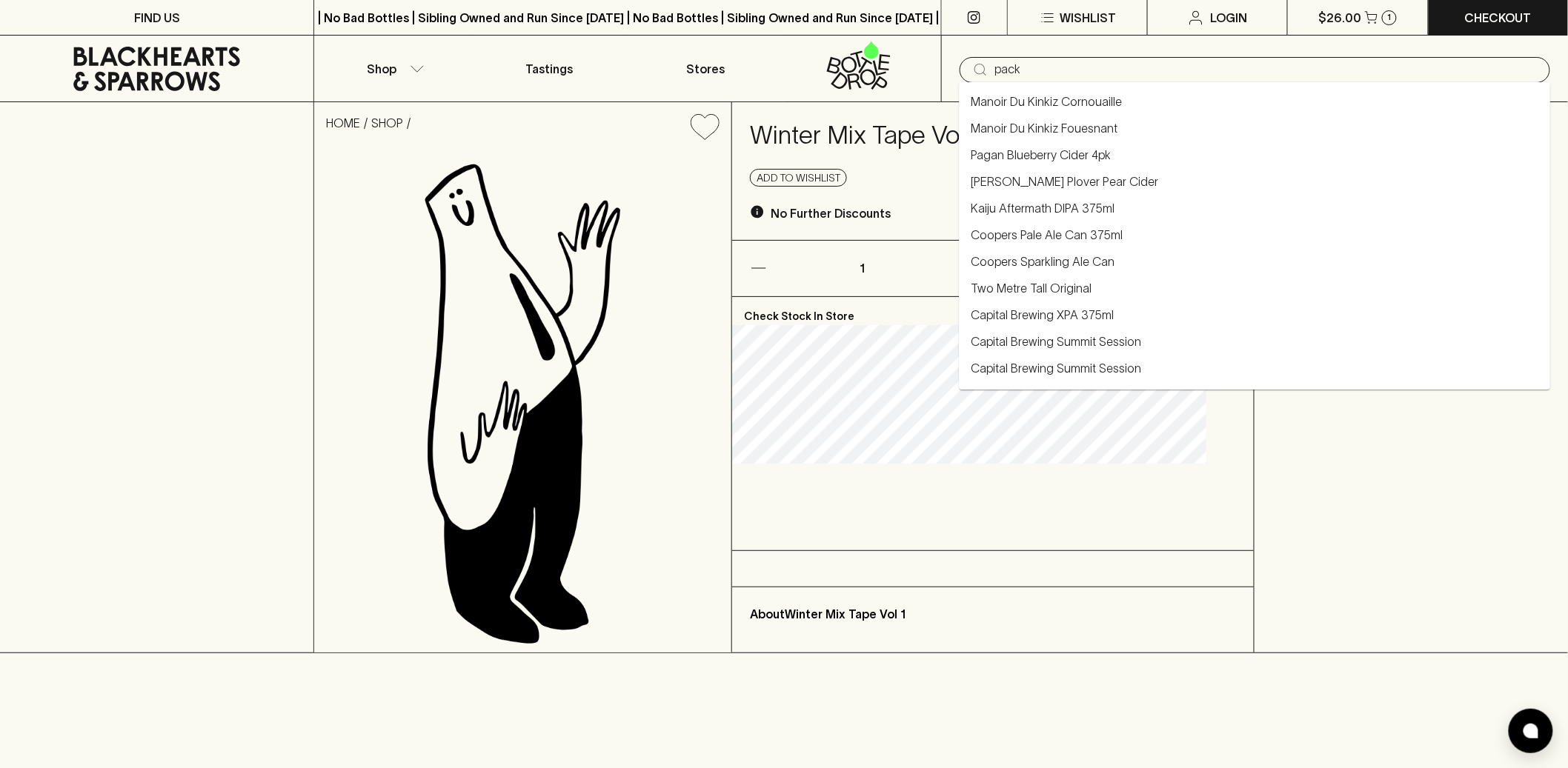
type input "pack"
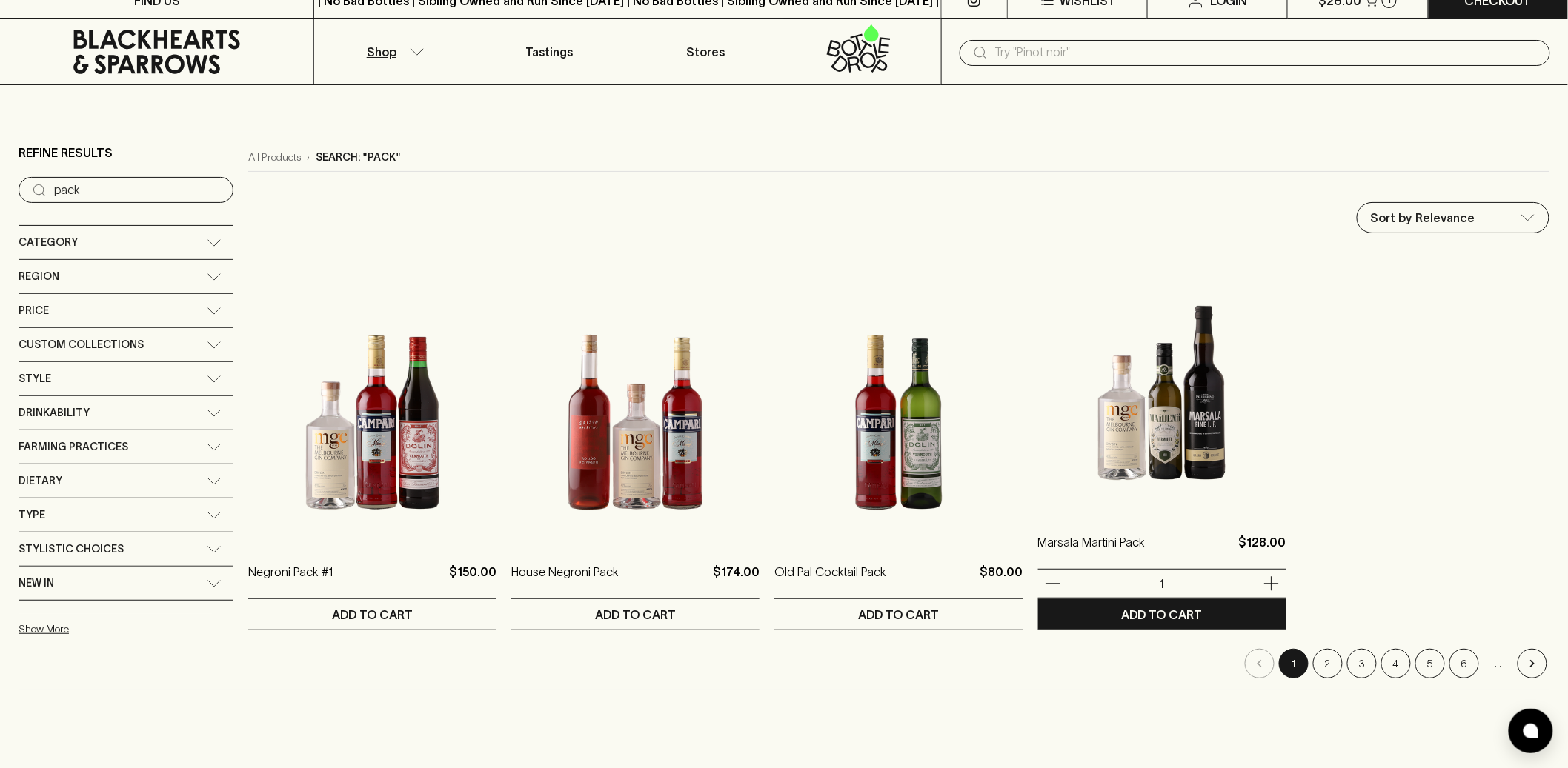
scroll to position [37, 0]
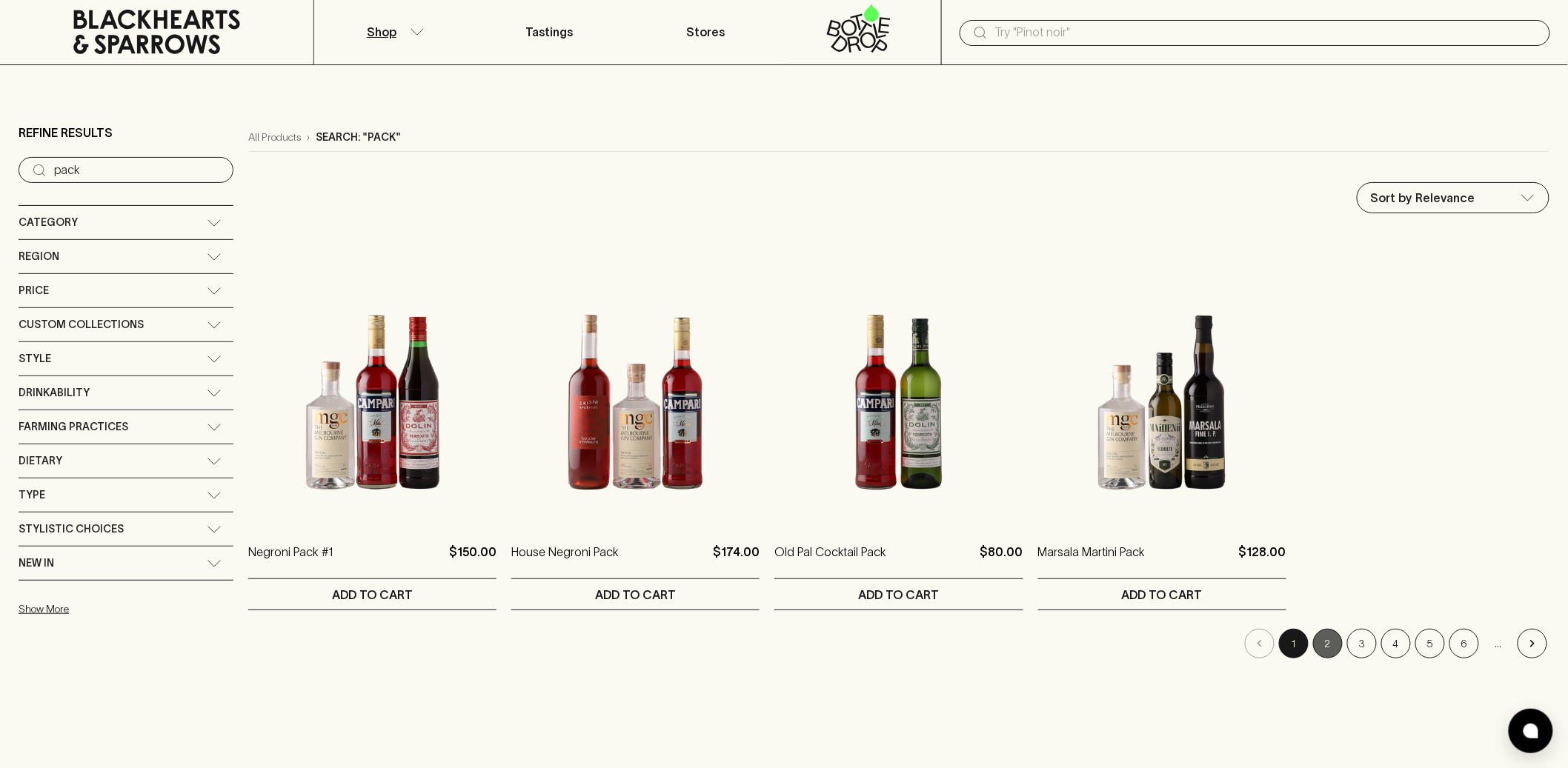
click at [1334, 655] on button "2" at bounding box center [1328, 643] width 30 height 30
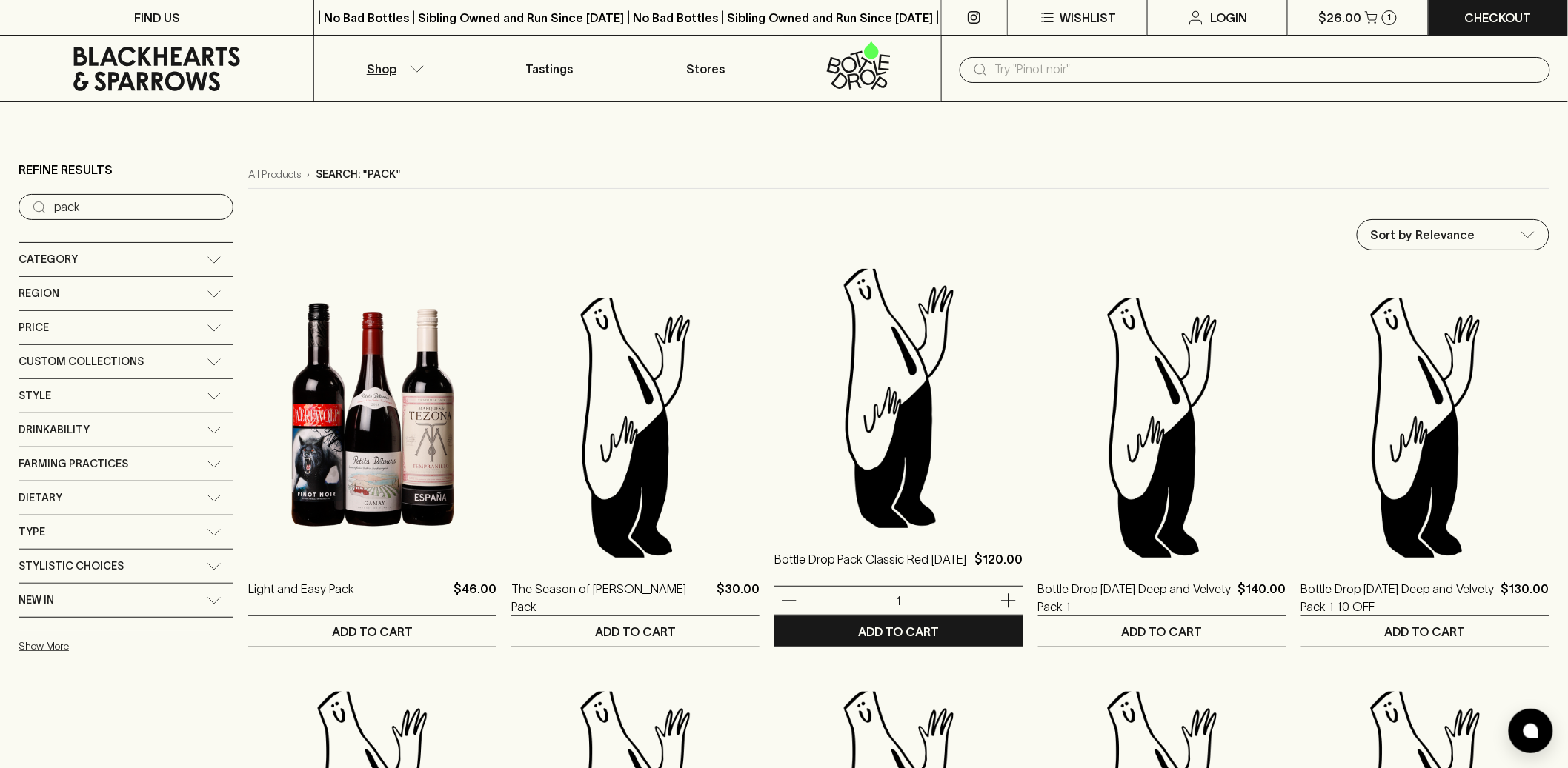
click at [876, 473] on img at bounding box center [898, 399] width 248 height 260
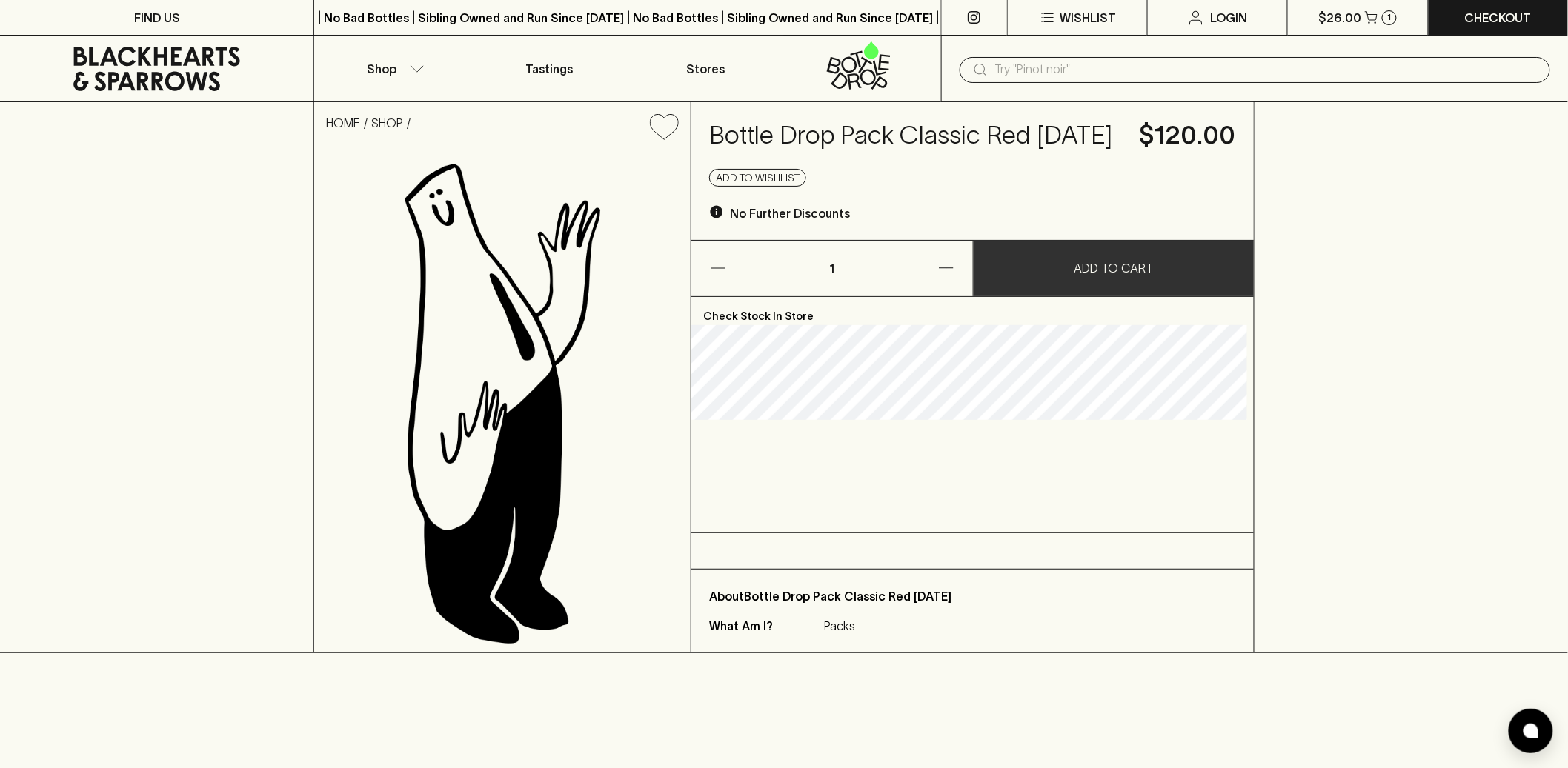
click at [1106, 290] on button "ADD TO CART" at bounding box center [1113, 268] width 280 height 55
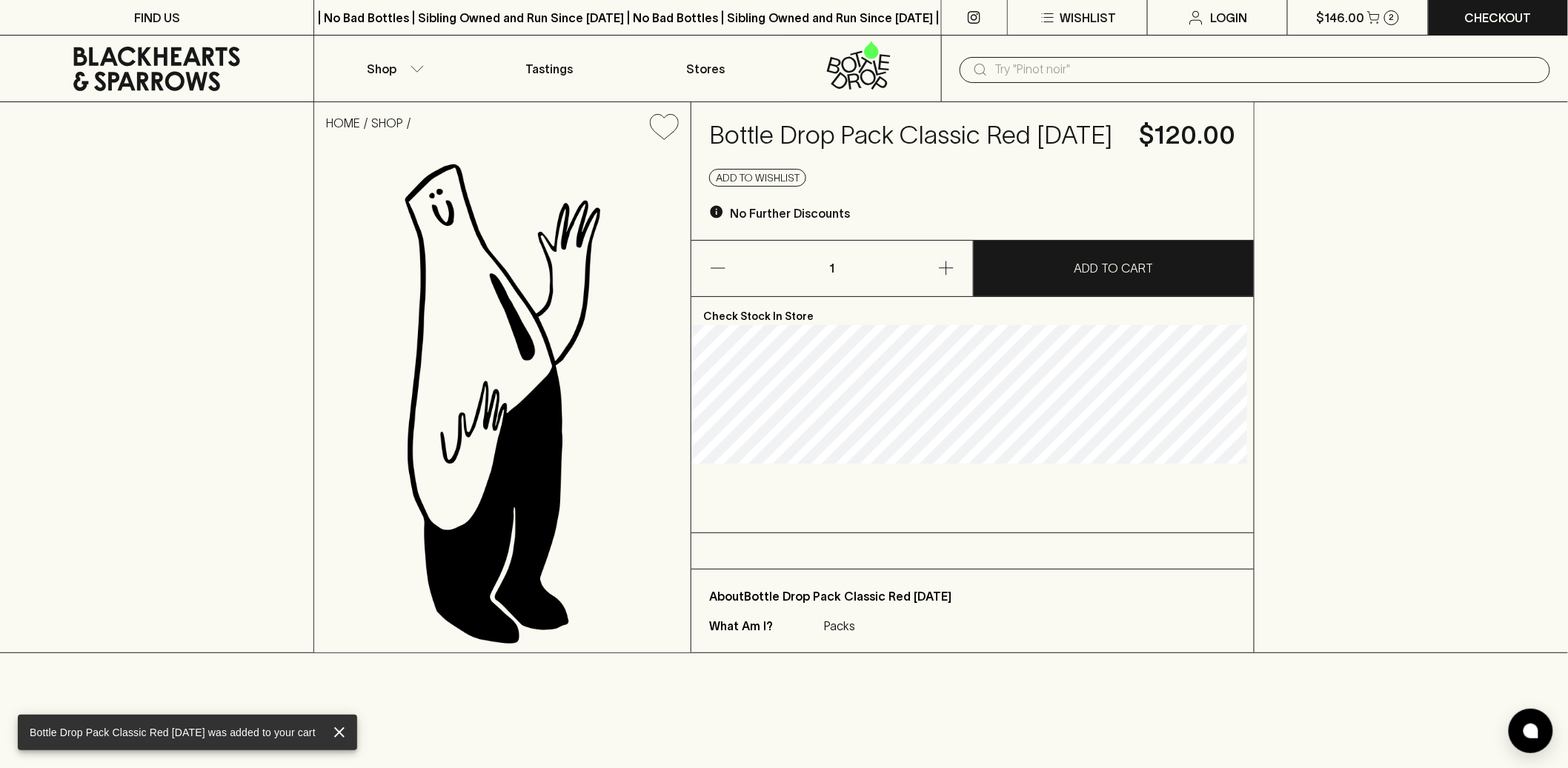
click at [939, 141] on h4 "Bottle Drop Pack Classic Red Apr 21" at bounding box center [915, 136] width 412 height 31
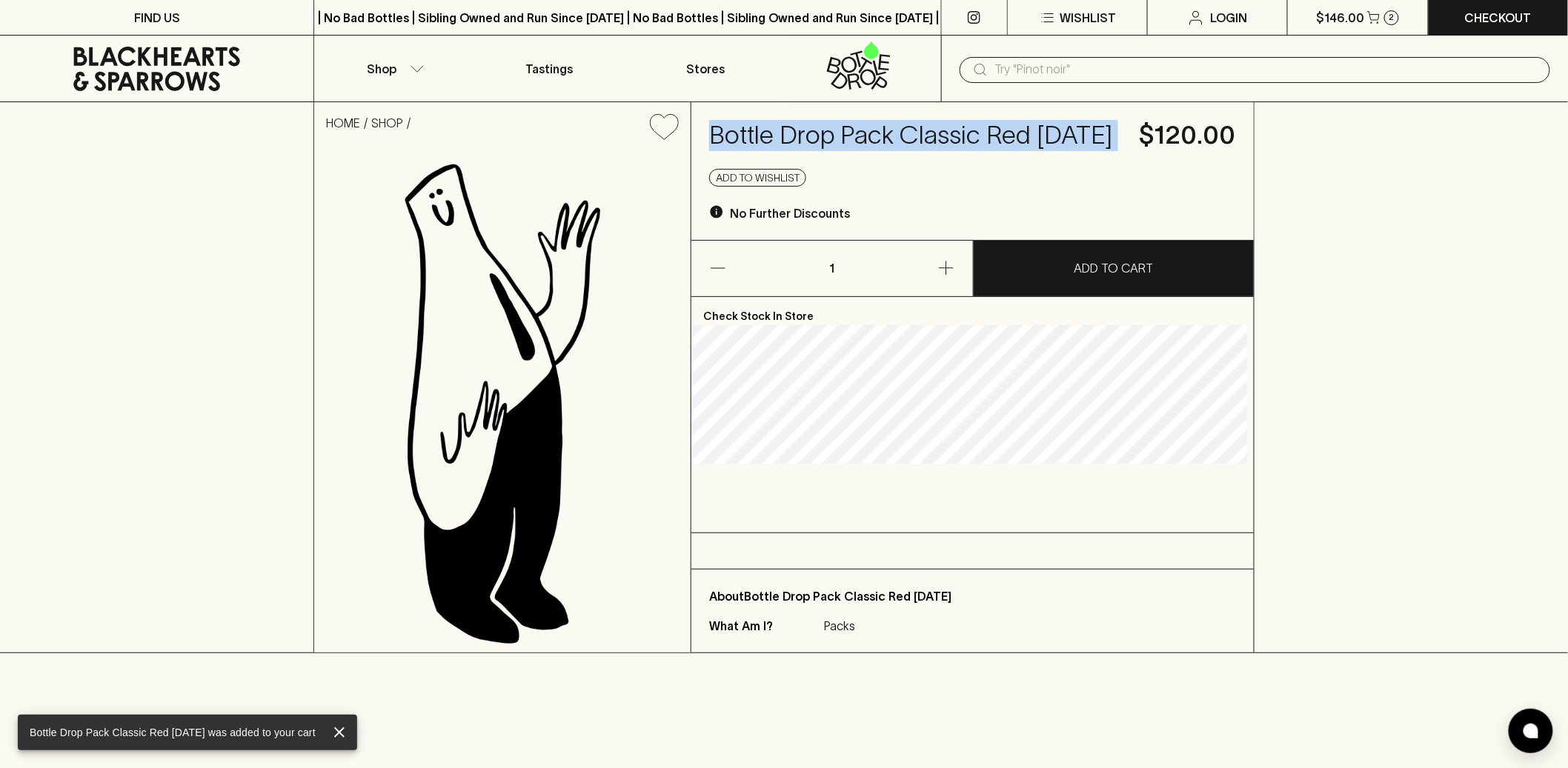
click at [939, 141] on h4 "Bottle Drop Pack Classic Red Apr 21" at bounding box center [915, 136] width 412 height 31
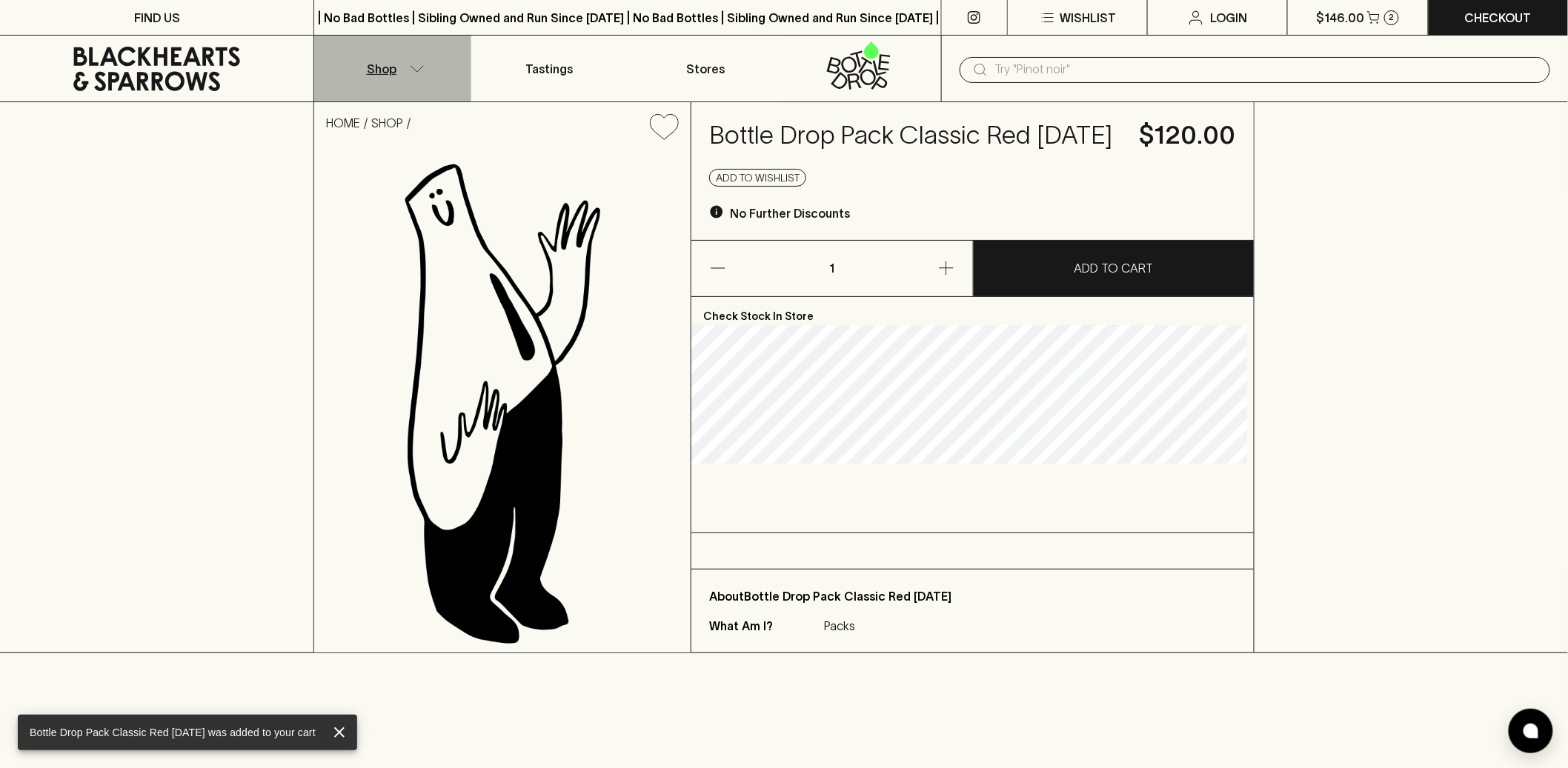
click at [383, 68] on p "Shop" at bounding box center [382, 69] width 30 height 17
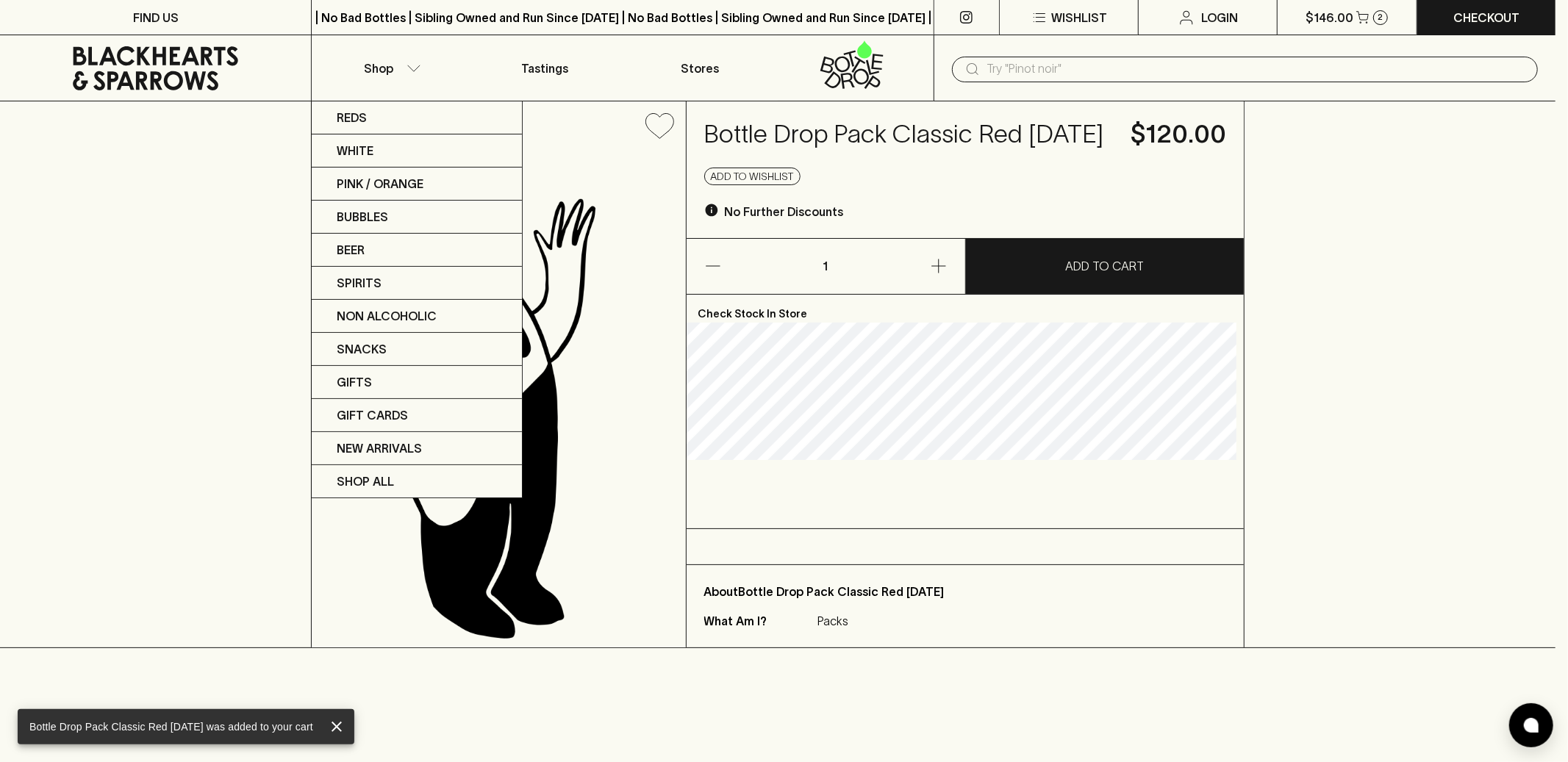
click at [1049, 66] on div at bounding box center [784, 381] width 1568 height 762
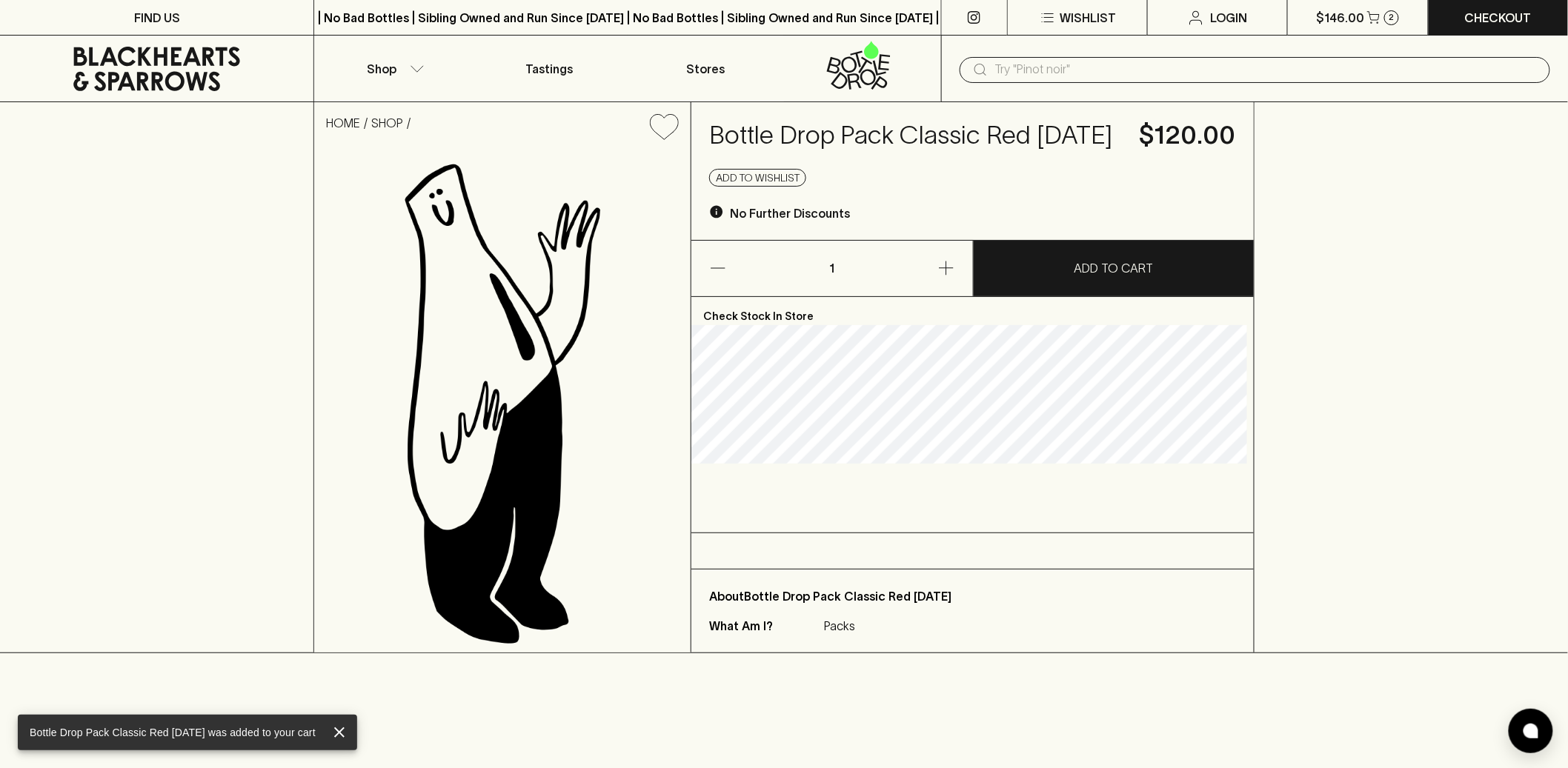
click at [1057, 67] on input "text" at bounding box center [1267, 70] width 544 height 23
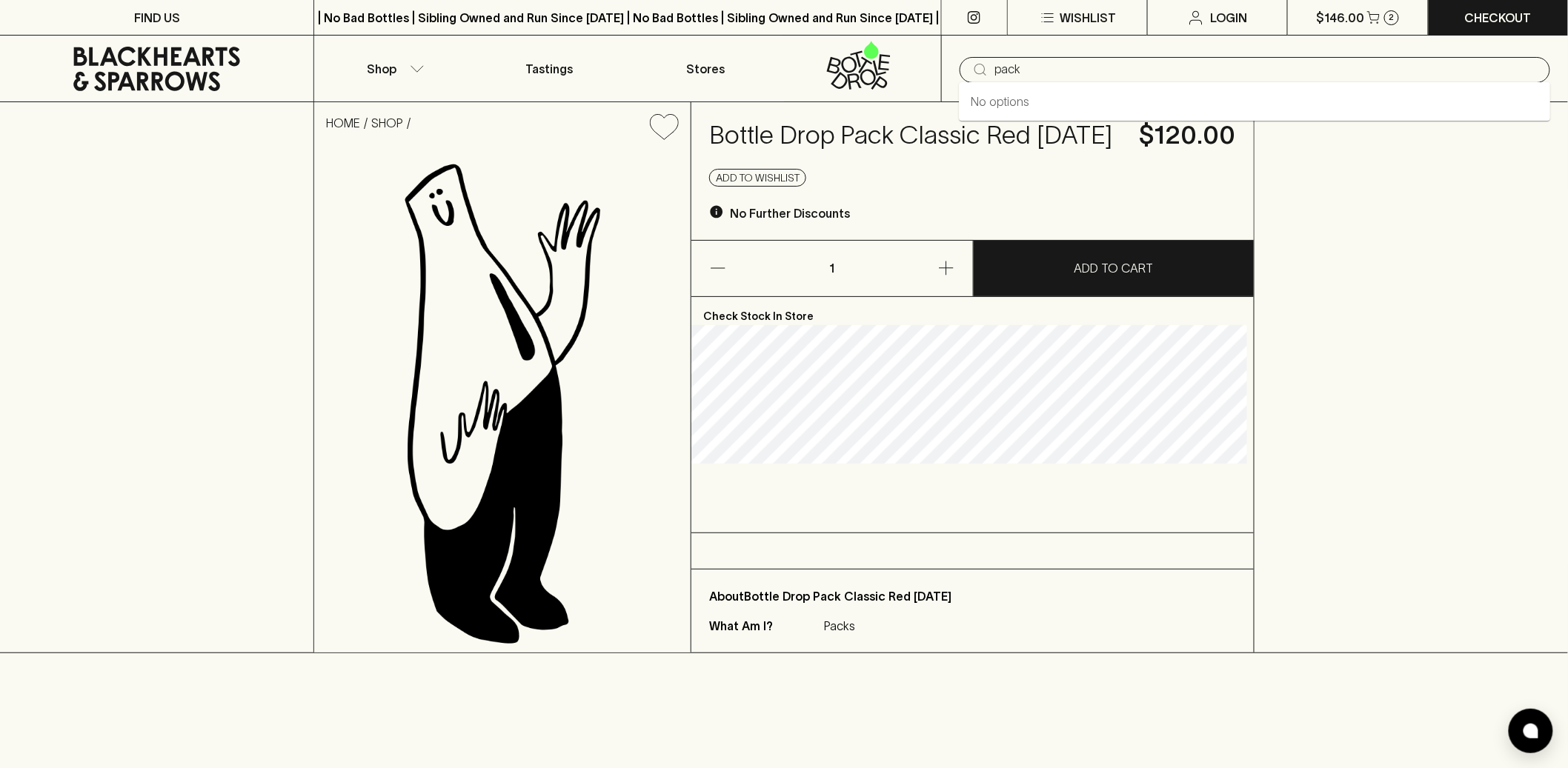
type input "pack"
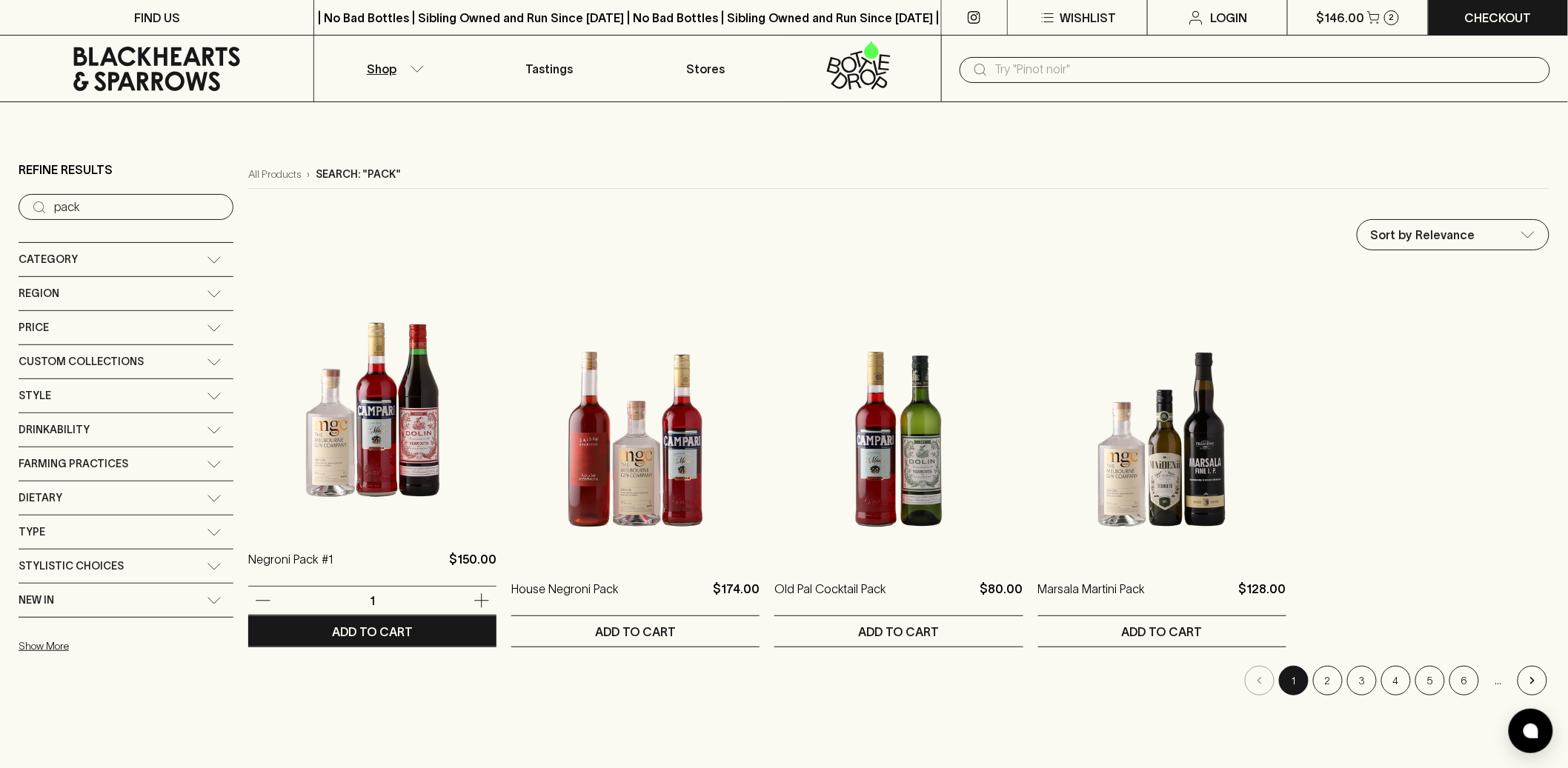
click at [396, 468] on img at bounding box center [372, 399] width 248 height 260
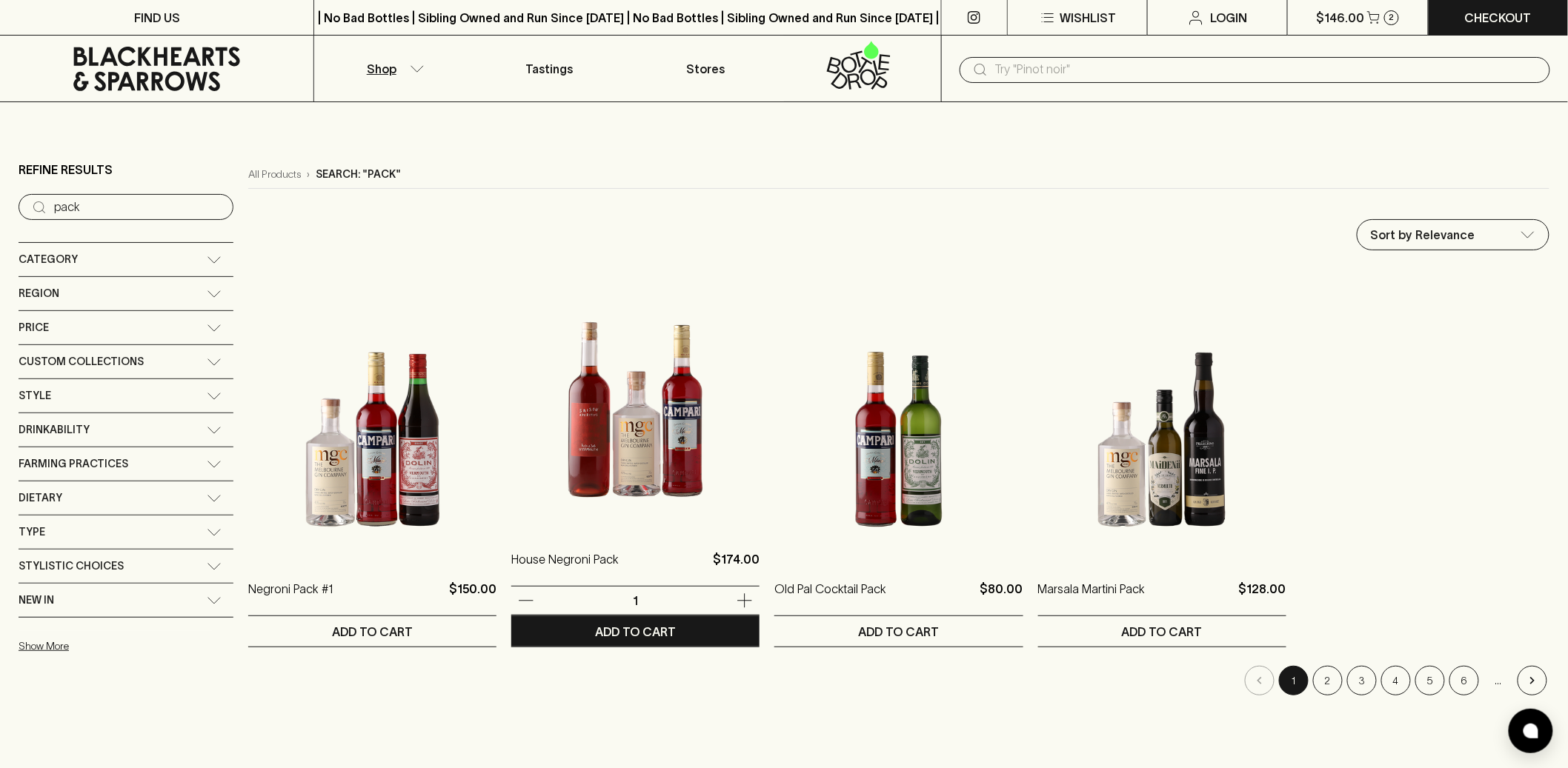
click at [699, 467] on img at bounding box center [636, 399] width 248 height 260
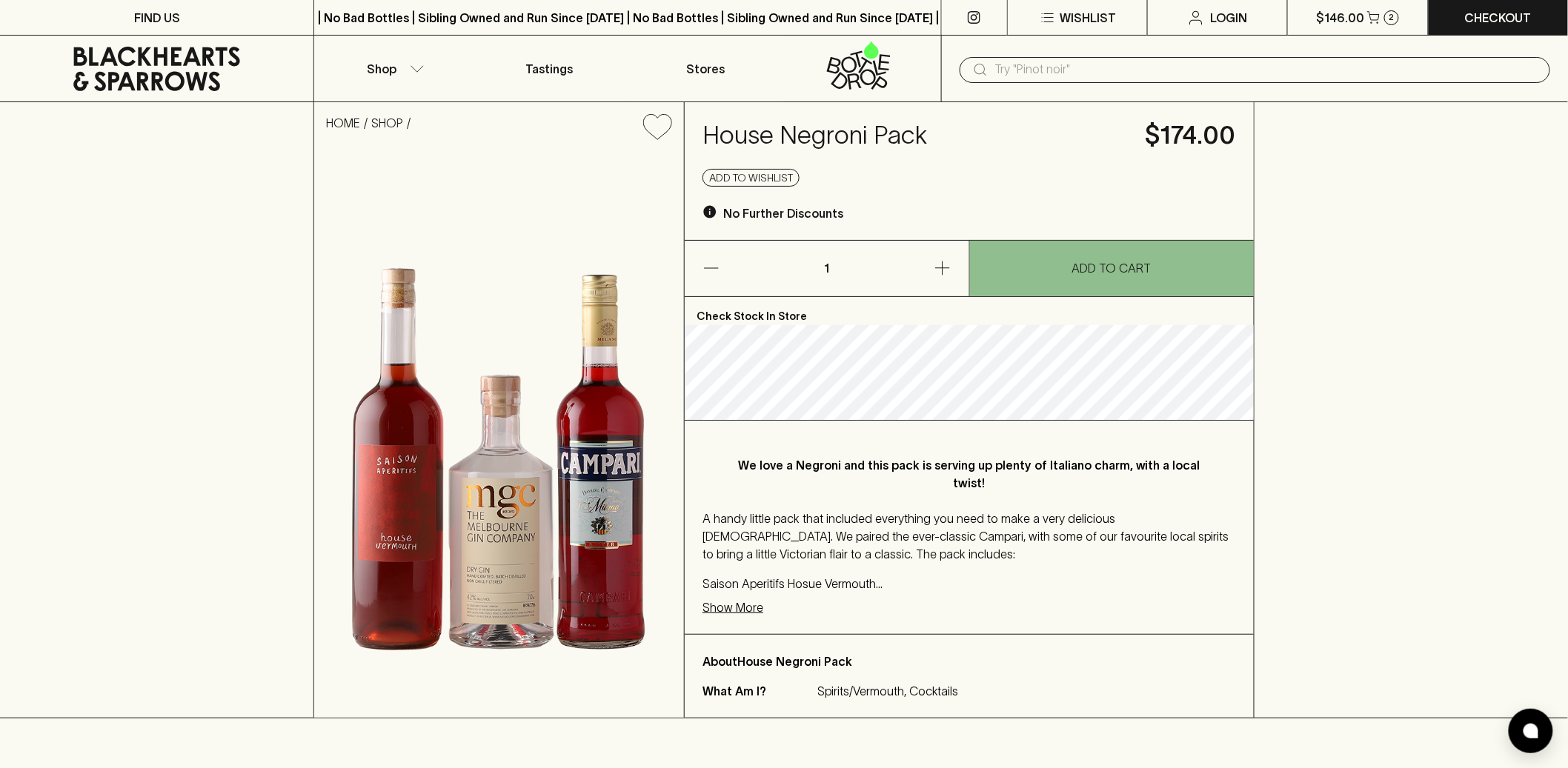
click at [181, 55] on icon at bounding box center [156, 69] width 292 height 45
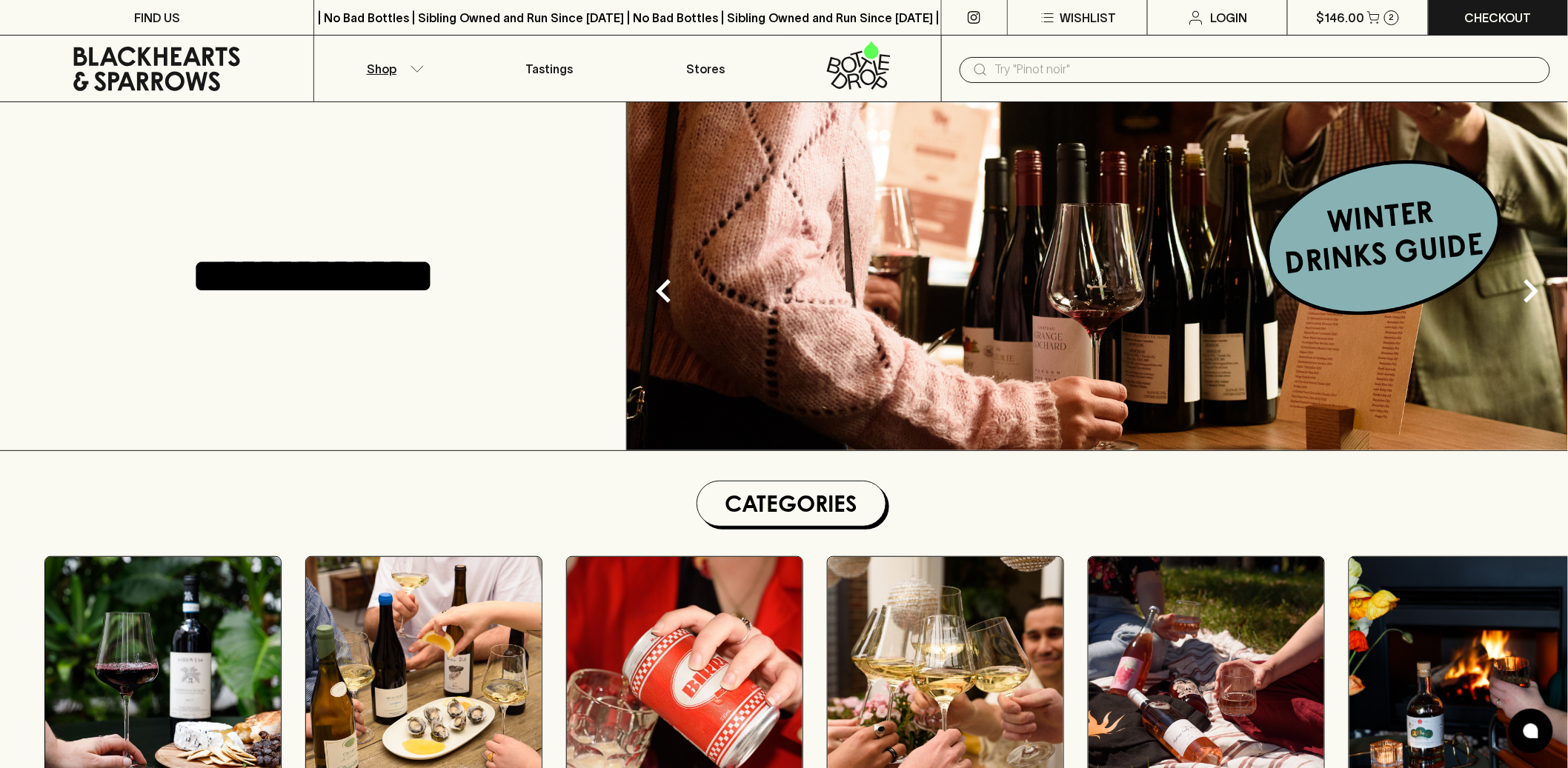
click at [388, 74] on p "Shop" at bounding box center [382, 69] width 30 height 17
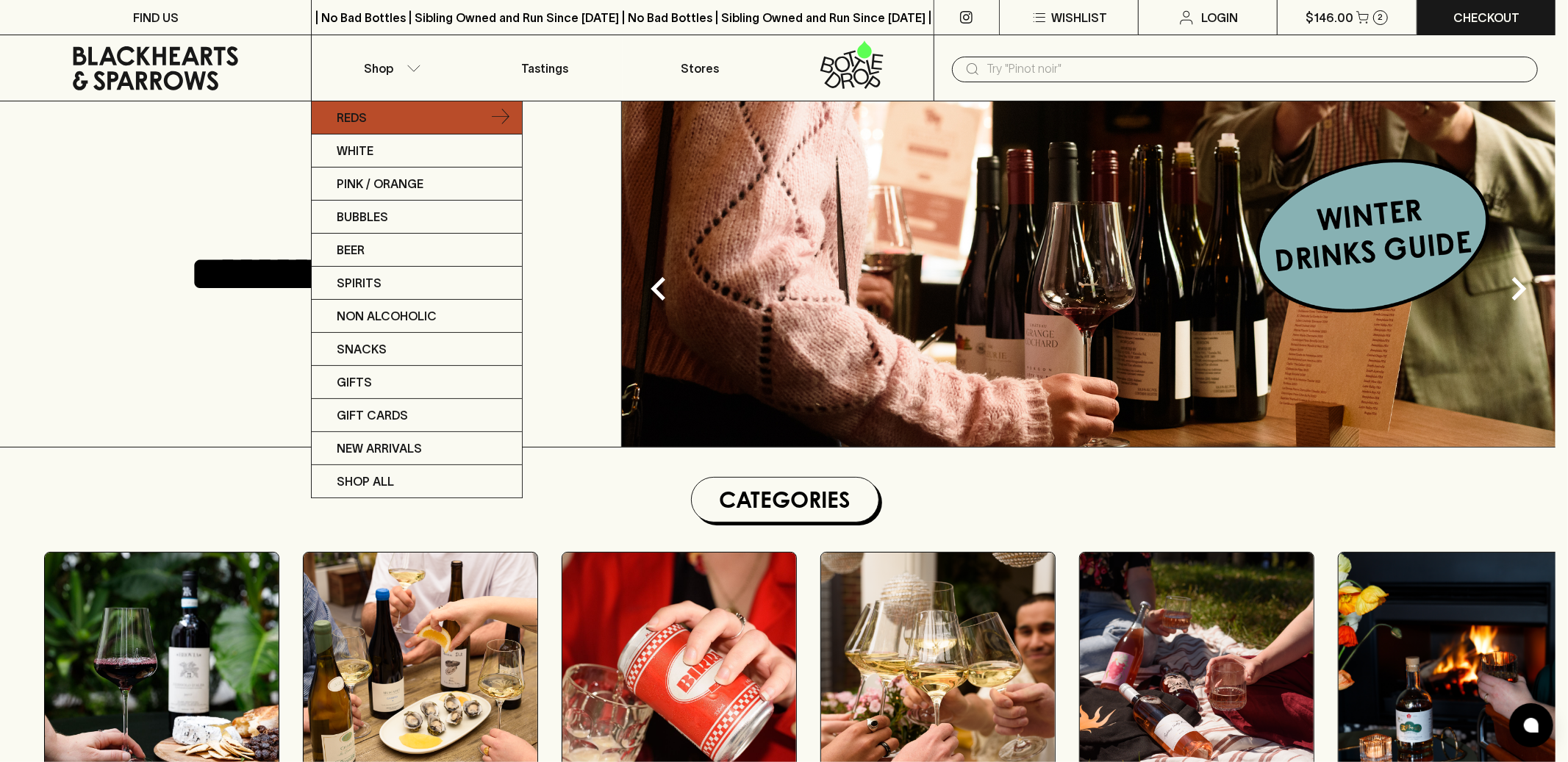
click at [412, 117] on link "Reds" at bounding box center [416, 118] width 211 height 33
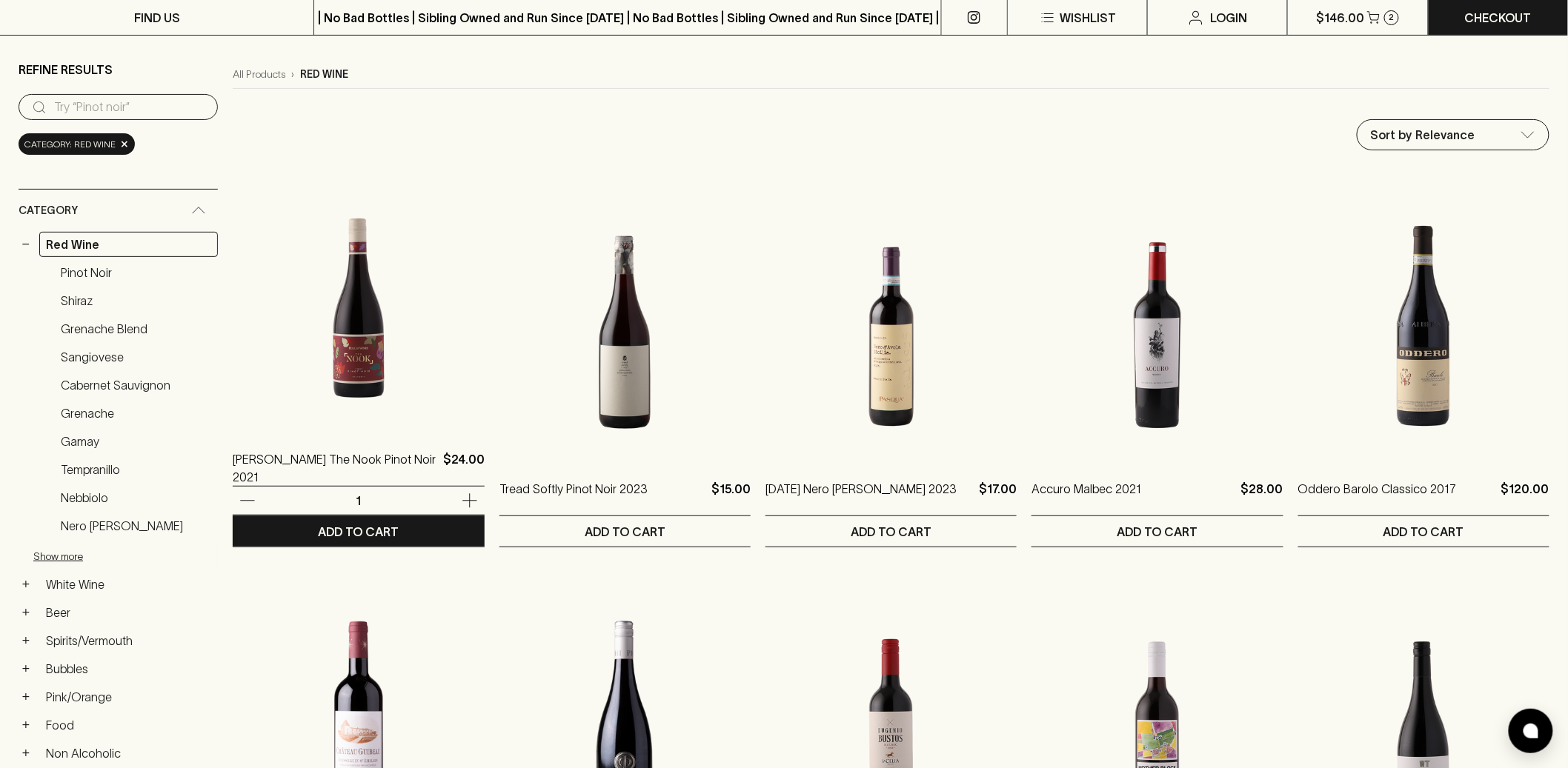
scroll to position [68, 0]
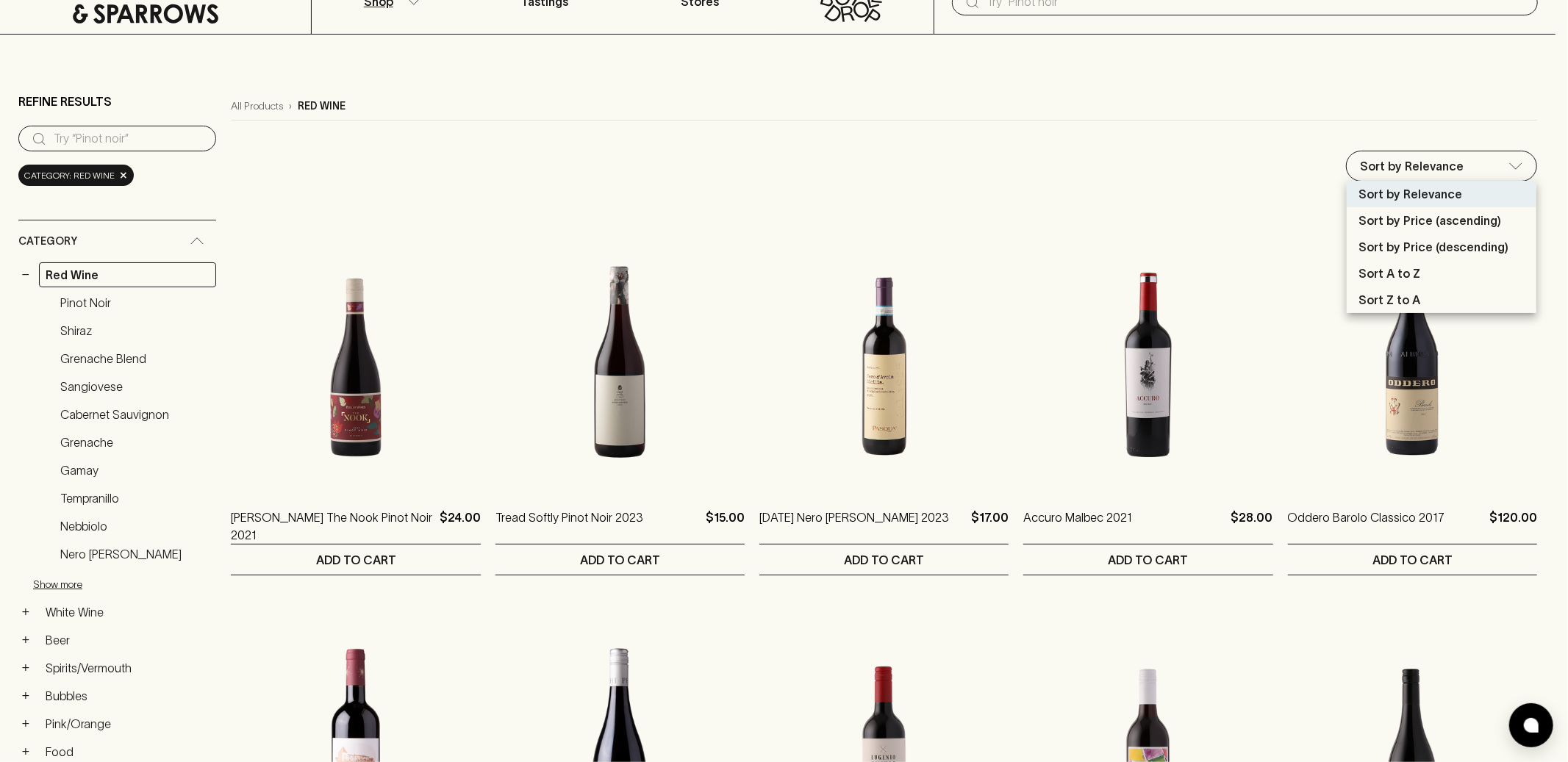
click at [1425, 169] on div at bounding box center [784, 381] width 1568 height 762
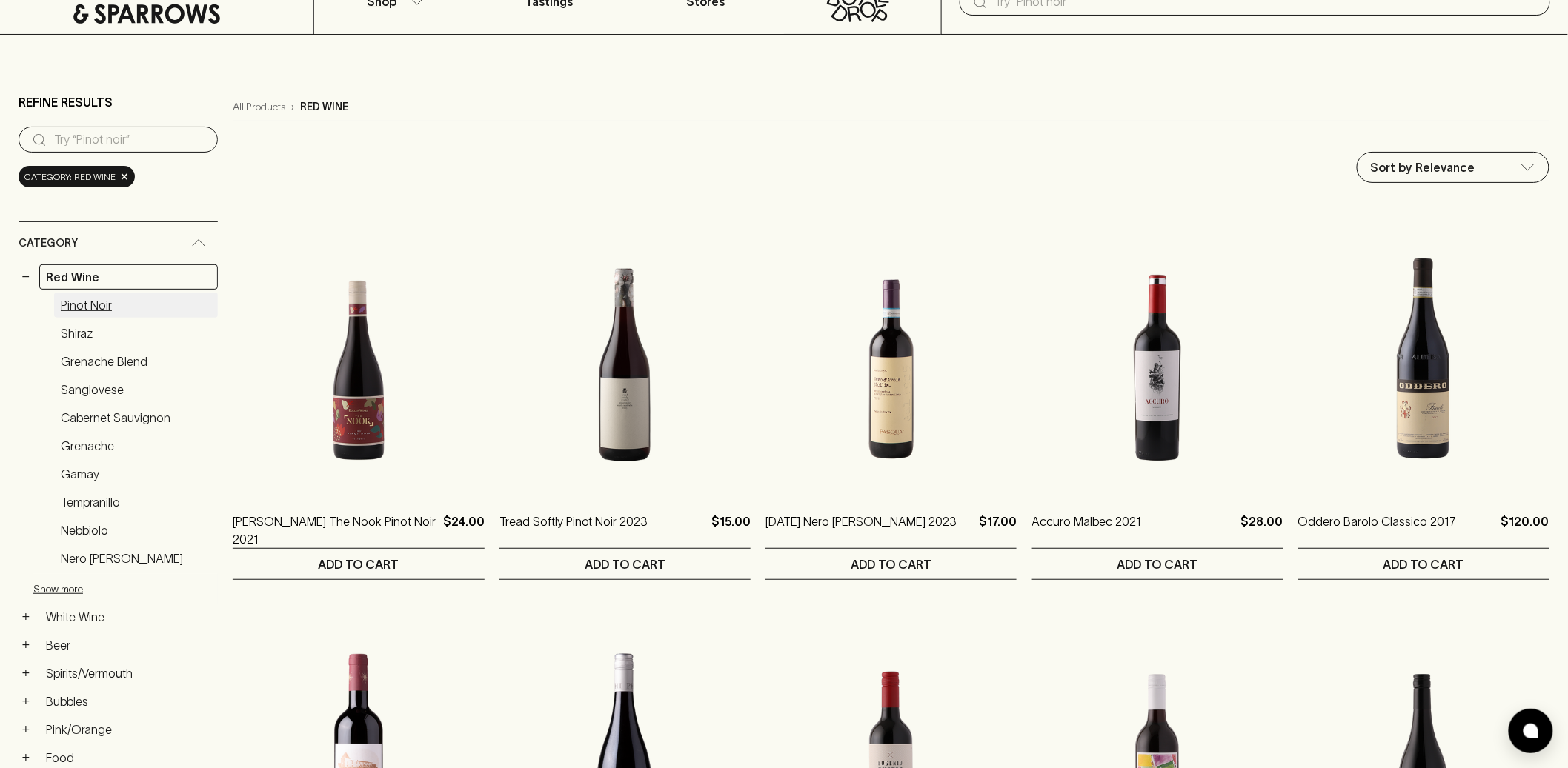
click at [110, 300] on link "Pinot Noir" at bounding box center [136, 305] width 164 height 25
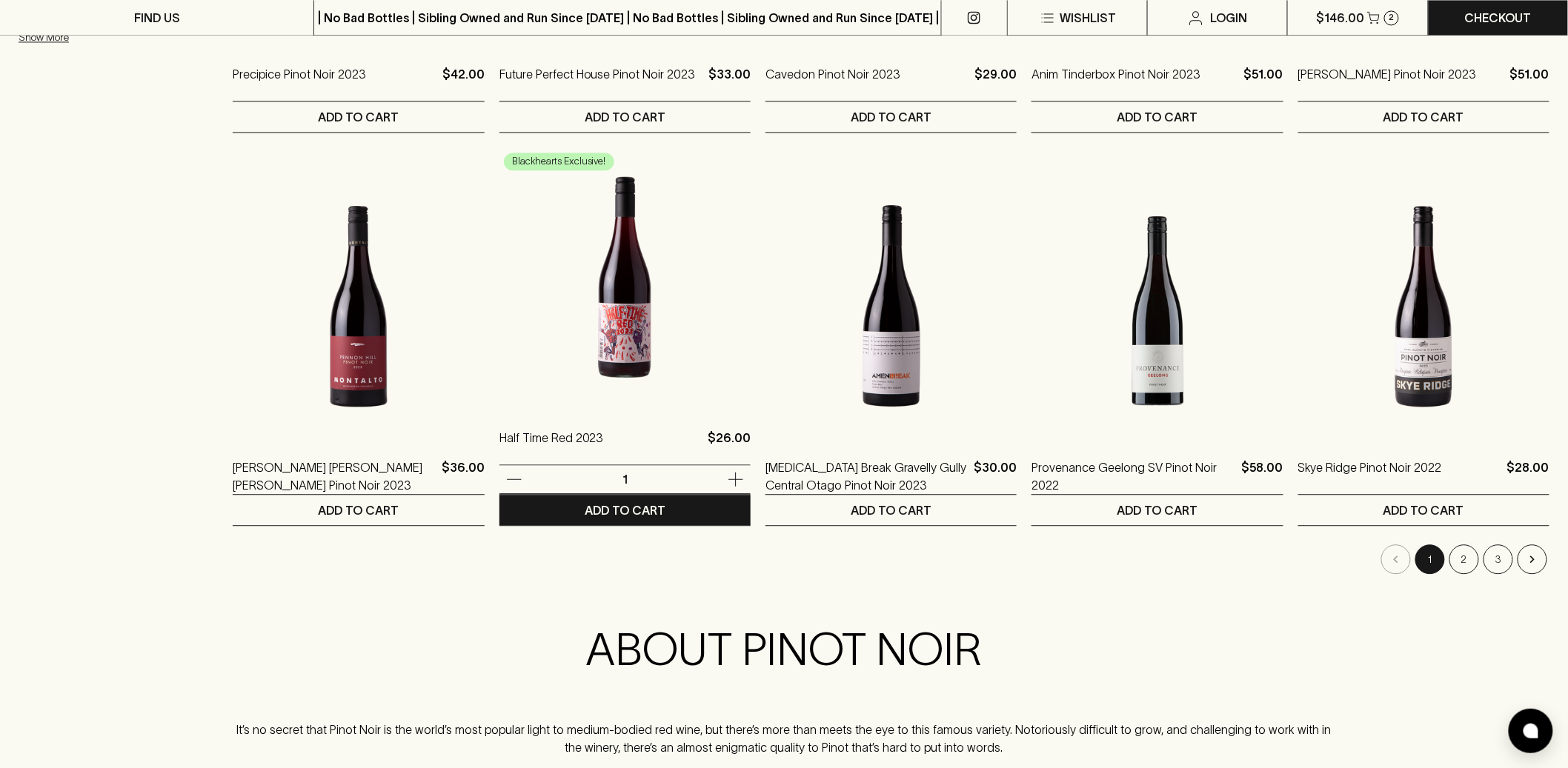
scroll to position [1323, 0]
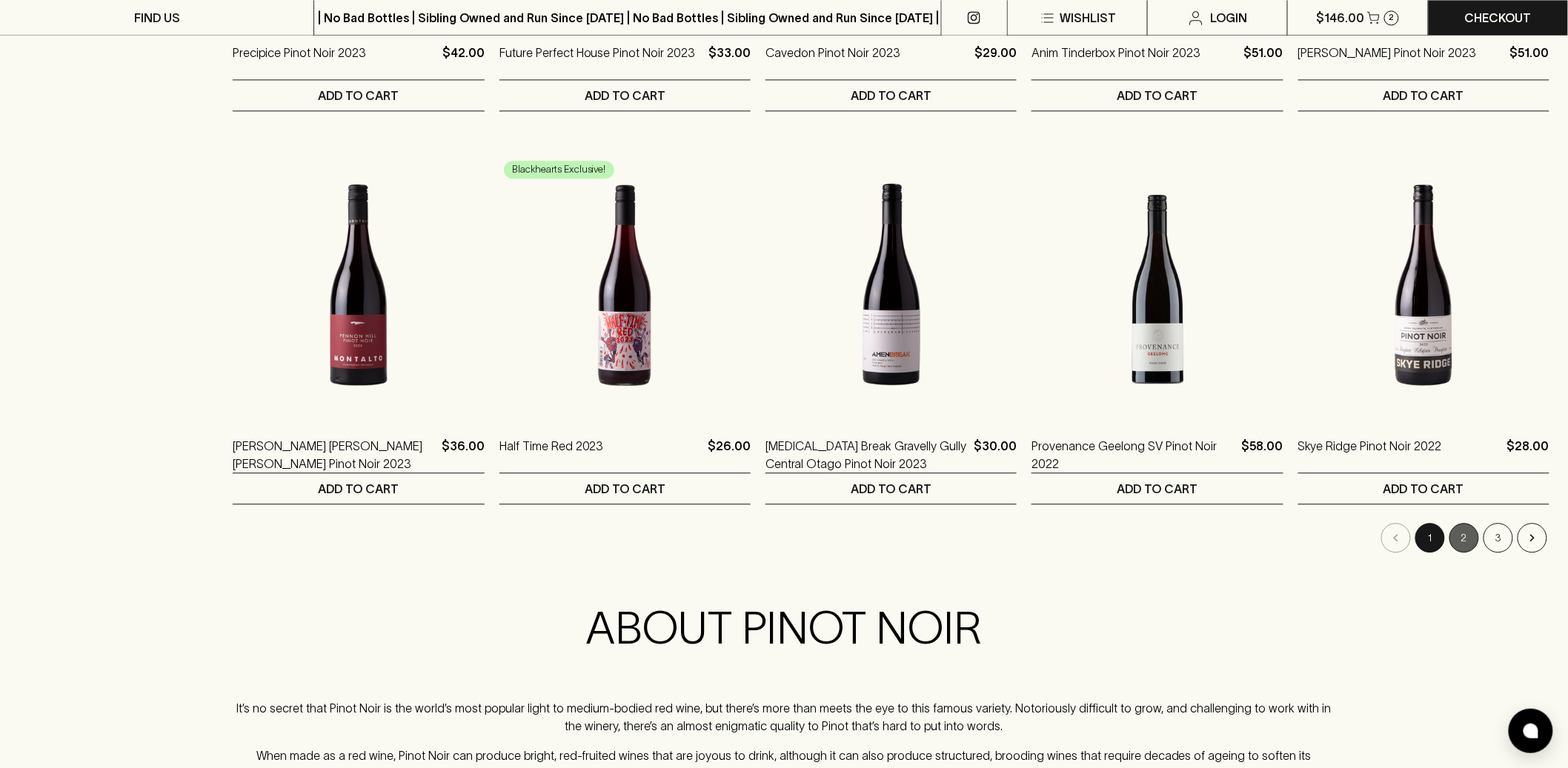
click at [1472, 534] on button "2" at bounding box center [1464, 538] width 30 height 30
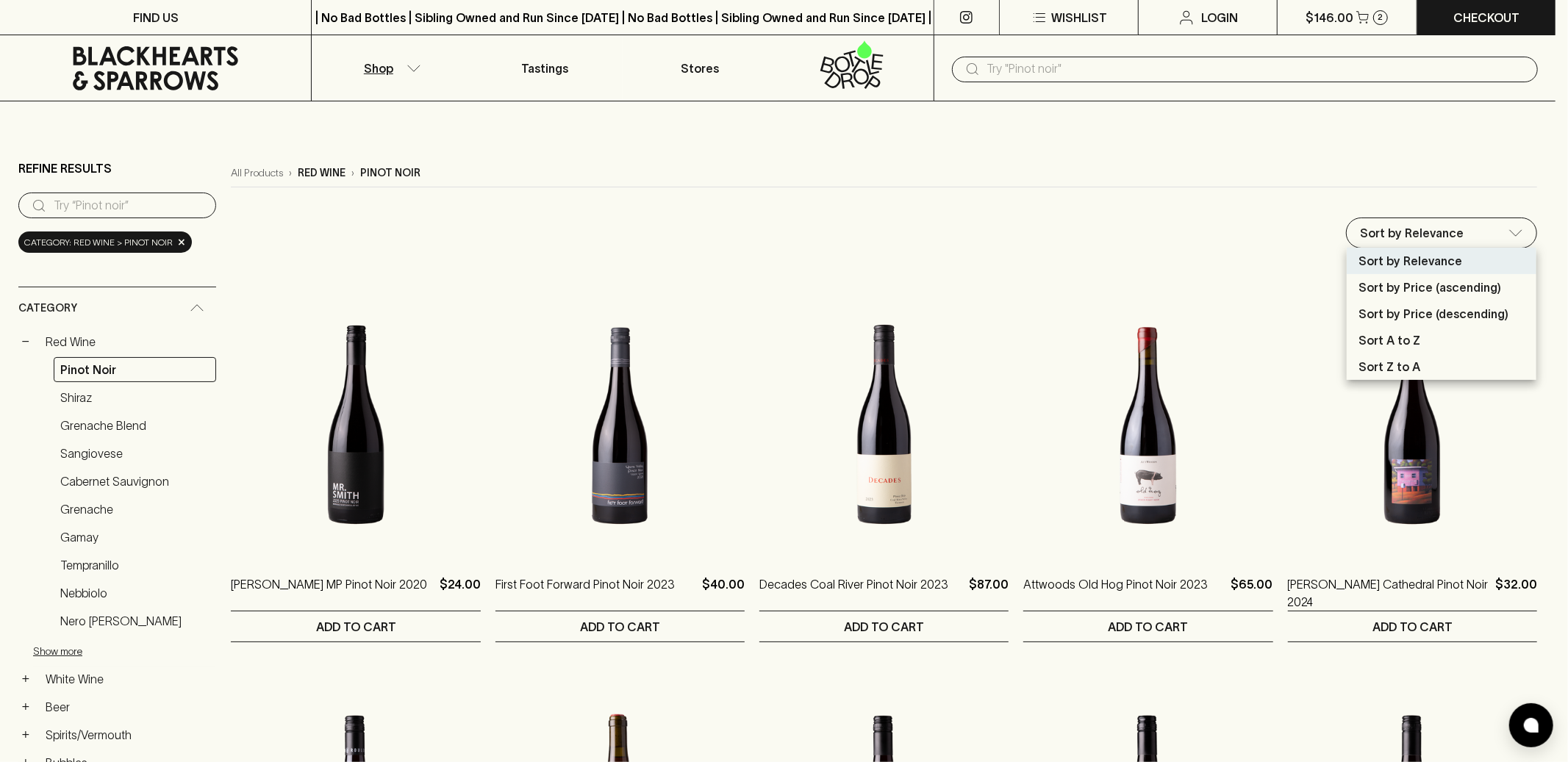
click at [1296, 239] on div at bounding box center [784, 381] width 1568 height 762
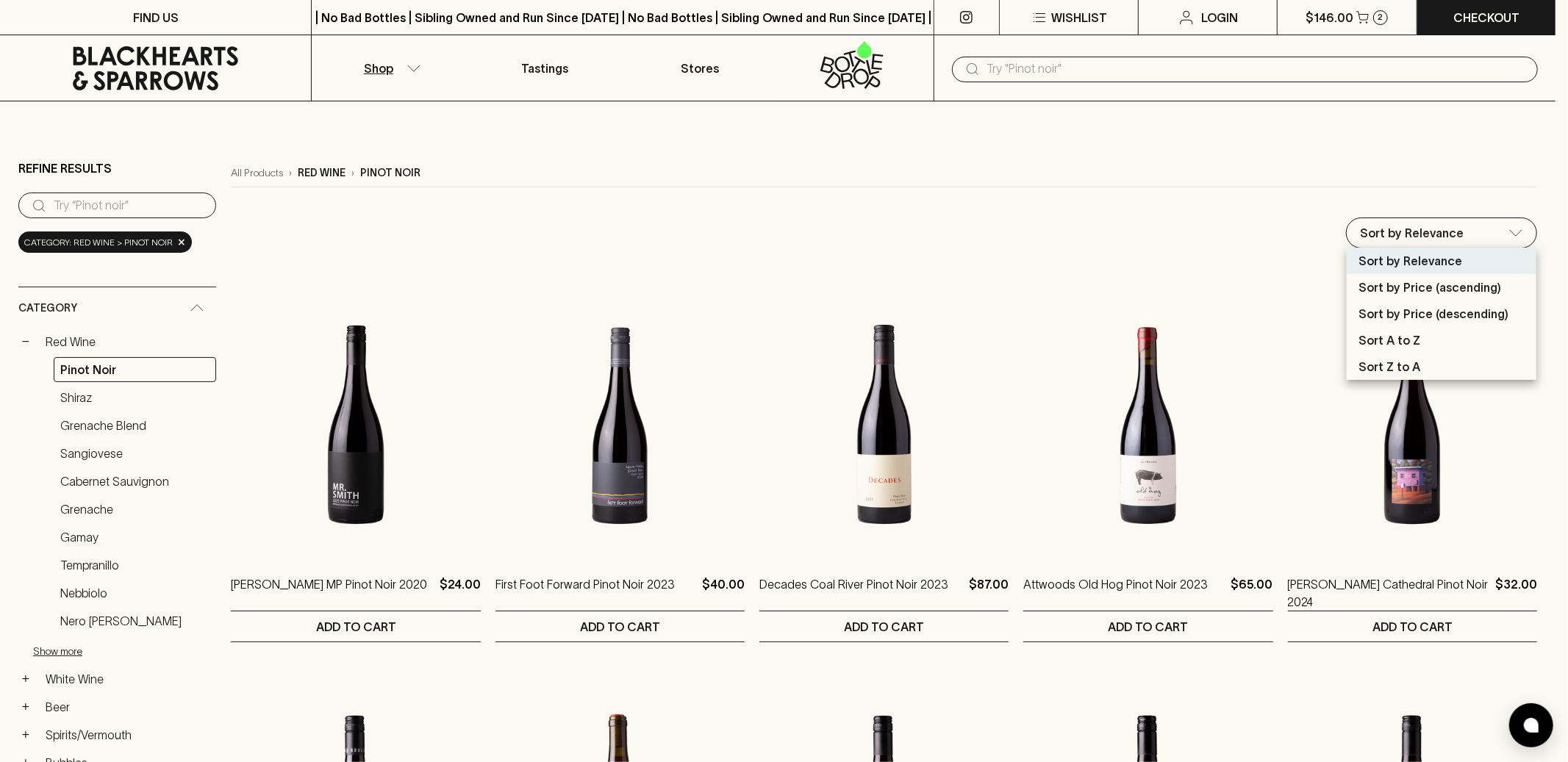
click at [1164, 232] on div at bounding box center [784, 381] width 1568 height 762
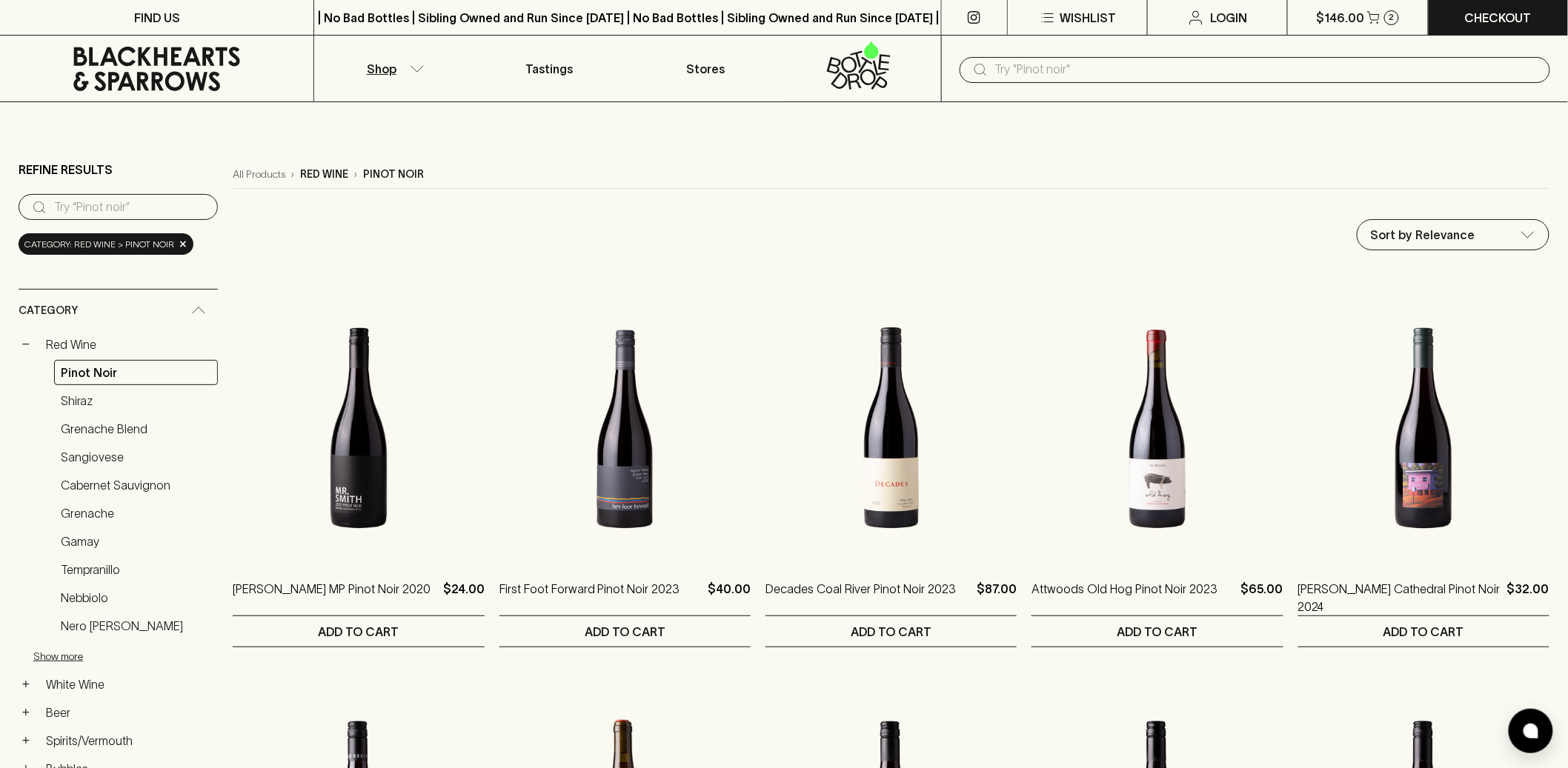
click at [1174, 233] on div "Sort by Relevance default ​" at bounding box center [891, 234] width 1317 height 31
